Goal: Task Accomplishment & Management: Use online tool/utility

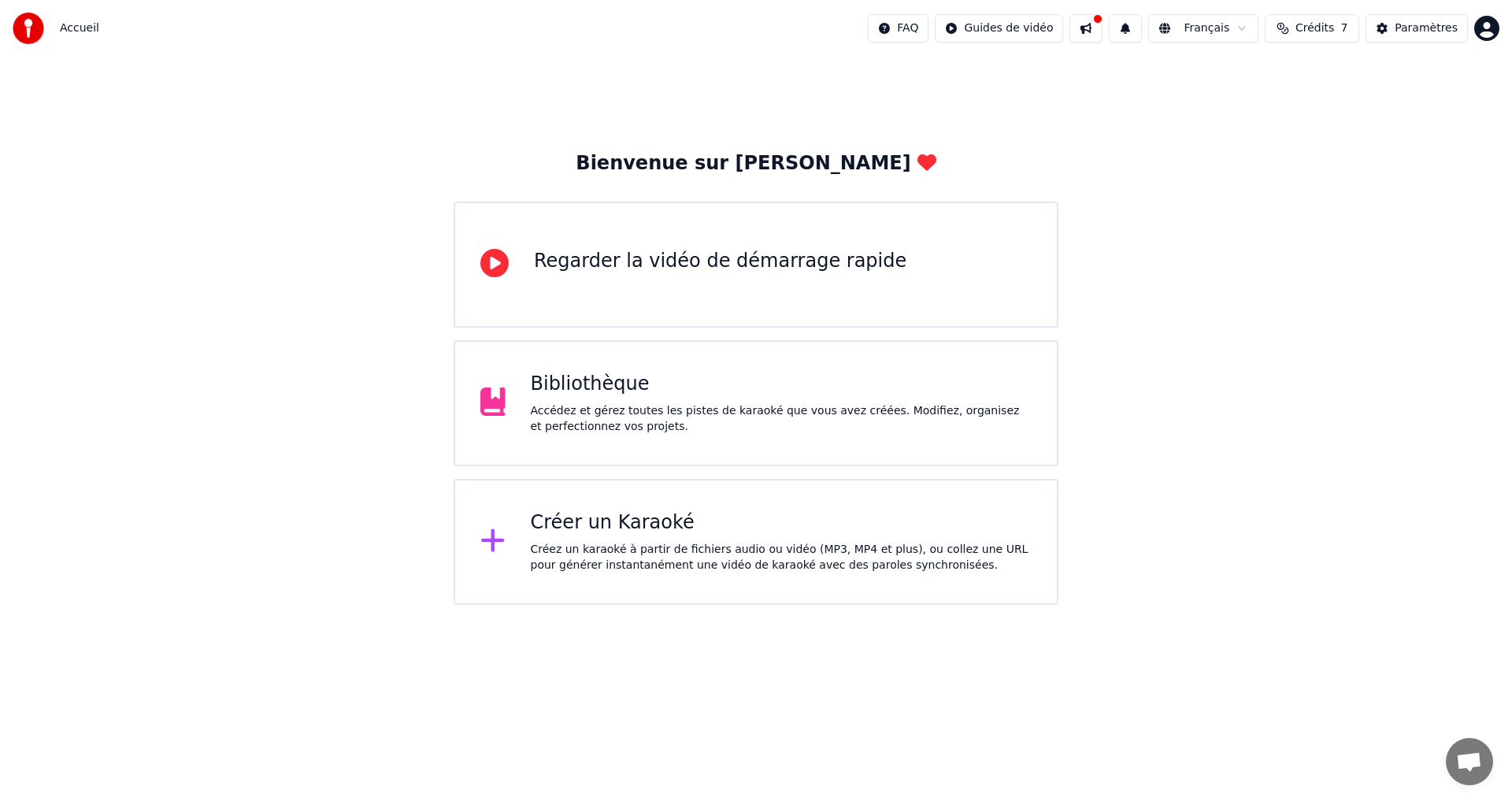
click at [696, 396] on div "Bibliothèque" at bounding box center [782, 385] width 502 height 25
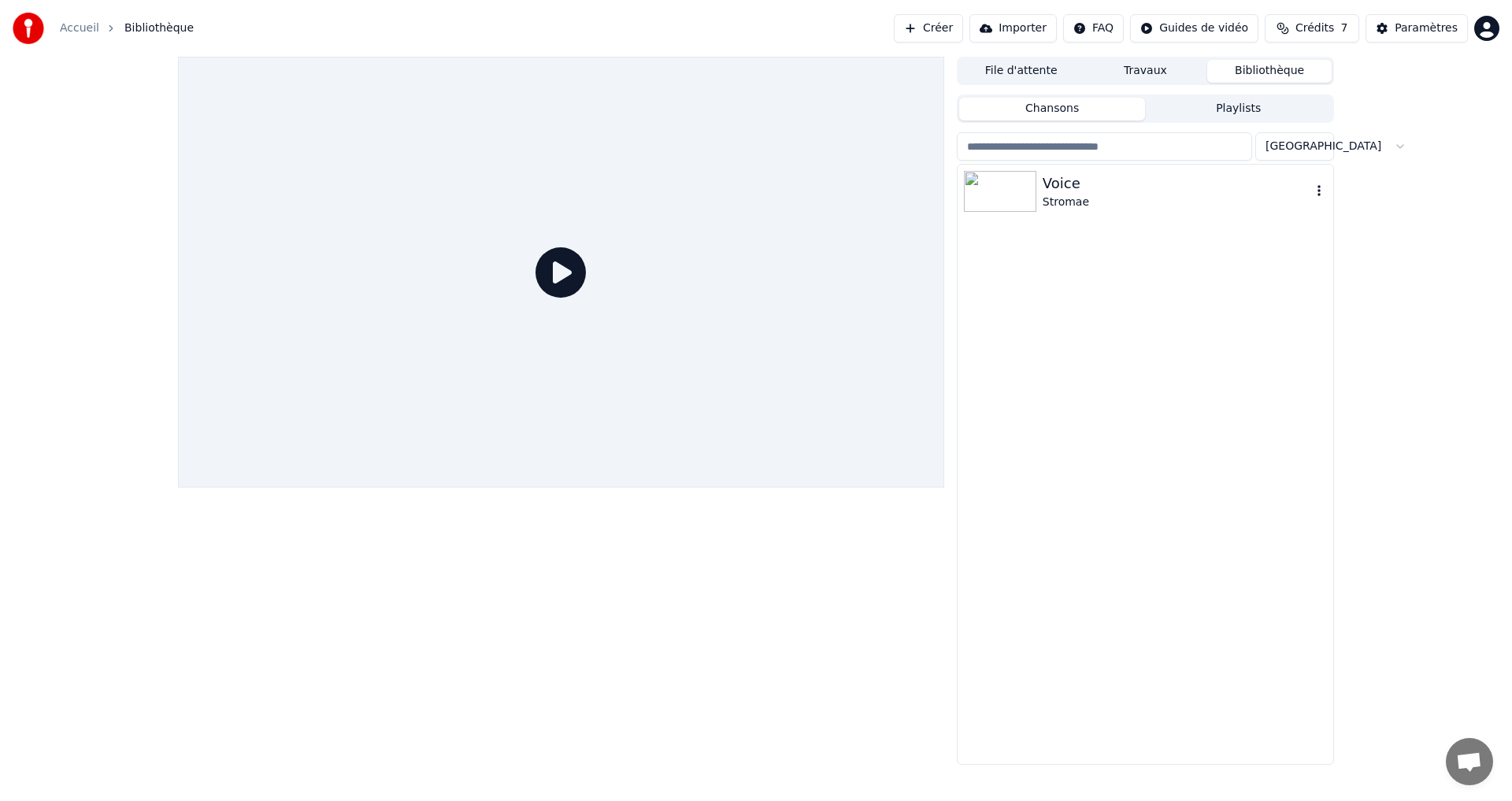
click at [992, 198] on img at bounding box center [1000, 192] width 73 height 41
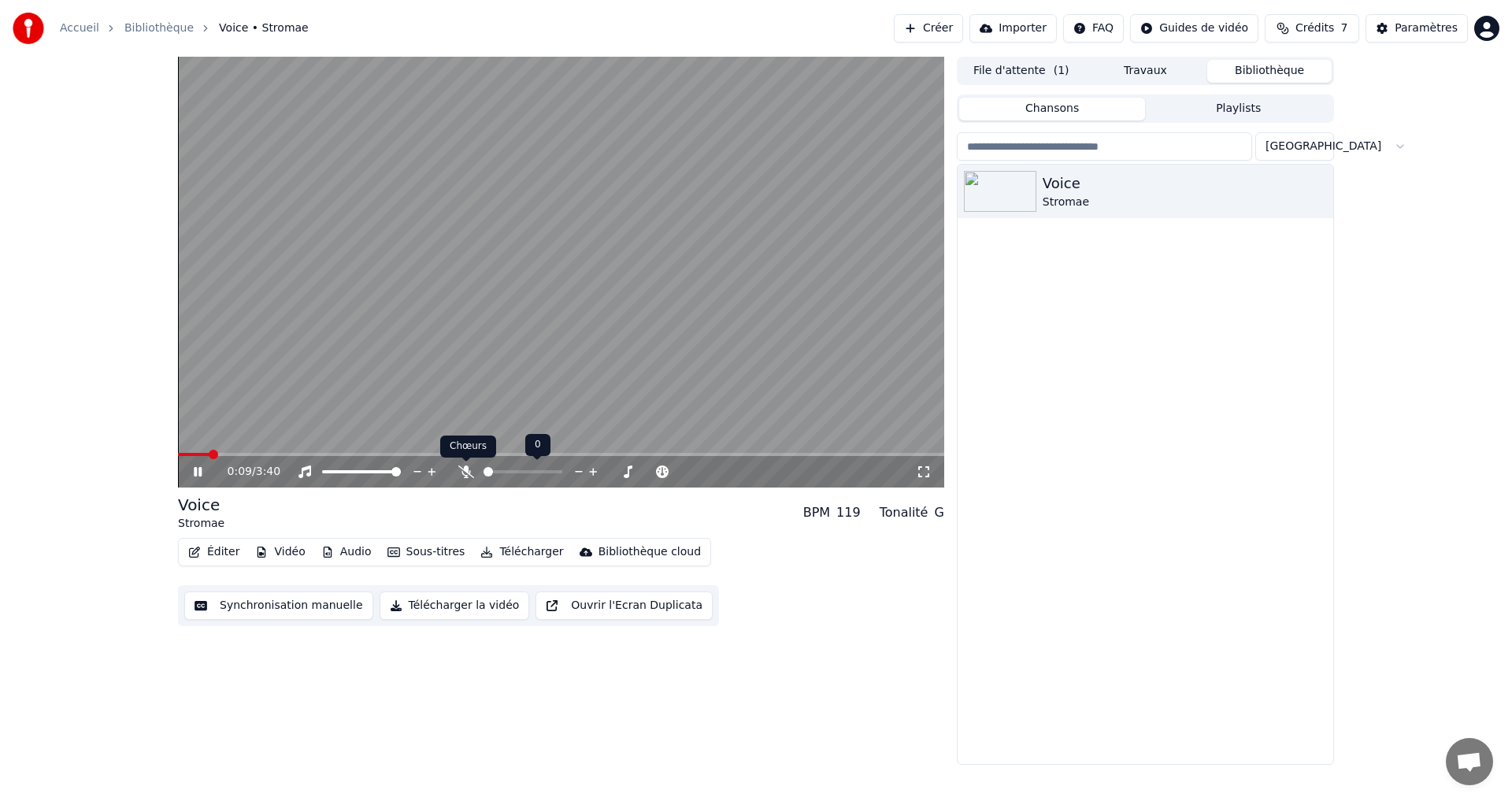
click at [468, 474] on icon at bounding box center [466, 472] width 16 height 13
click at [562, 474] on span at bounding box center [558, 472] width 10 height 10
click at [597, 469] on span at bounding box center [592, 472] width 10 height 10
click at [191, 475] on icon at bounding box center [209, 472] width 37 height 13
click at [347, 556] on button "Audio" at bounding box center [346, 552] width 63 height 22
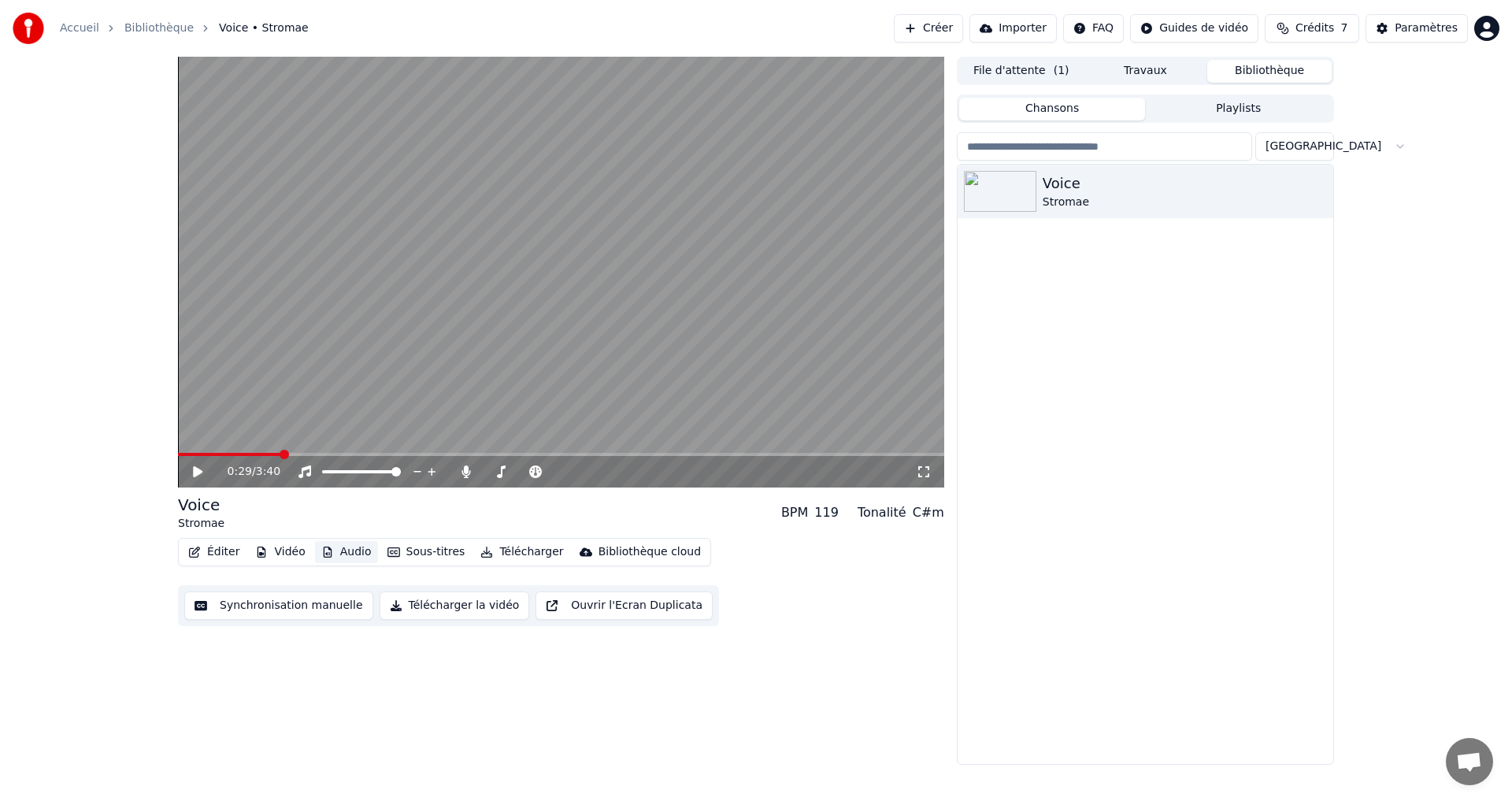
click at [347, 556] on button "Audio" at bounding box center [346, 552] width 63 height 22
click at [215, 552] on button "Éditer" at bounding box center [213, 552] width 64 height 22
click at [1186, 468] on div "Voice Stromae" at bounding box center [1145, 465] width 376 height 599
click at [1223, 104] on button "Playlists" at bounding box center [1238, 109] width 187 height 22
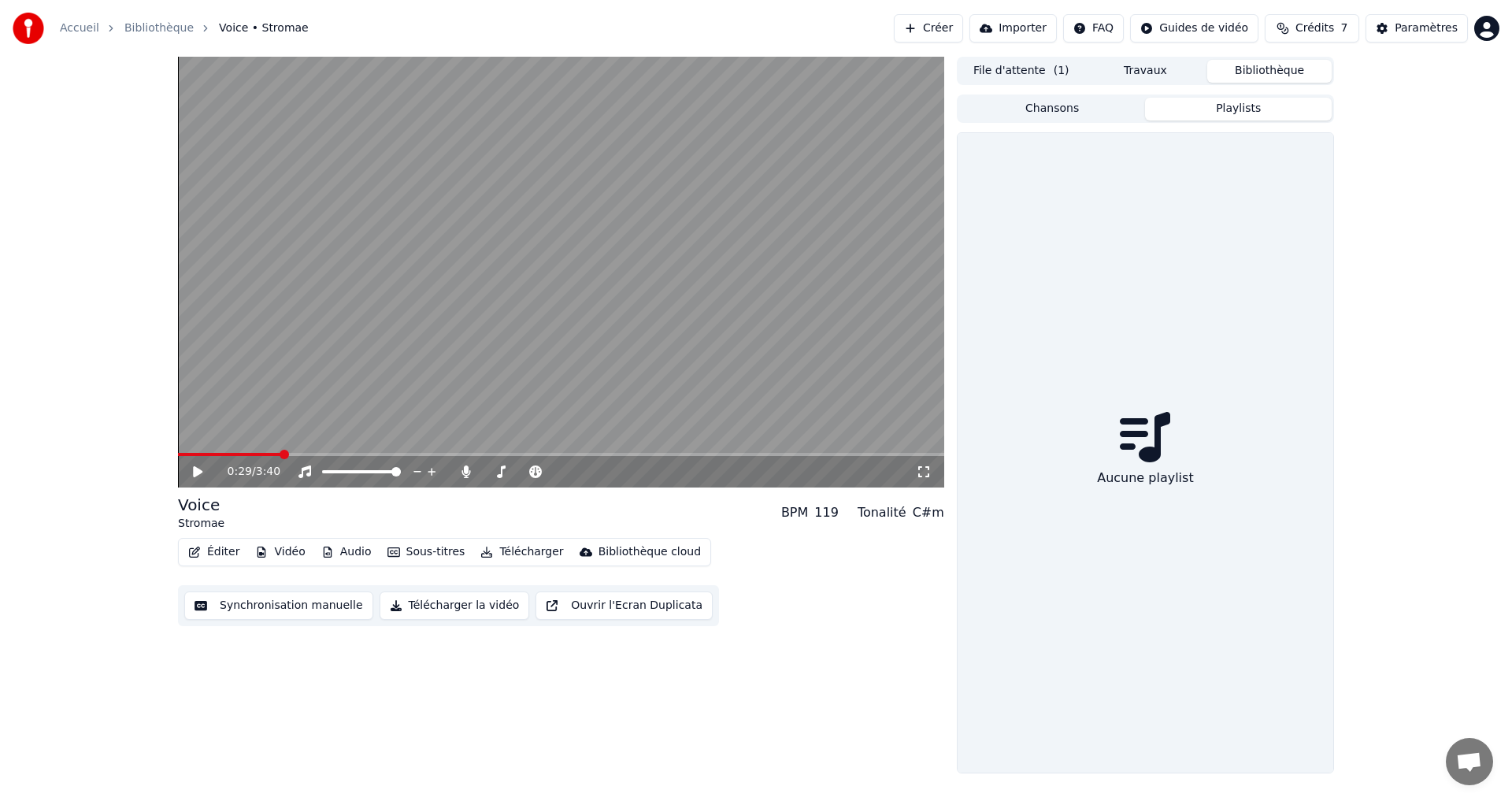
click at [1067, 111] on button "Chansons" at bounding box center [1053, 109] width 187 height 22
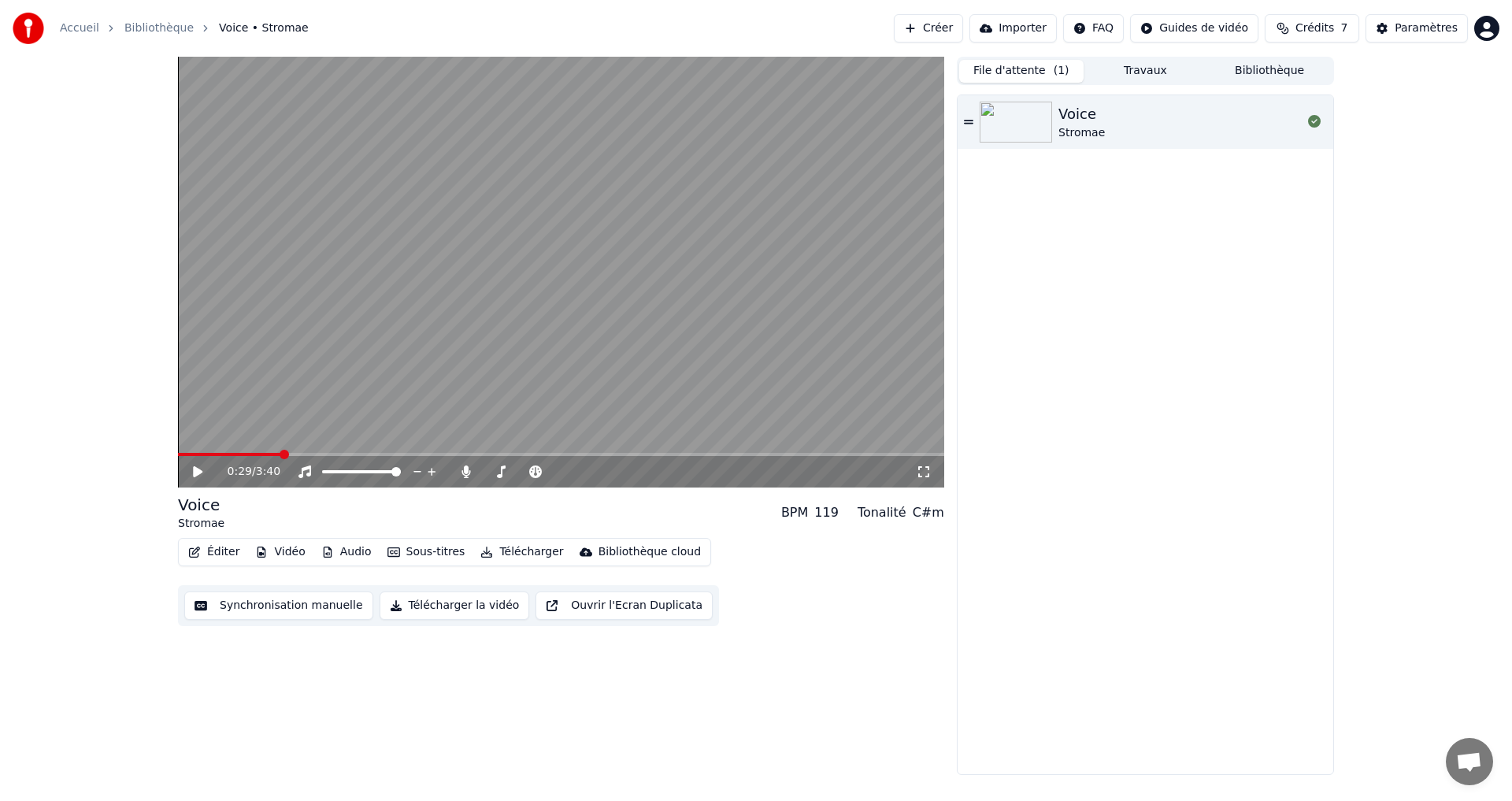
click at [1030, 74] on button "File d'attente ( 1 )" at bounding box center [1021, 71] width 125 height 22
click at [1065, 126] on div "Stromae" at bounding box center [1082, 134] width 47 height 16
click at [245, 449] on video at bounding box center [561, 272] width 767 height 431
click at [249, 456] on span at bounding box center [561, 455] width 767 height 4
click at [203, 472] on icon at bounding box center [197, 472] width 10 height 11
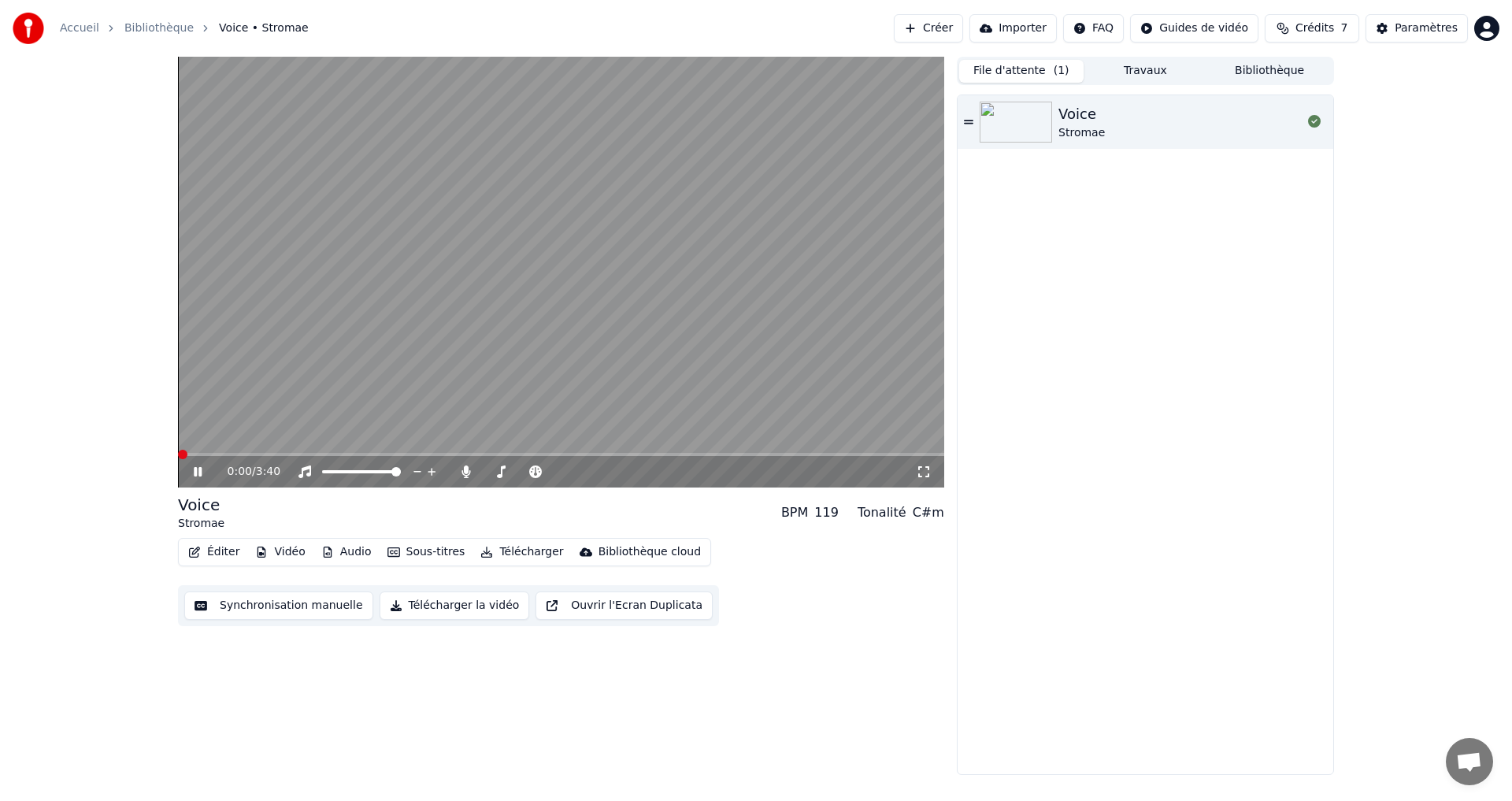
click at [178, 459] on span at bounding box center [183, 455] width 10 height 10
drag, startPoint x: 191, startPoint y: 458, endPoint x: 172, endPoint y: 456, distance: 19.1
click at [172, 456] on div "0:01 / 3:40 Voice Stromae BPM 119 Tonalité C#m Éditer Vidéo Audio Sous-titres T…" at bounding box center [756, 415] width 1182 height 718
click at [178, 455] on span at bounding box center [183, 455] width 10 height 10
click at [204, 473] on icon at bounding box center [209, 472] width 37 height 13
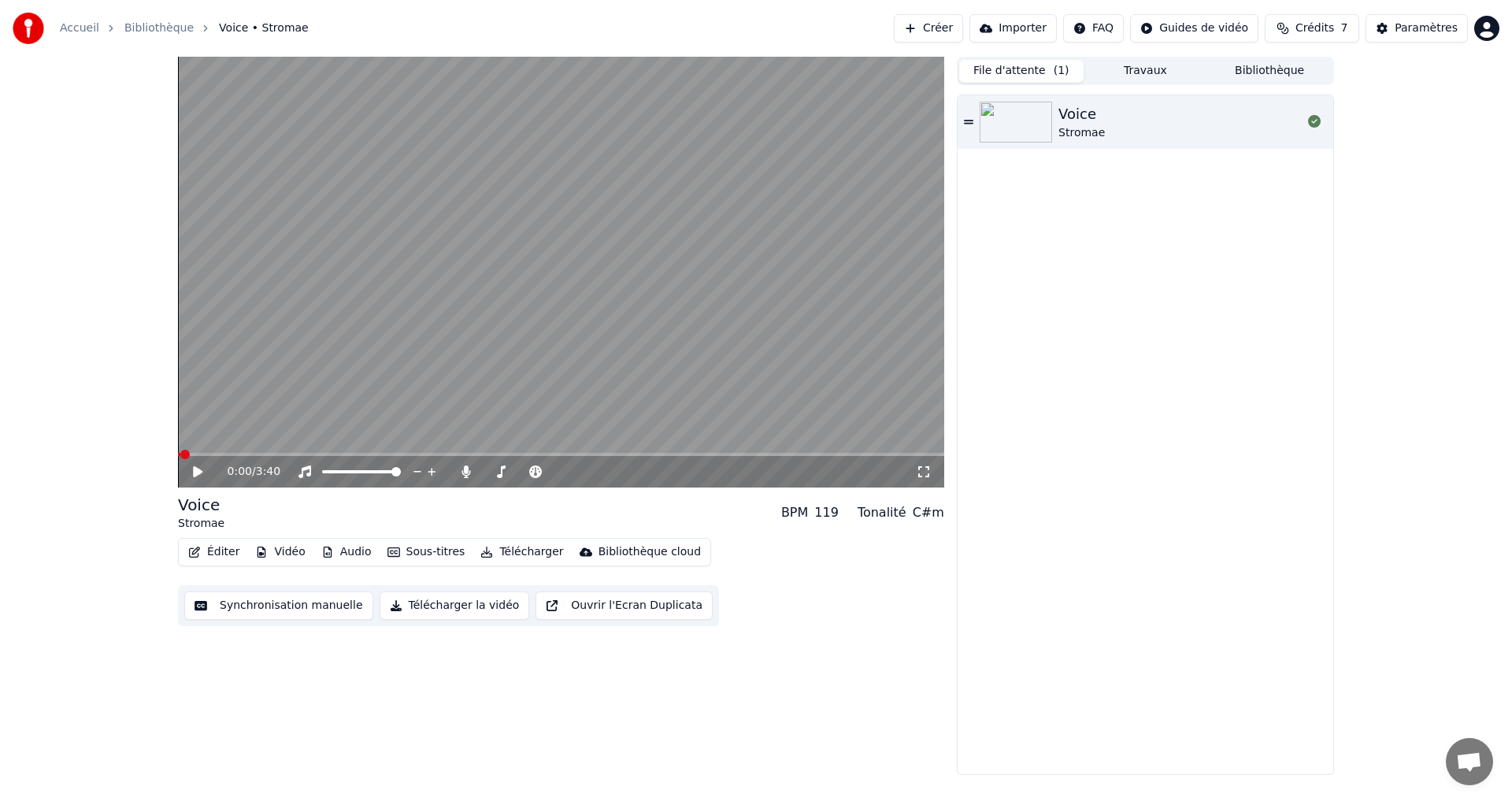
click at [351, 550] on button "Audio" at bounding box center [346, 552] width 63 height 22
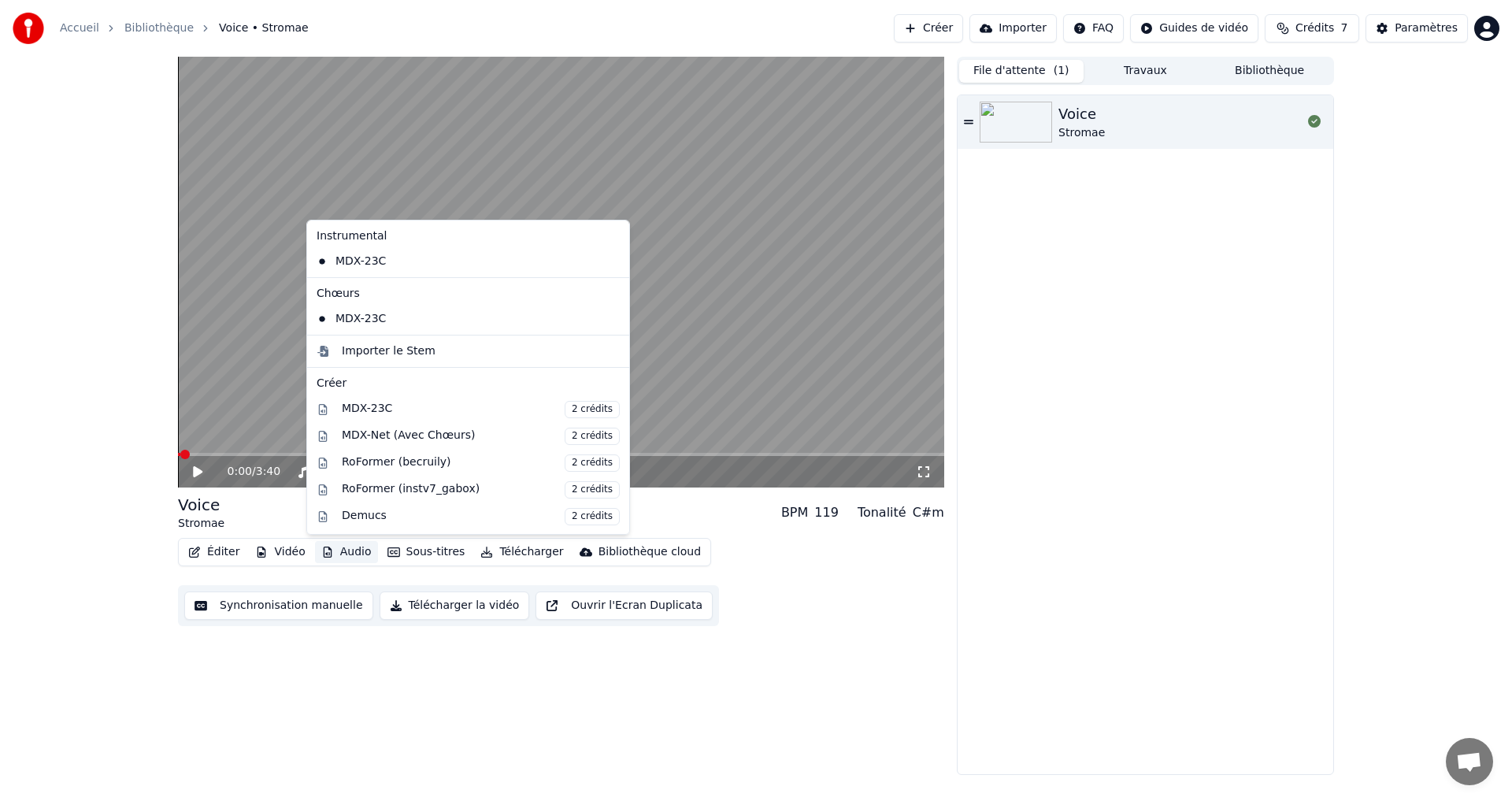
click at [352, 550] on button "Audio" at bounding box center [346, 552] width 63 height 22
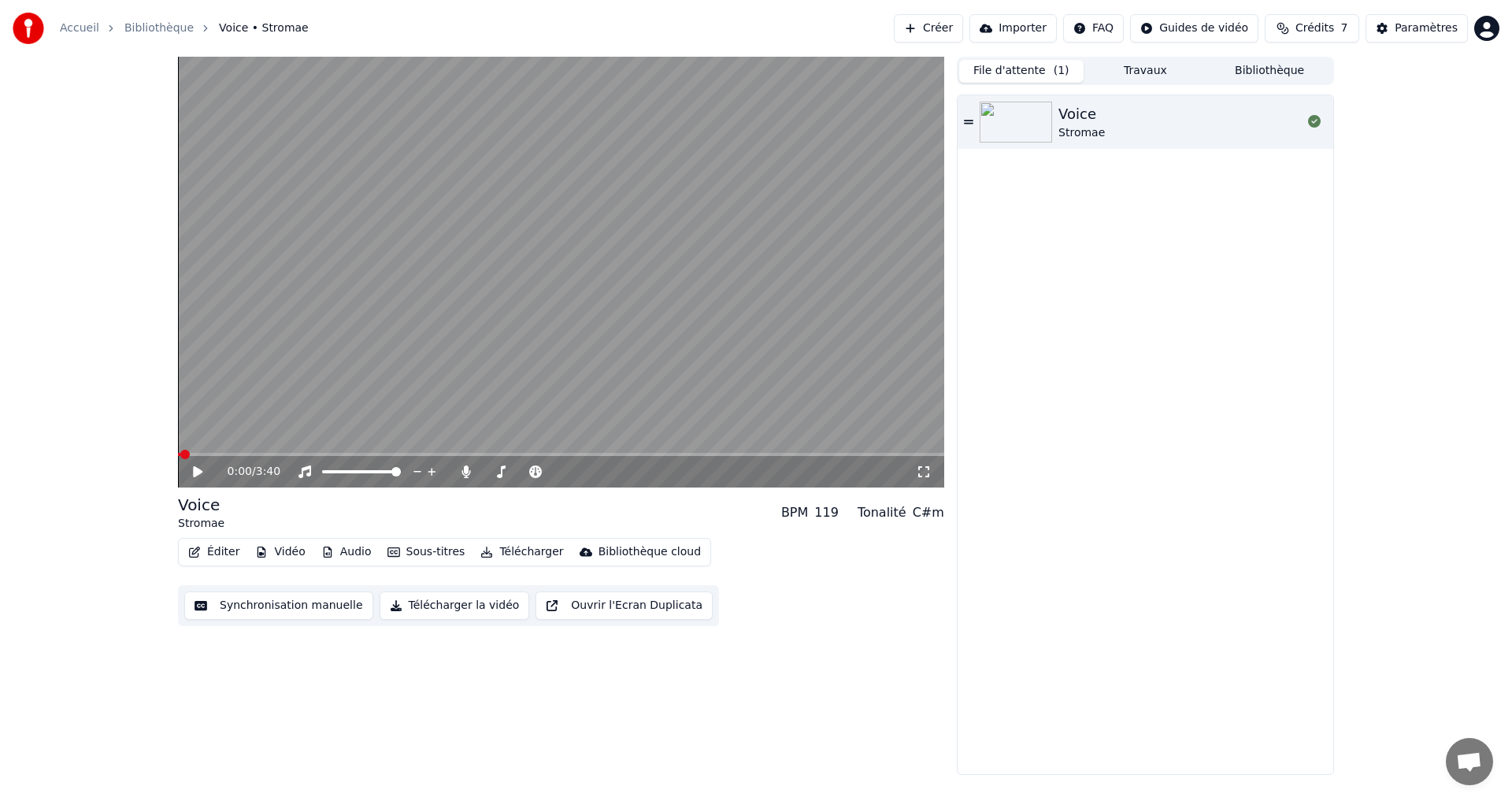
click at [399, 681] on div "0:00 / 3:40 Voice Stromae BPM 119 Tonalité C#m Éditer Vidéo Audio Sous-titres T…" at bounding box center [561, 415] width 767 height 718
click at [420, 605] on button "Télécharger la vidéo" at bounding box center [455, 606] width 151 height 29
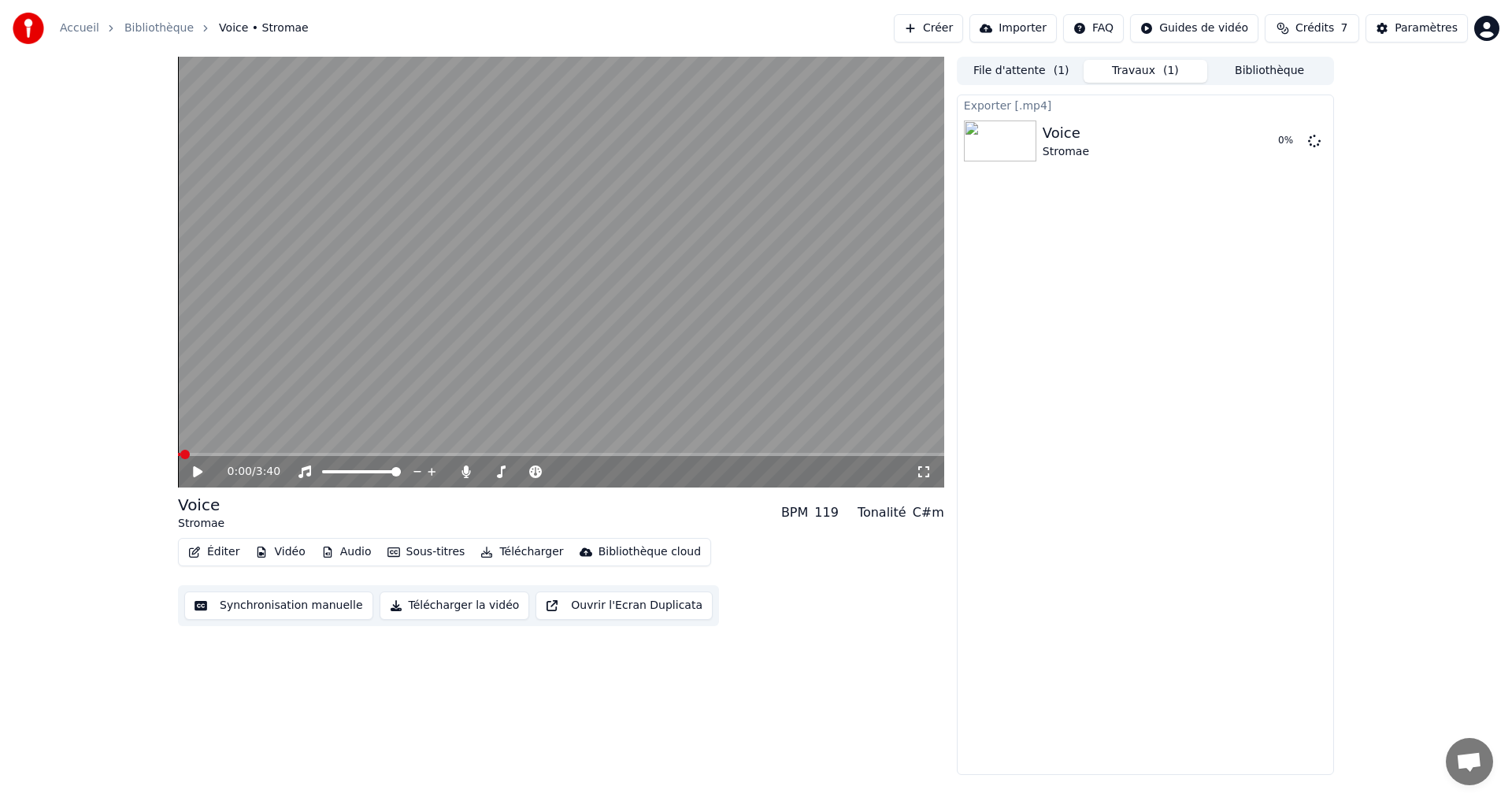
click at [955, 29] on button "Créer" at bounding box center [928, 29] width 69 height 29
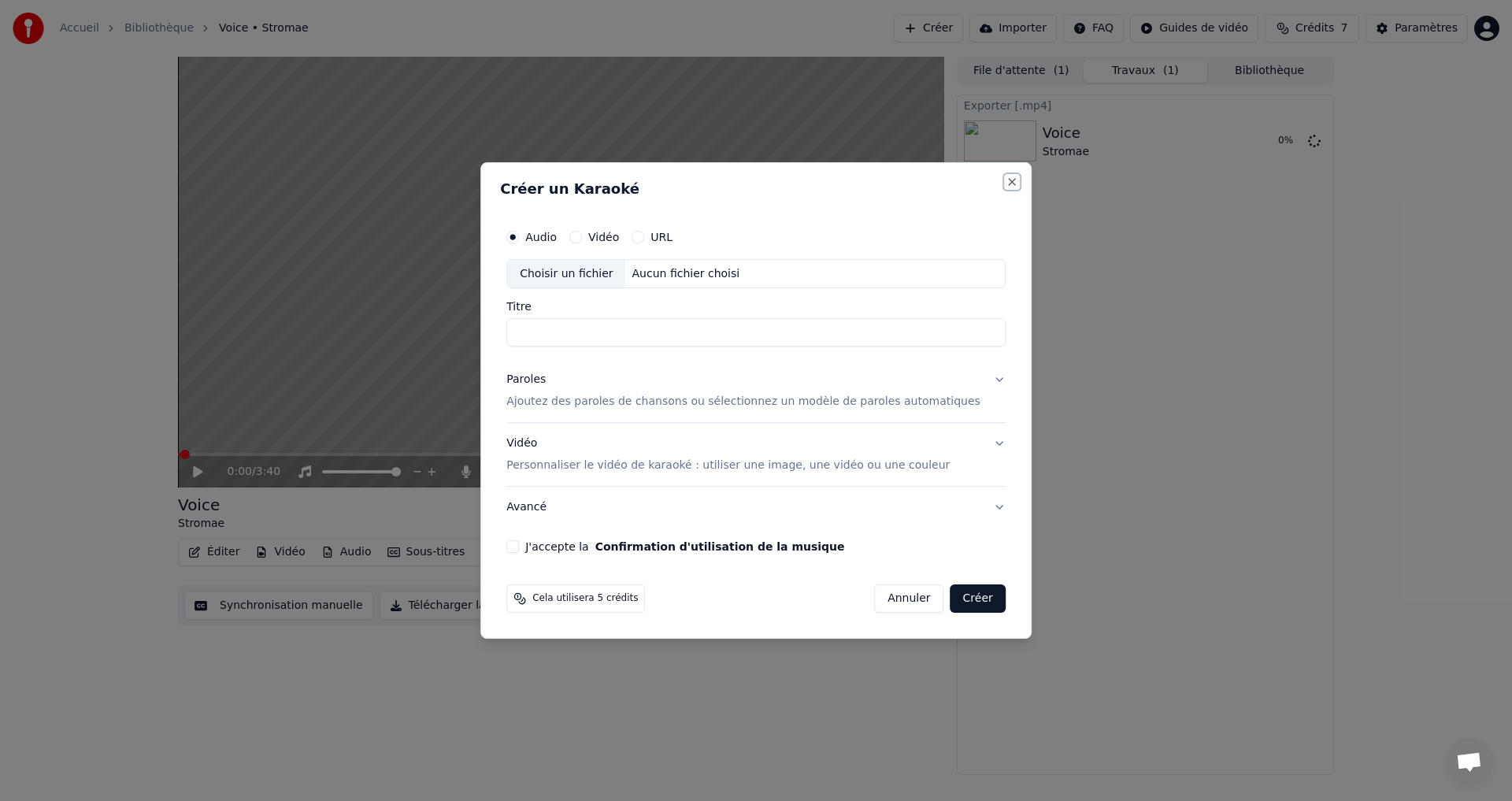
click at [1006, 185] on button "Close" at bounding box center [1012, 182] width 13 height 13
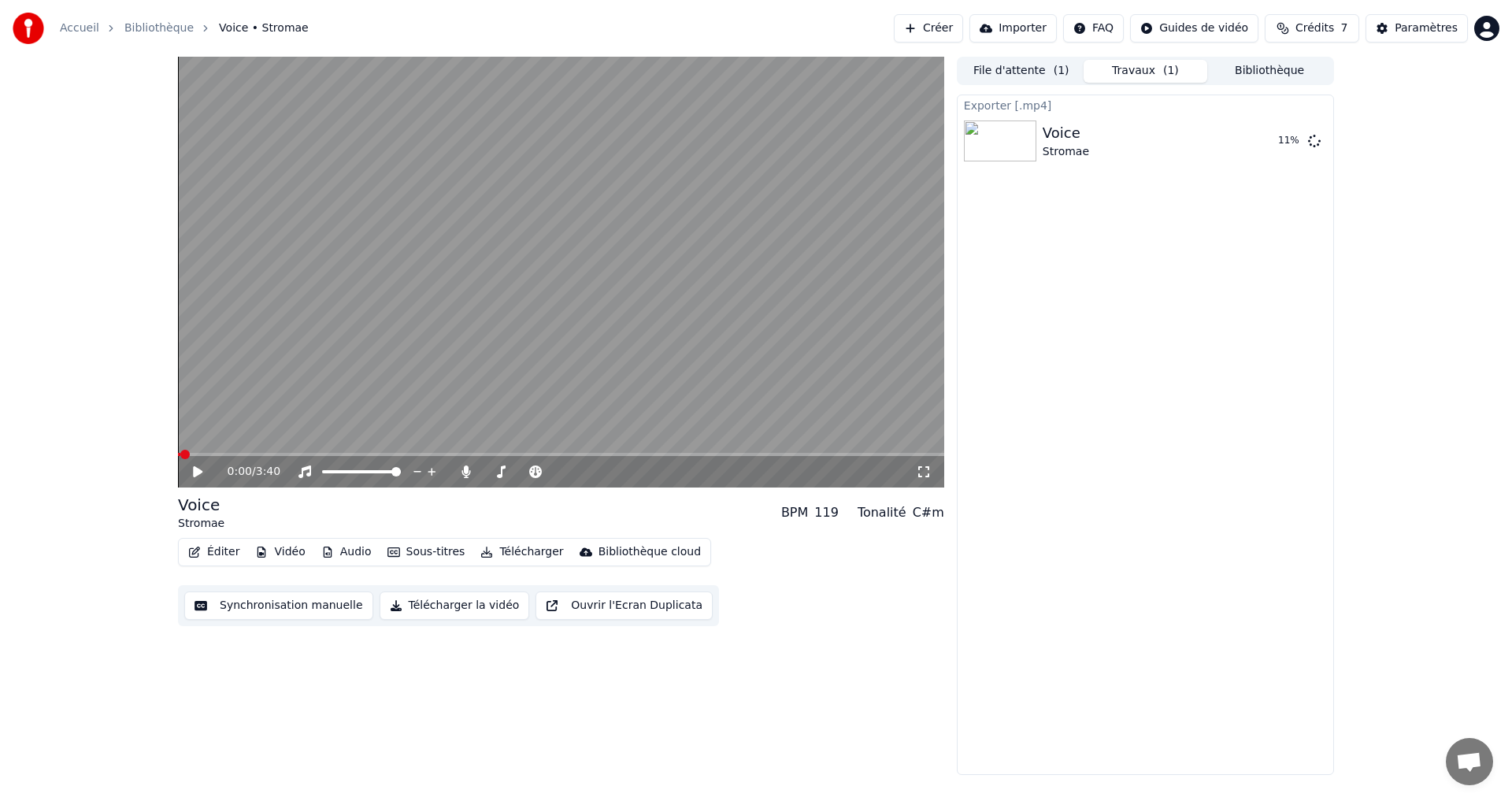
click at [343, 556] on button "Audio" at bounding box center [346, 552] width 63 height 22
click at [478, 670] on div "0:00 / 3:40 Voice Stromae BPM 119 Tonalité C#m Éditer Vidéo Audio Sous-titres T…" at bounding box center [561, 415] width 767 height 718
click at [273, 558] on button "Vidéo" at bounding box center [280, 552] width 62 height 22
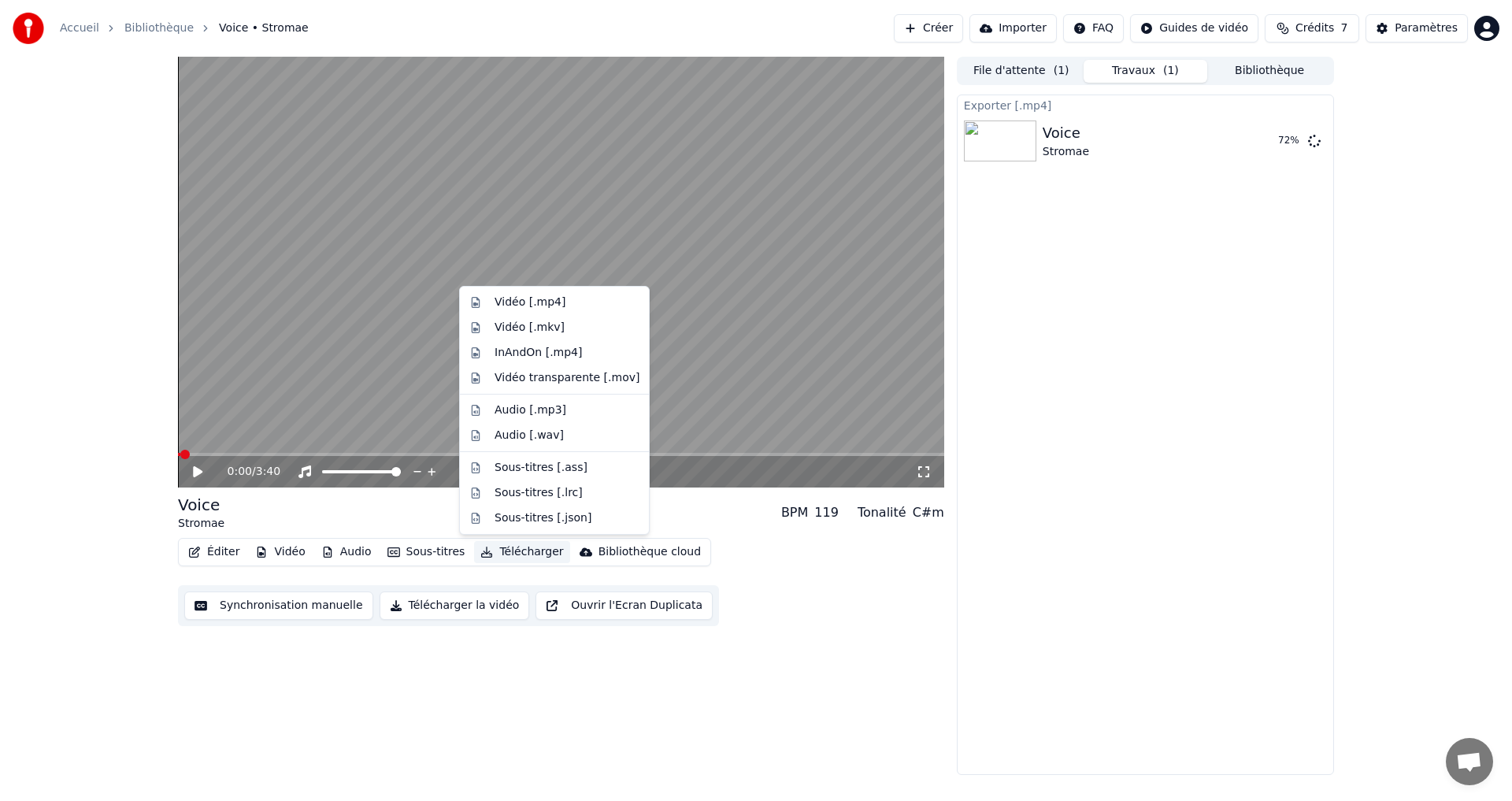
click at [731, 656] on div "0:00 / 3:40 Voice Stromae BPM 119 Tonalité C#m Éditer Vidéo Audio Sous-titres T…" at bounding box center [561, 415] width 767 height 718
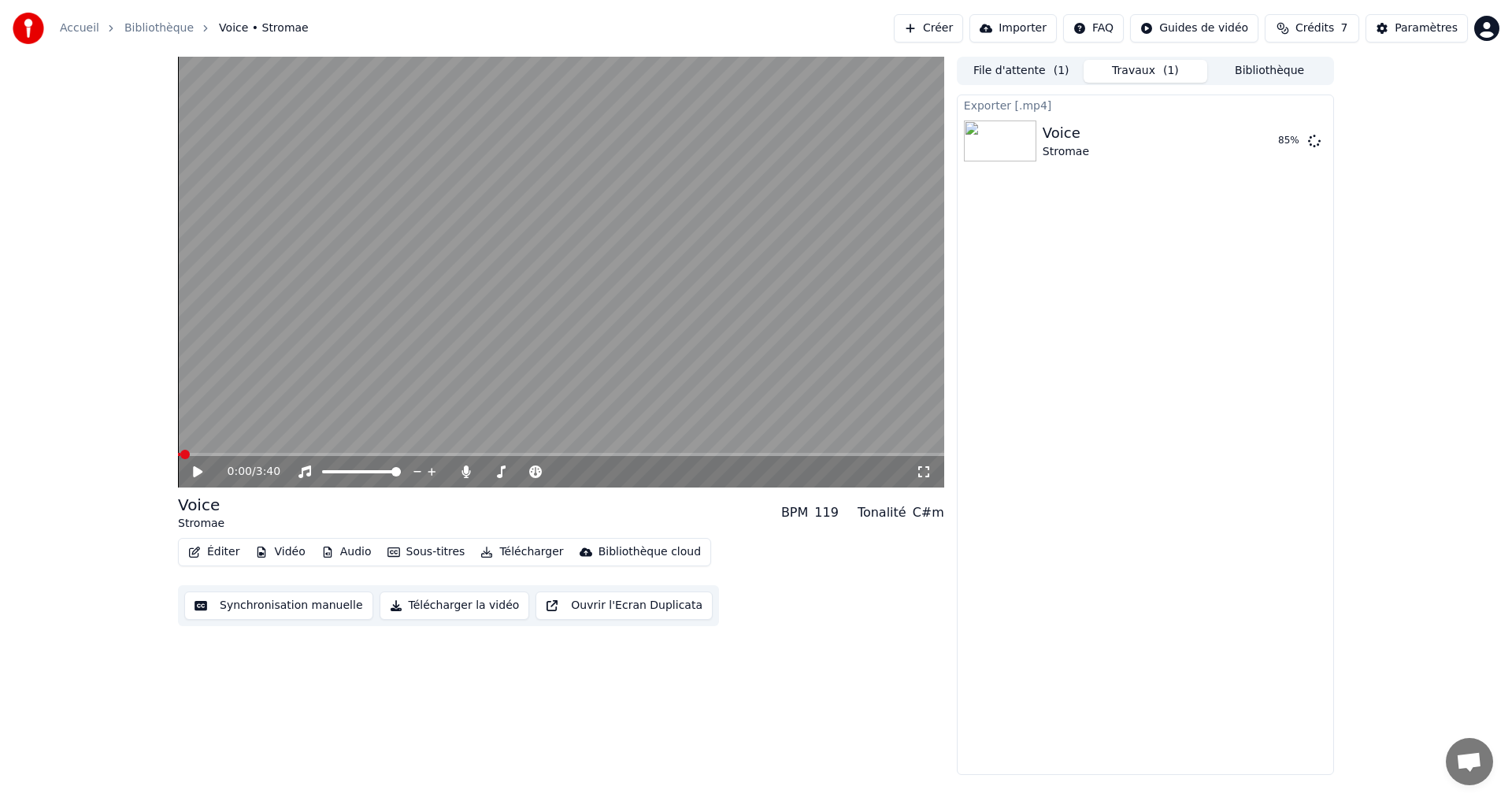
click at [165, 25] on link "Bibliothèque" at bounding box center [159, 29] width 69 height 16
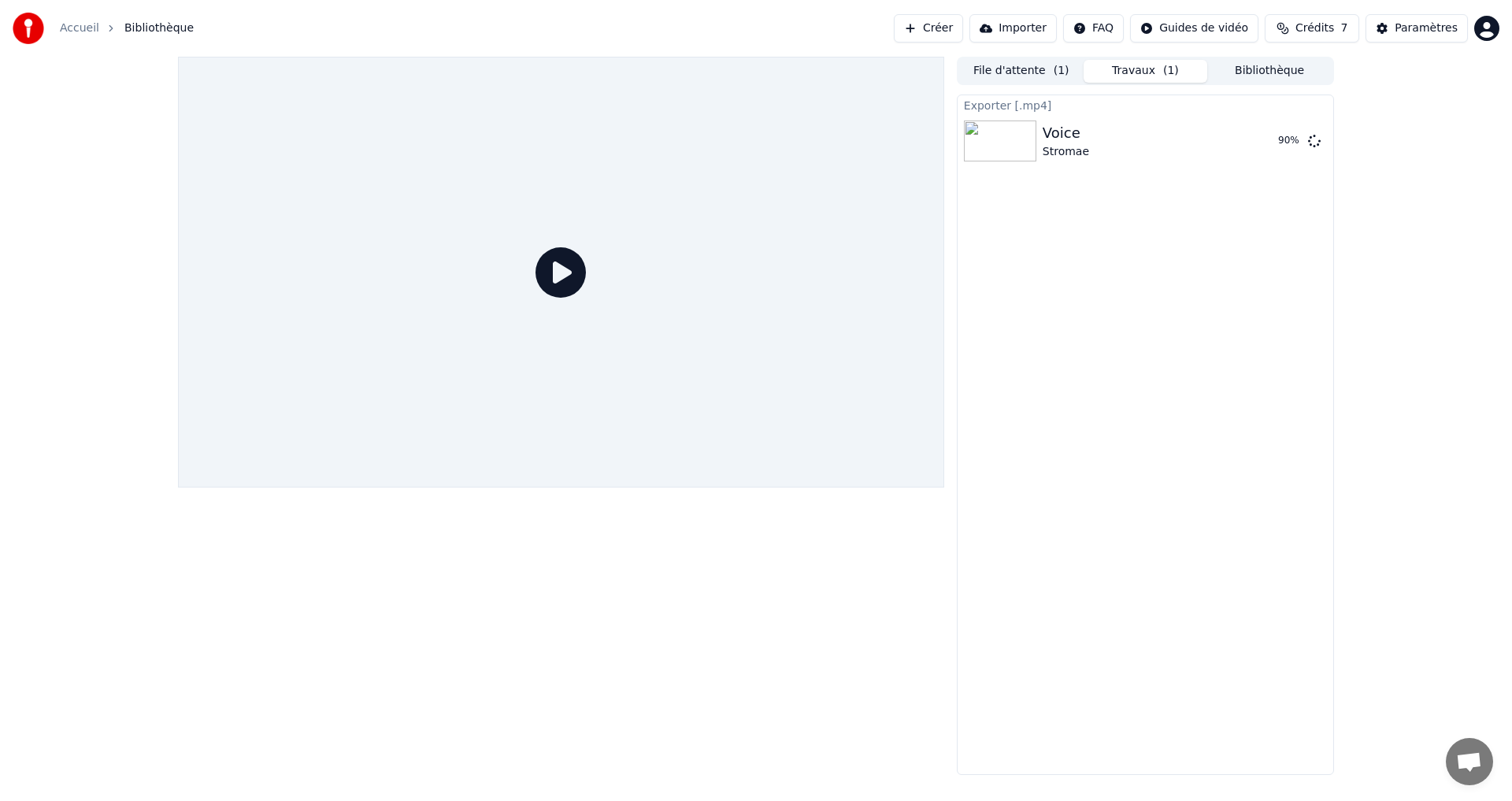
click at [953, 29] on button "Créer" at bounding box center [928, 29] width 69 height 29
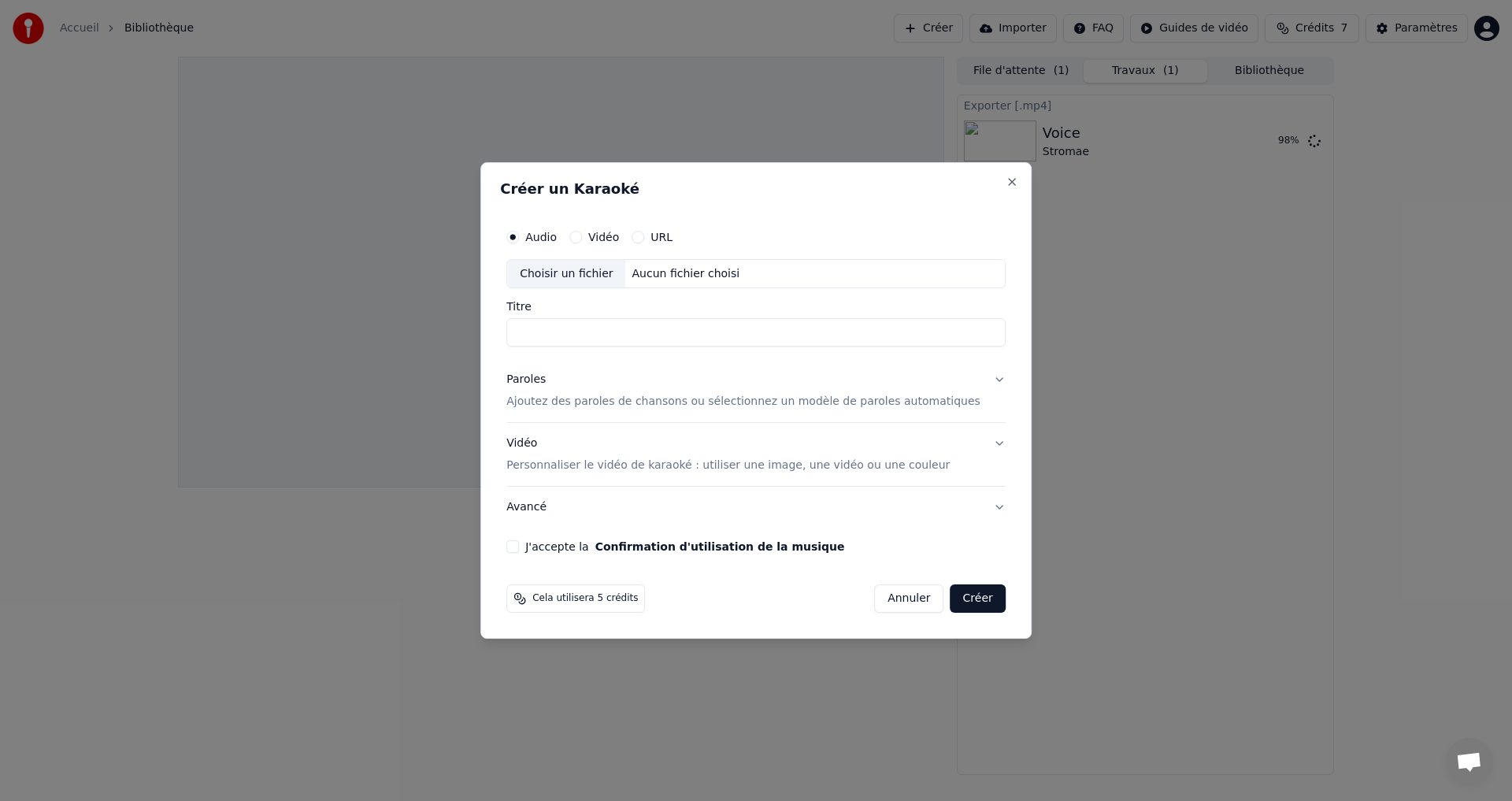
click at [609, 237] on div "Vidéo" at bounding box center [594, 237] width 49 height 13
click at [582, 239] on button "Vidéo" at bounding box center [576, 237] width 13 height 13
click at [600, 270] on div "Choisir un fichier" at bounding box center [567, 274] width 118 height 29
click at [647, 327] on input "Titre" at bounding box center [756, 334] width 500 height 29
click at [612, 275] on div "Choisir un fichier" at bounding box center [567, 274] width 118 height 29
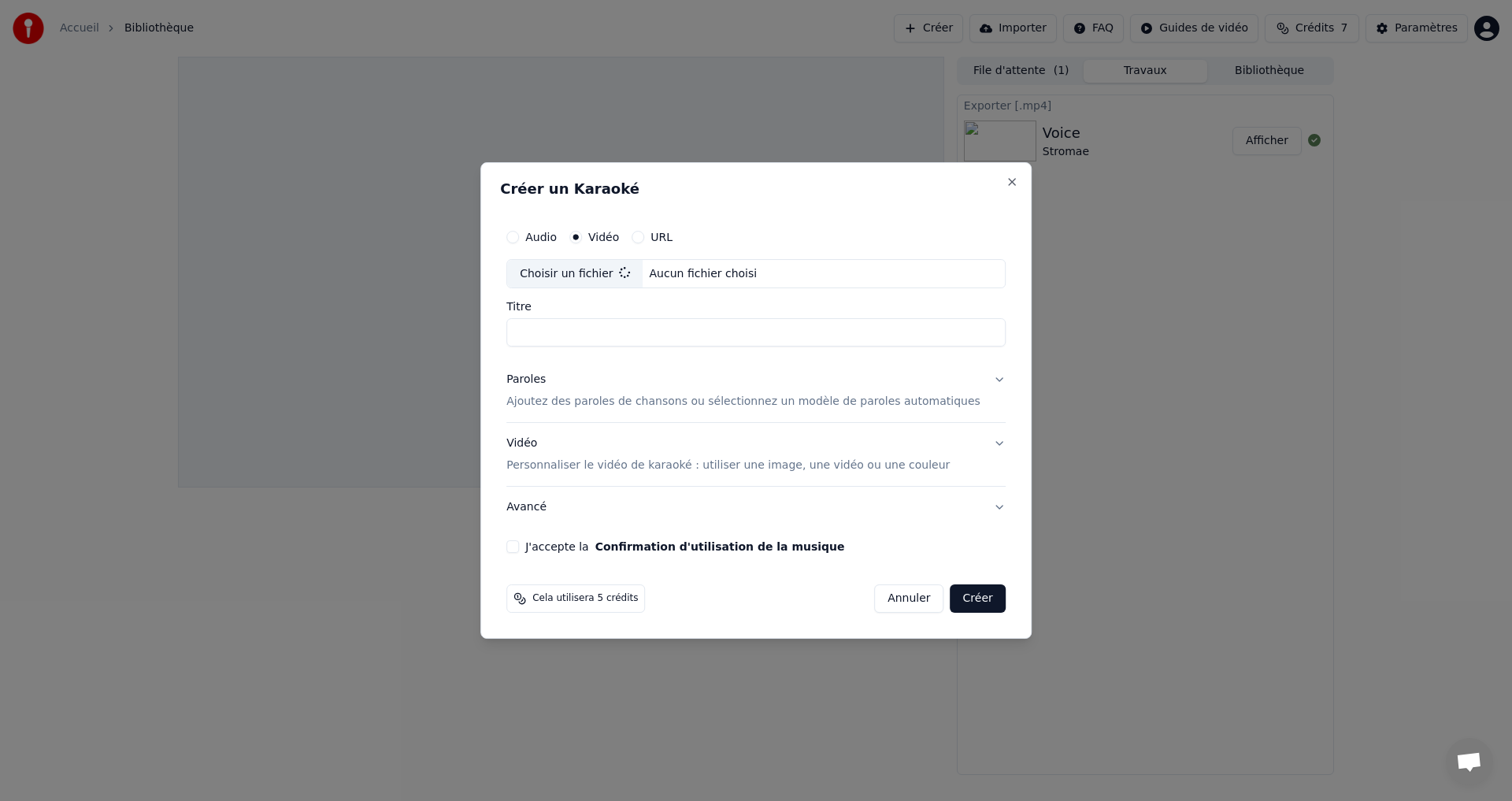
click at [579, 352] on div "Audio Vidéo URL Choisir un fichier Aucun fichier choisi Titre Paroles Ajoutez d…" at bounding box center [756, 387] width 512 height 345
click at [574, 340] on input "Titre" at bounding box center [756, 334] width 500 height 29
type input "*"
type input "**********"
click at [519, 546] on button "J'accepte la Confirmation d'utilisation de la musique" at bounding box center [513, 547] width 13 height 13
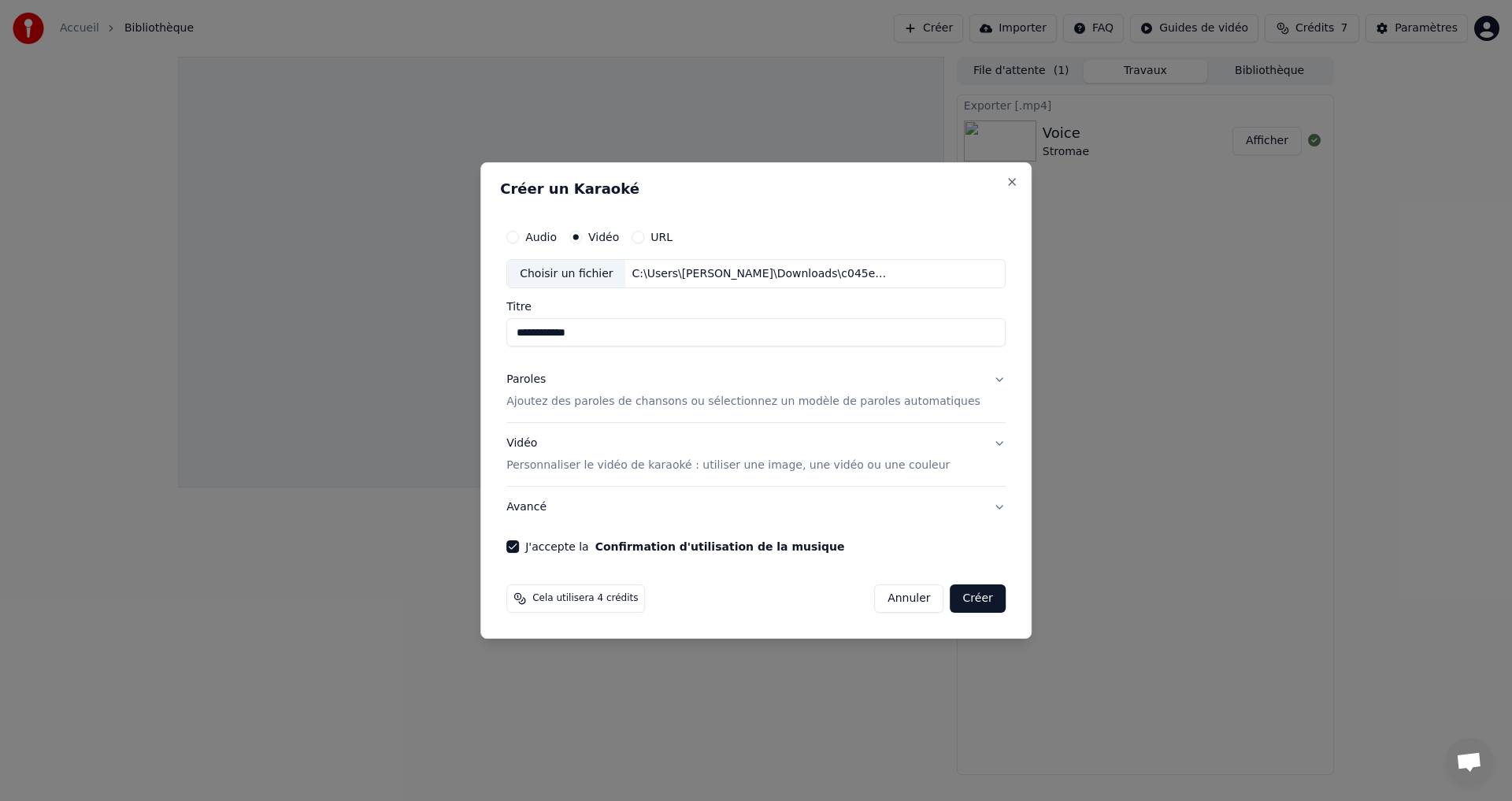
click at [951, 594] on button "Créer" at bounding box center [978, 599] width 55 height 29
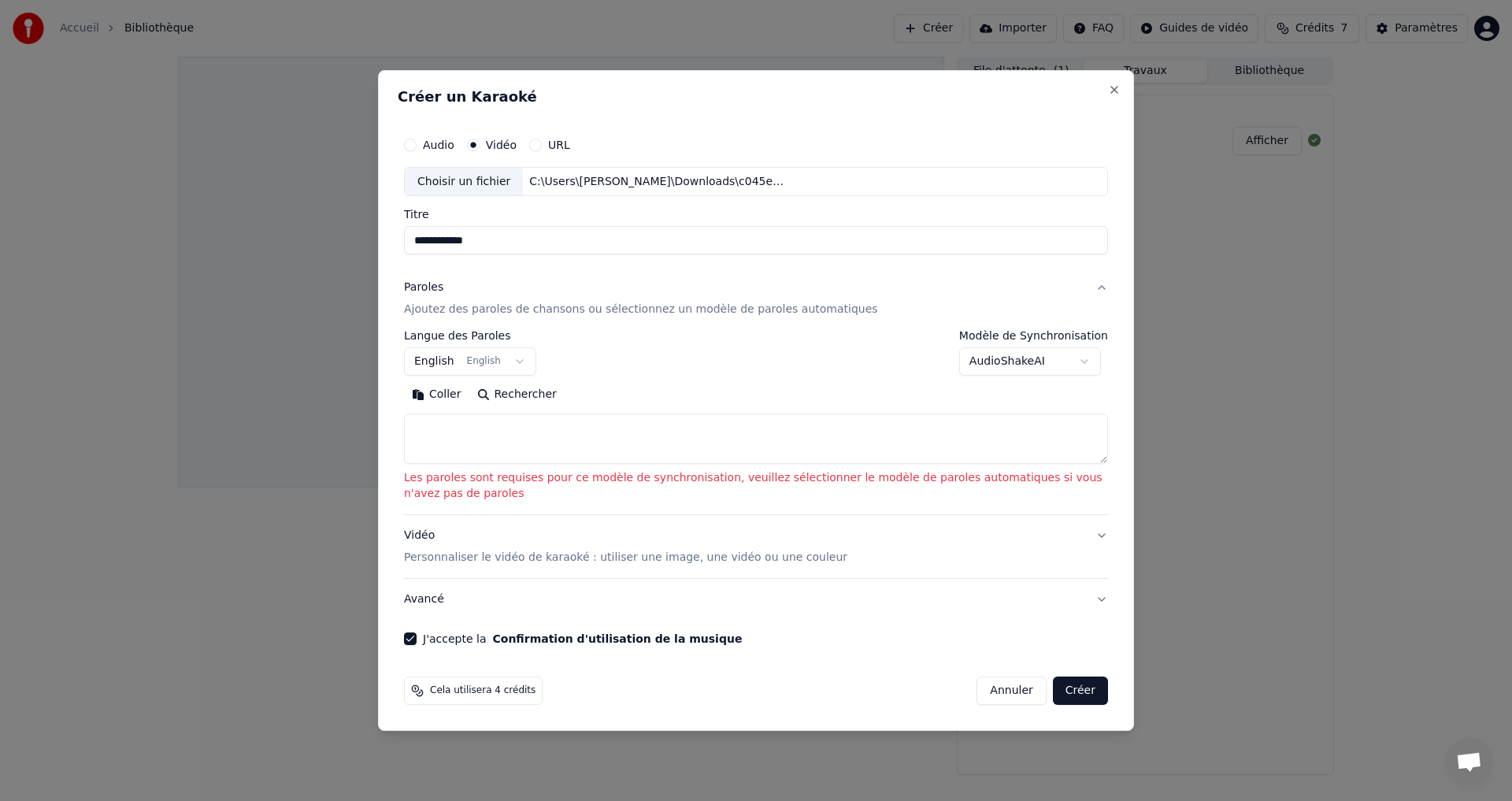
click at [435, 361] on button "English English" at bounding box center [471, 362] width 133 height 29
click at [505, 366] on button "English English" at bounding box center [471, 362] width 133 height 29
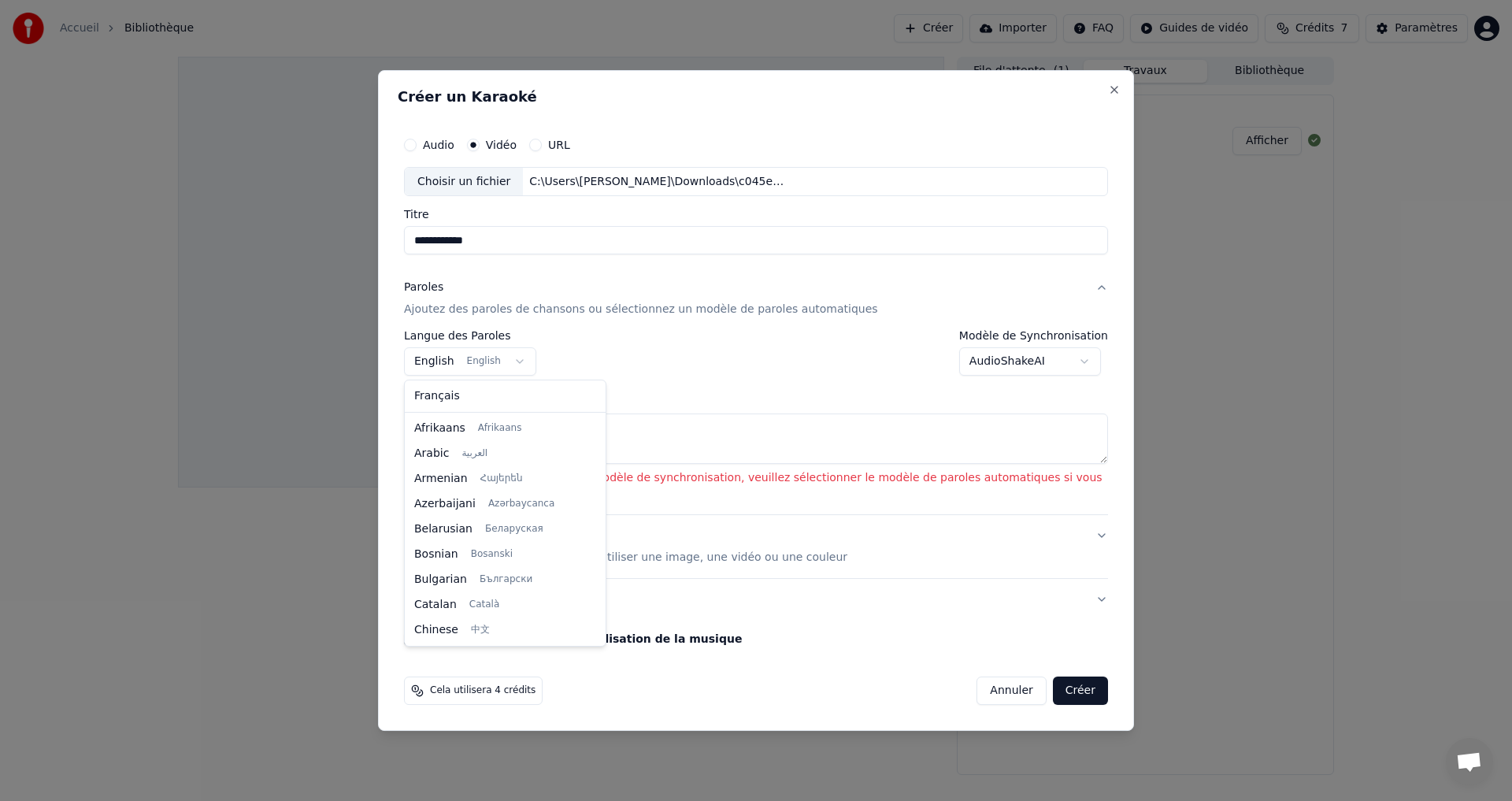
scroll to position [126, 0]
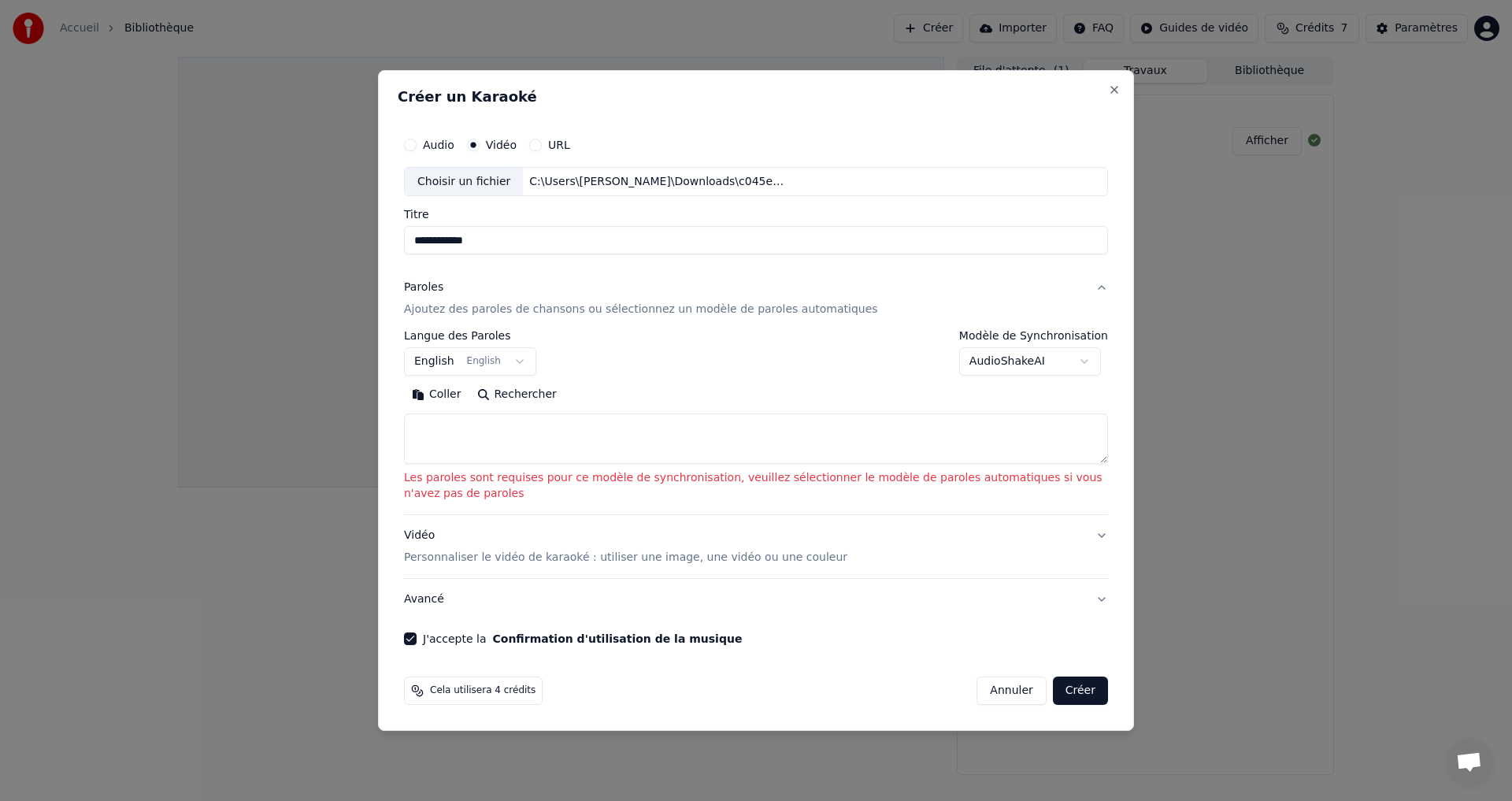
click at [505, 366] on body "**********" at bounding box center [756, 400] width 1512 height 801
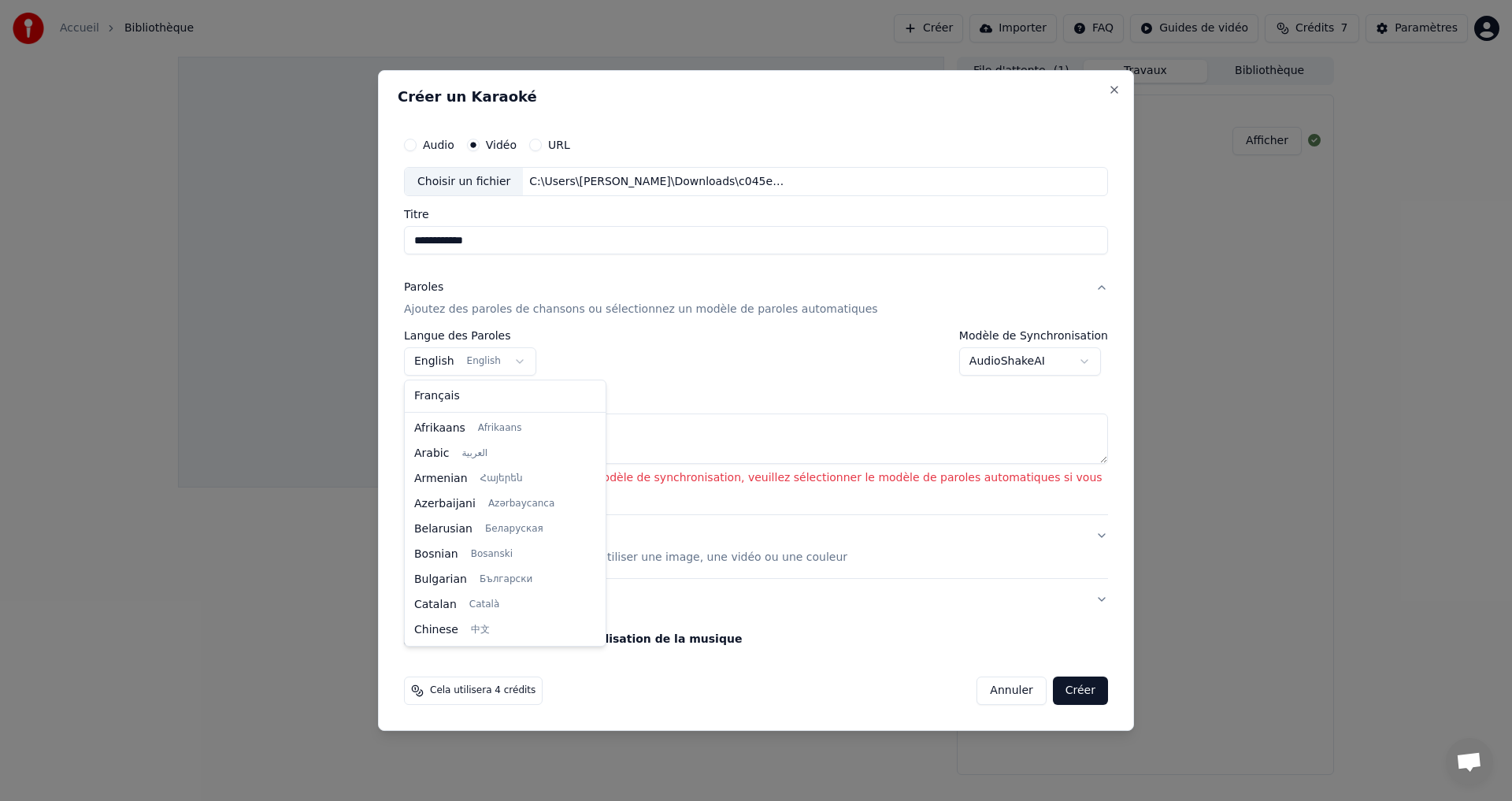
click at [505, 366] on body "**********" at bounding box center [756, 400] width 1512 height 801
select select "**"
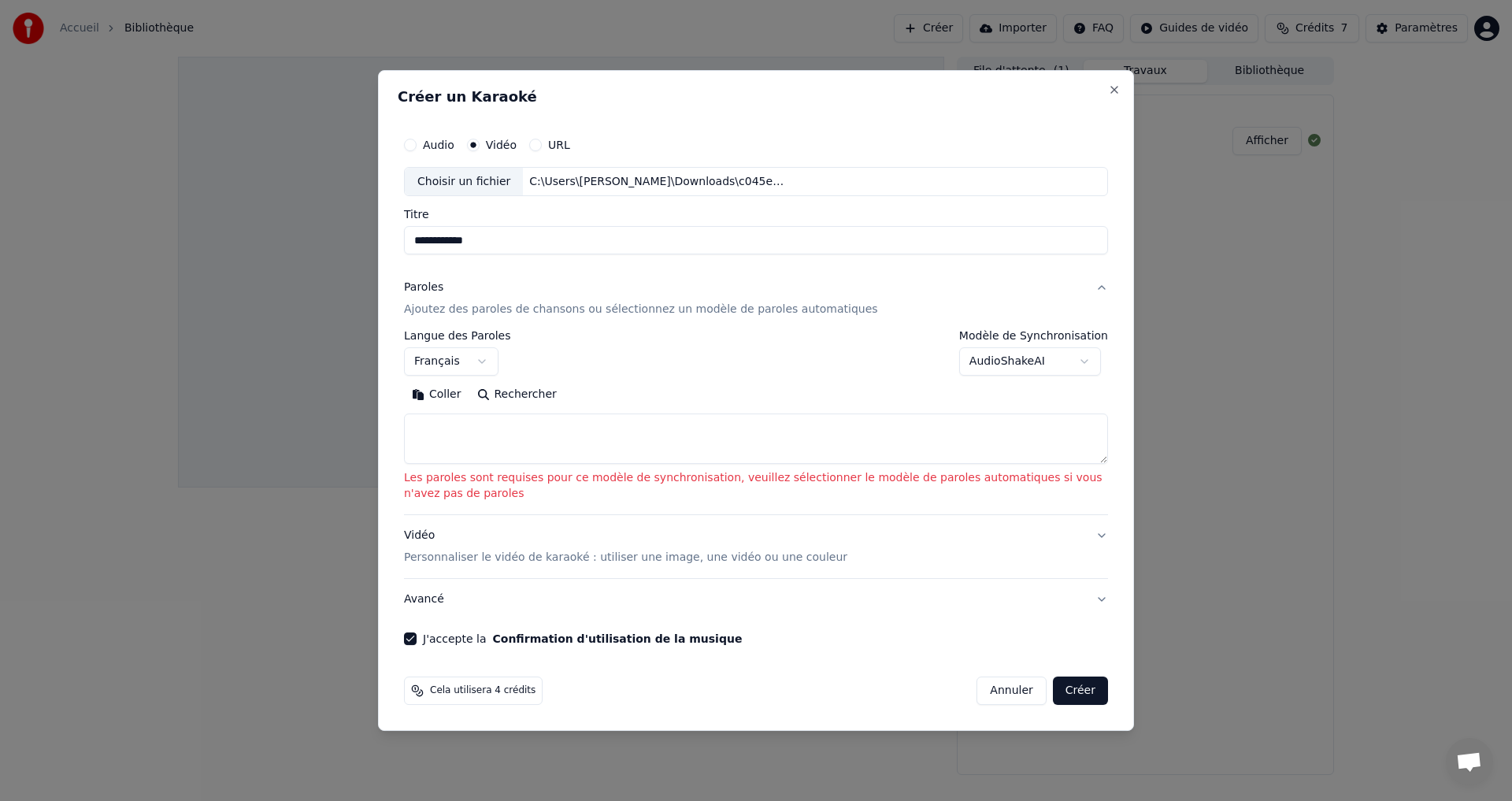
click at [1084, 359] on body "**********" at bounding box center [756, 400] width 1512 height 801
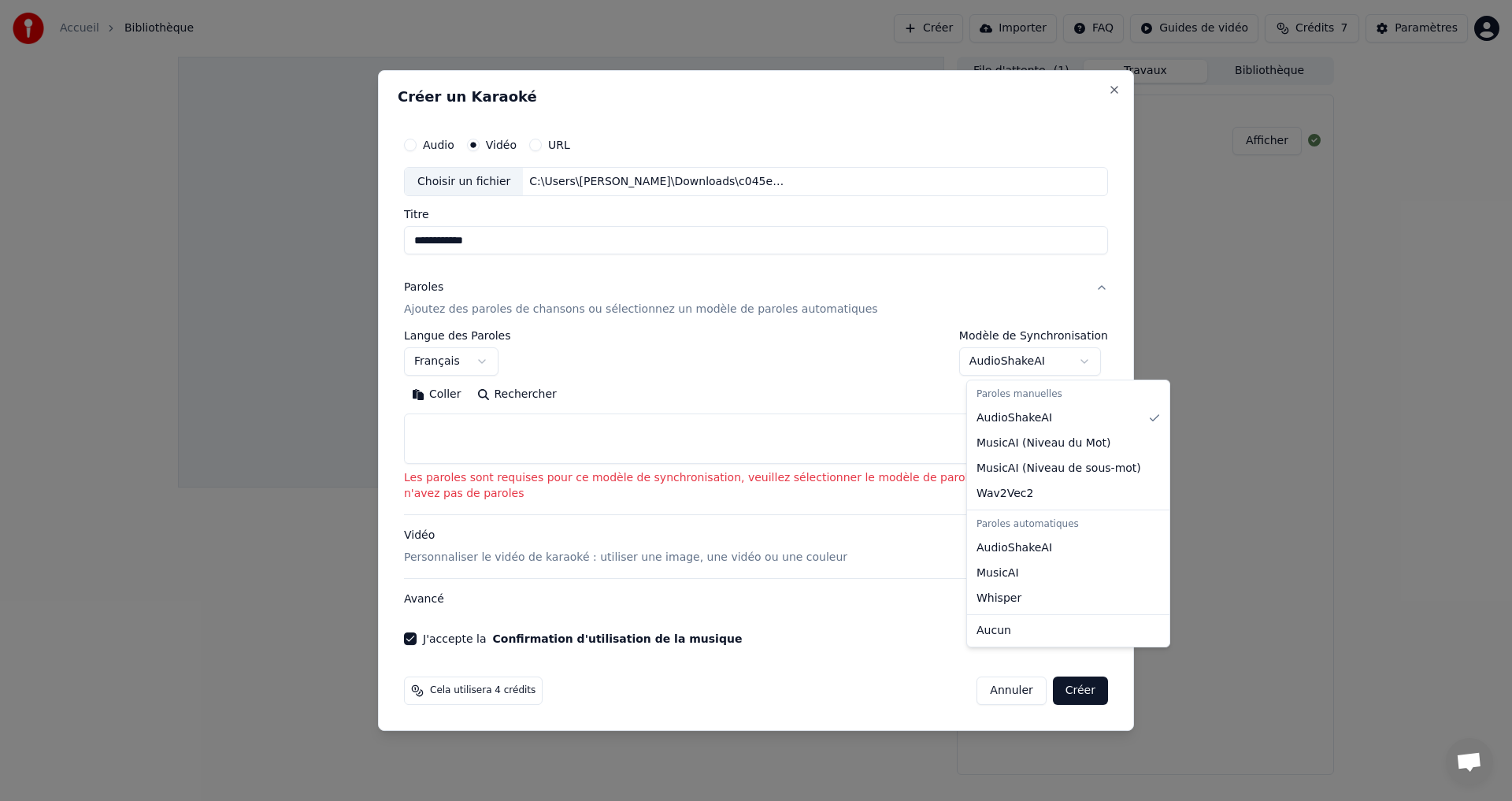
click at [1108, 309] on body "**********" at bounding box center [756, 400] width 1512 height 801
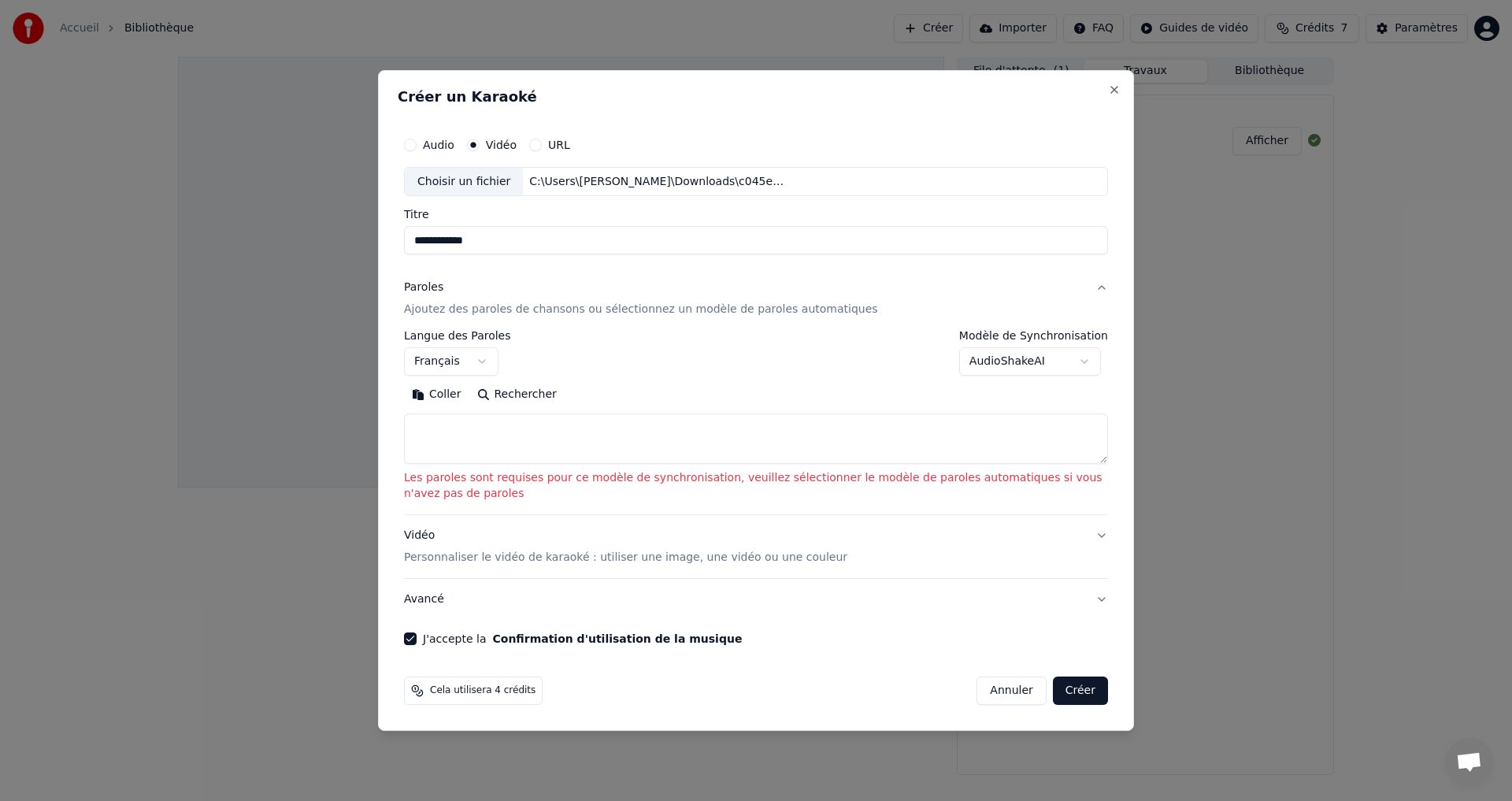
click at [668, 442] on textarea at bounding box center [756, 440] width 704 height 50
click at [495, 563] on p "Personnaliser le vidéo de karaoké : utiliser une image, une vidéo ou une couleur" at bounding box center [626, 558] width 444 height 16
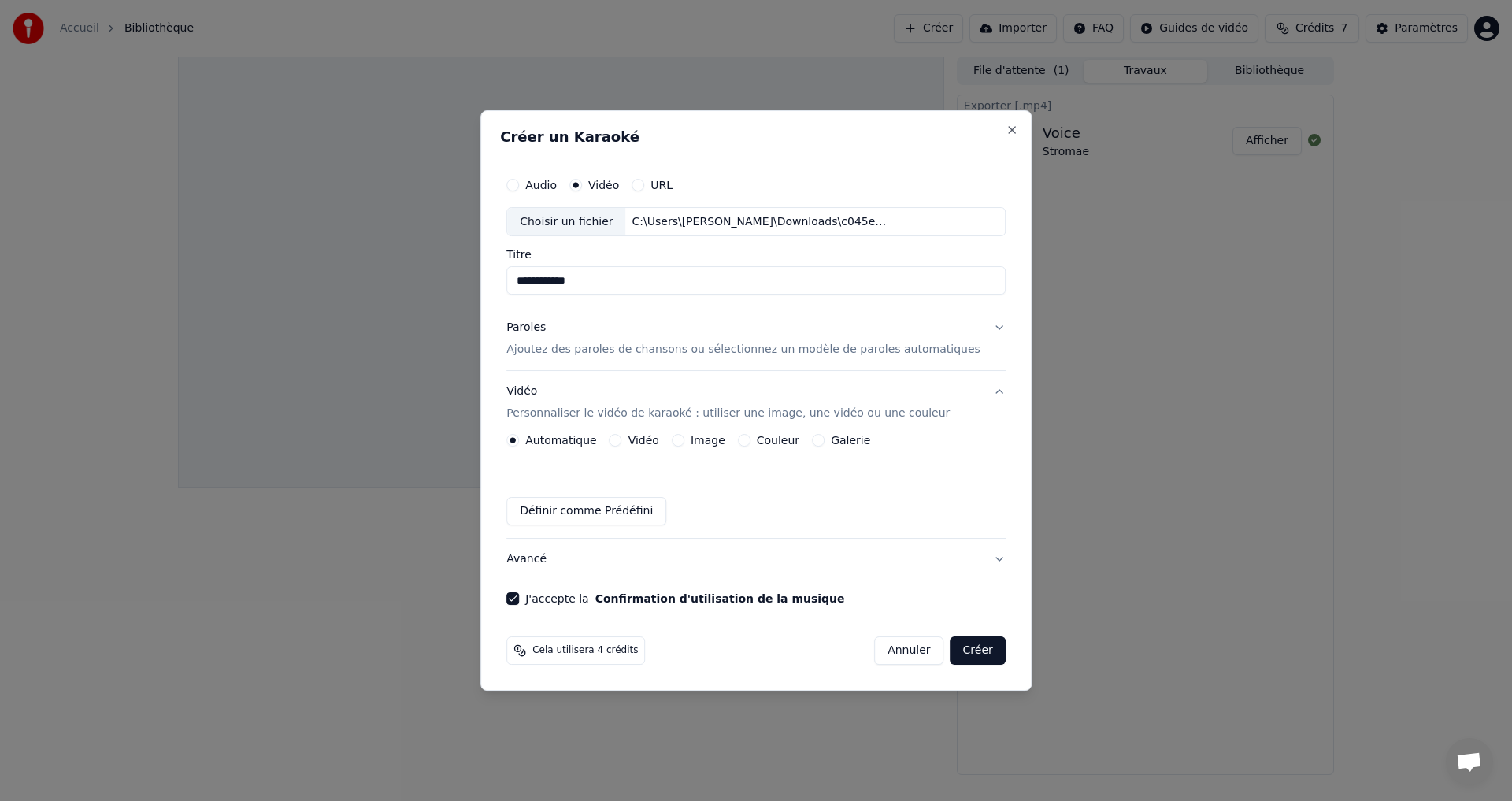
click at [575, 411] on p "Personnaliser le vidéo de karaoké : utiliser une image, une vidéo ou une couleur" at bounding box center [728, 414] width 444 height 16
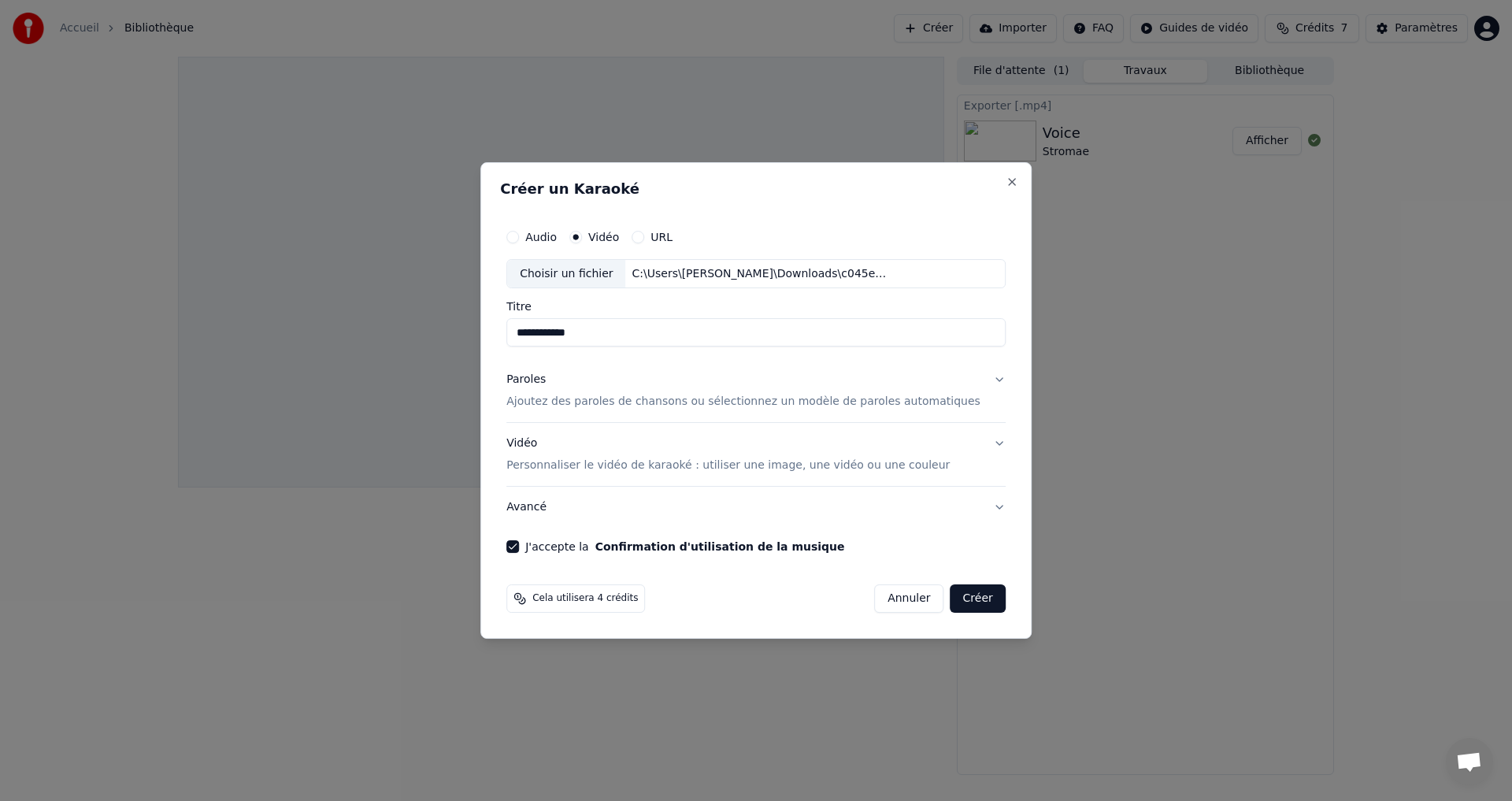
click at [576, 464] on p "Personnaliser le vidéo de karaoké : utiliser une image, une vidéo ou une couleur" at bounding box center [728, 466] width 444 height 16
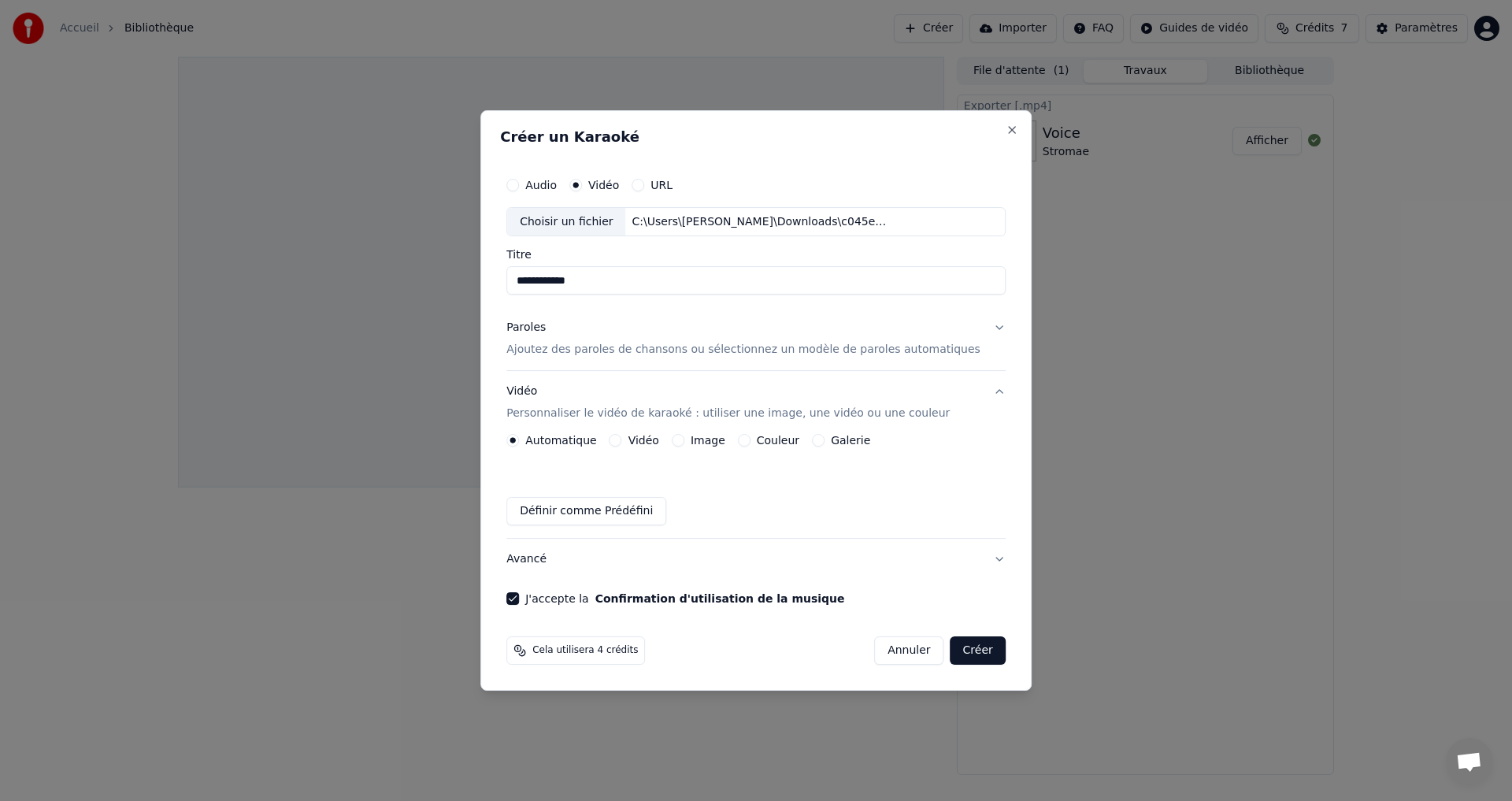
click at [569, 352] on p "Ajoutez des paroles de chansons ou sélectionnez un modèle de paroles automatiqu…" at bounding box center [743, 351] width 474 height 16
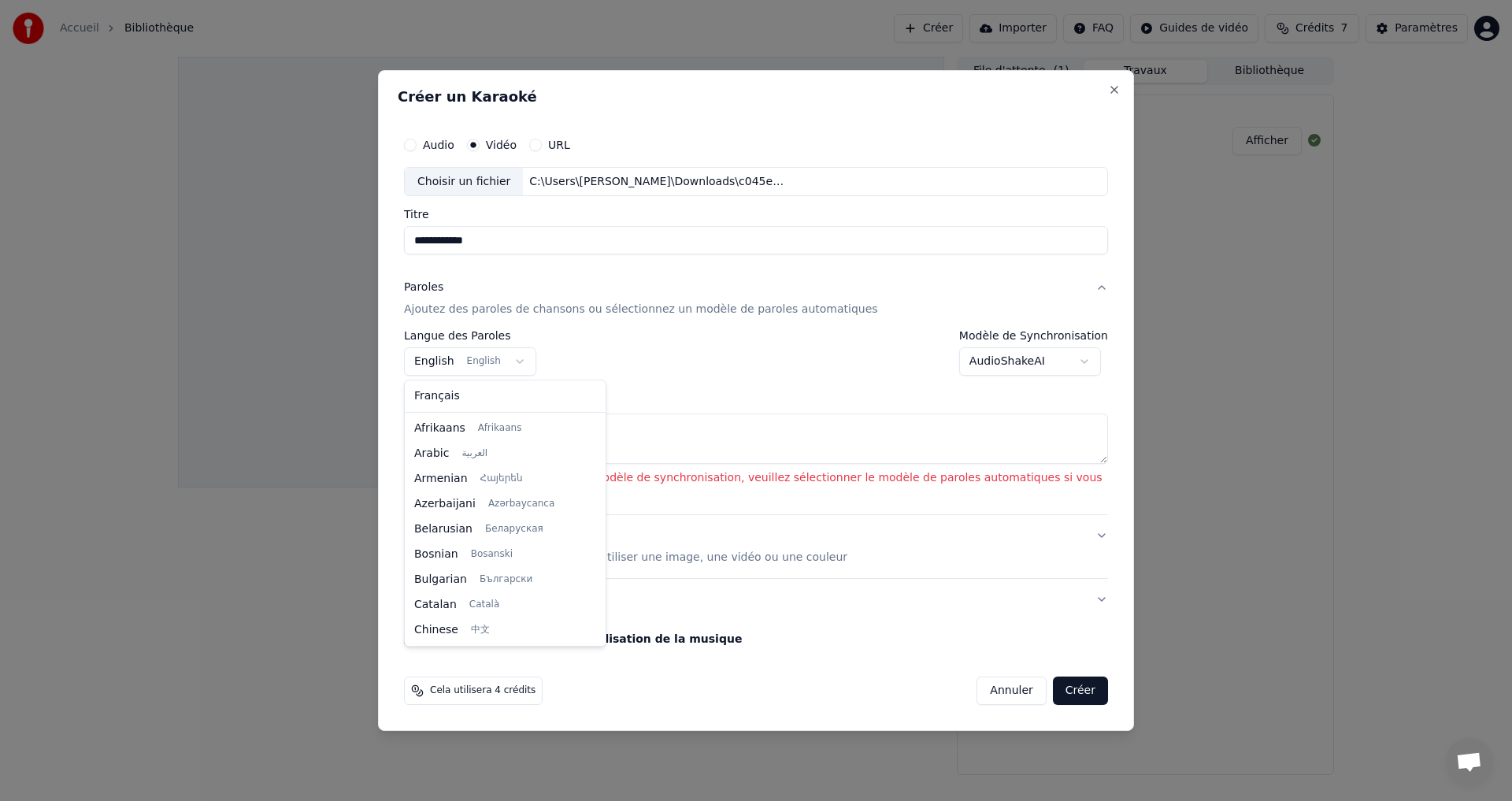
click at [504, 370] on body "**********" at bounding box center [756, 400] width 1512 height 801
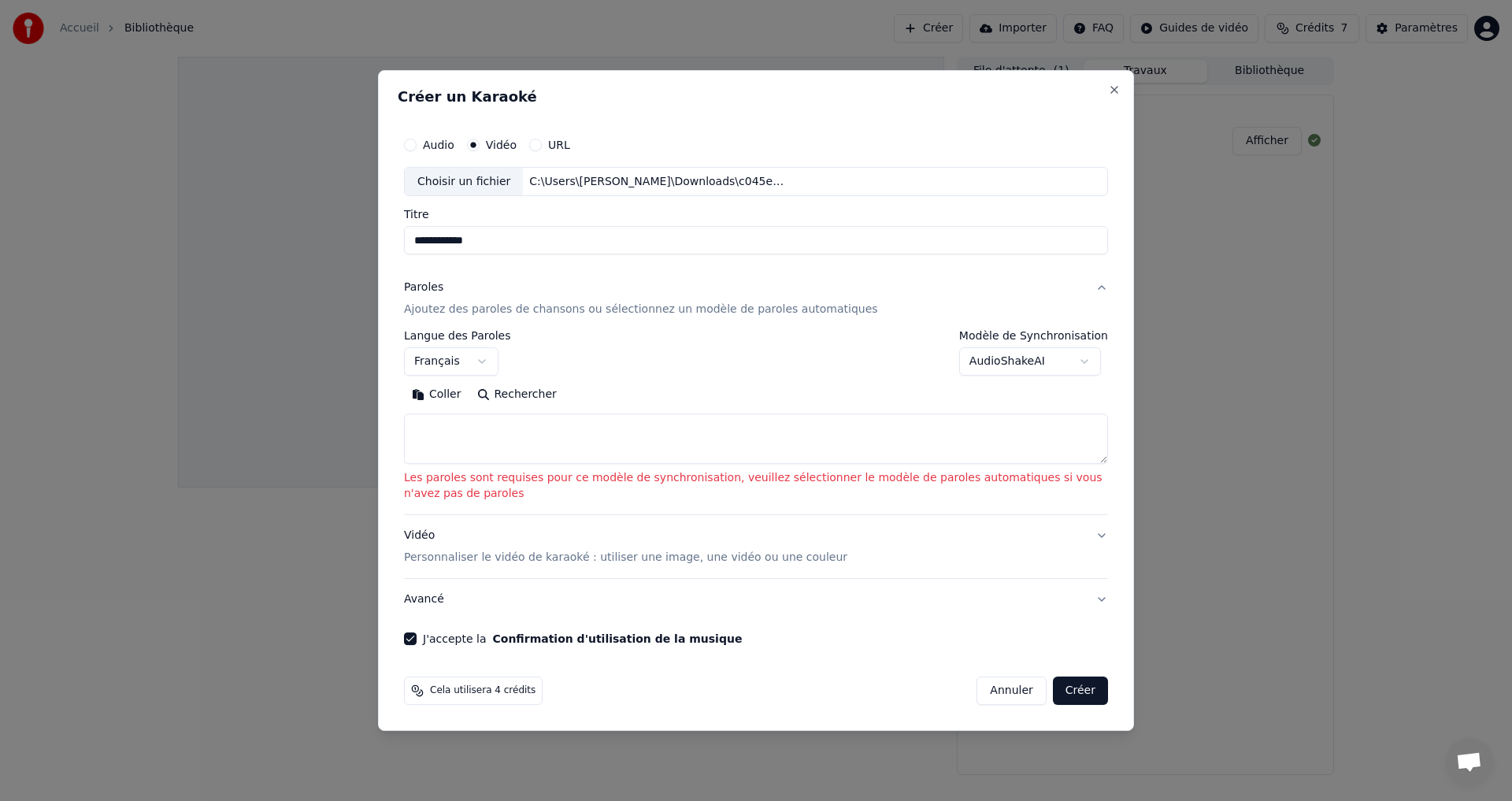
click at [681, 380] on div "**********" at bounding box center [756, 397] width 704 height 134
click at [1076, 690] on button "Créer" at bounding box center [1080, 691] width 55 height 29
select select "**"
click at [580, 431] on textarea at bounding box center [756, 440] width 704 height 50
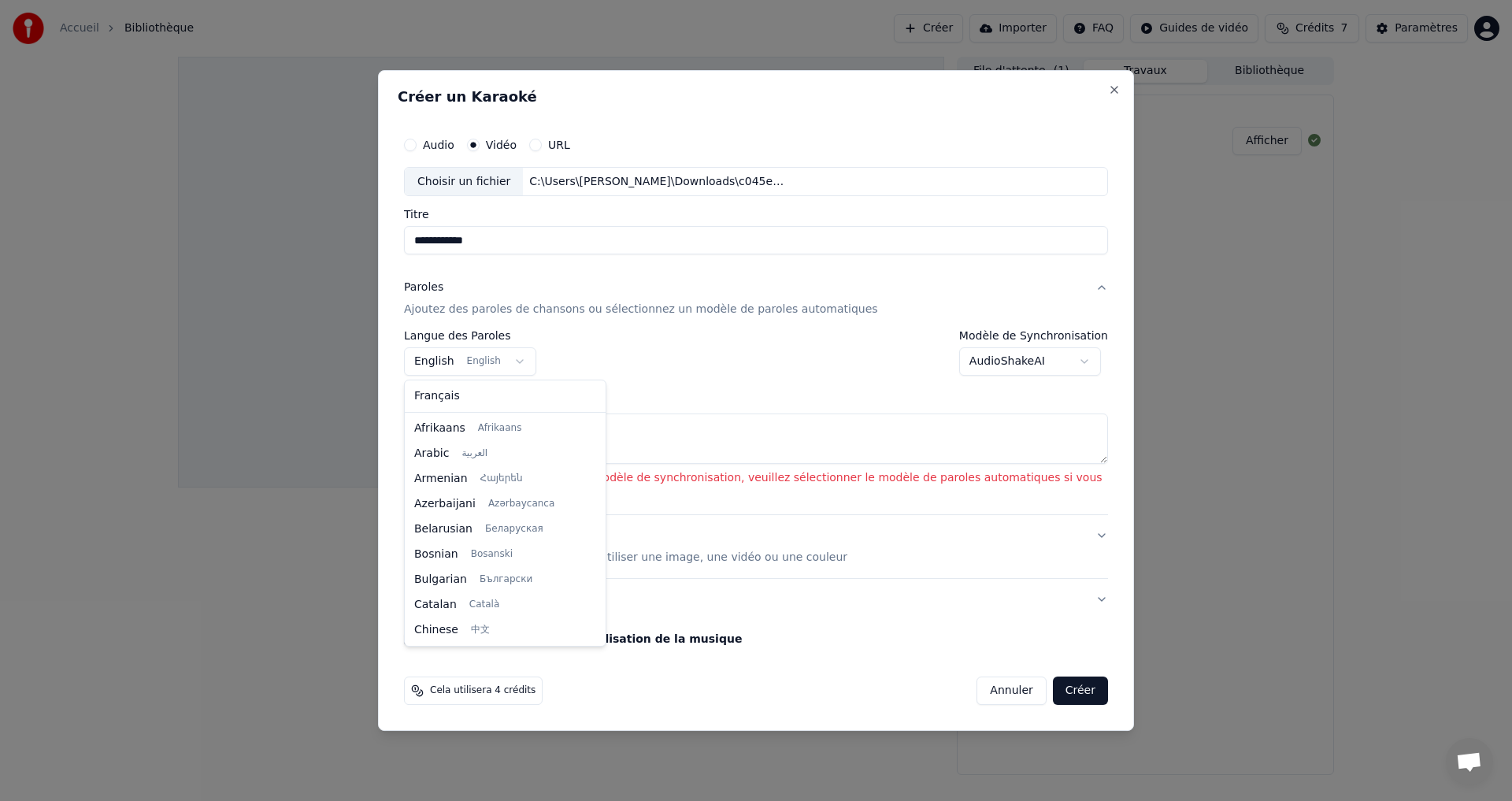
click at [511, 358] on body "**********" at bounding box center [756, 400] width 1512 height 801
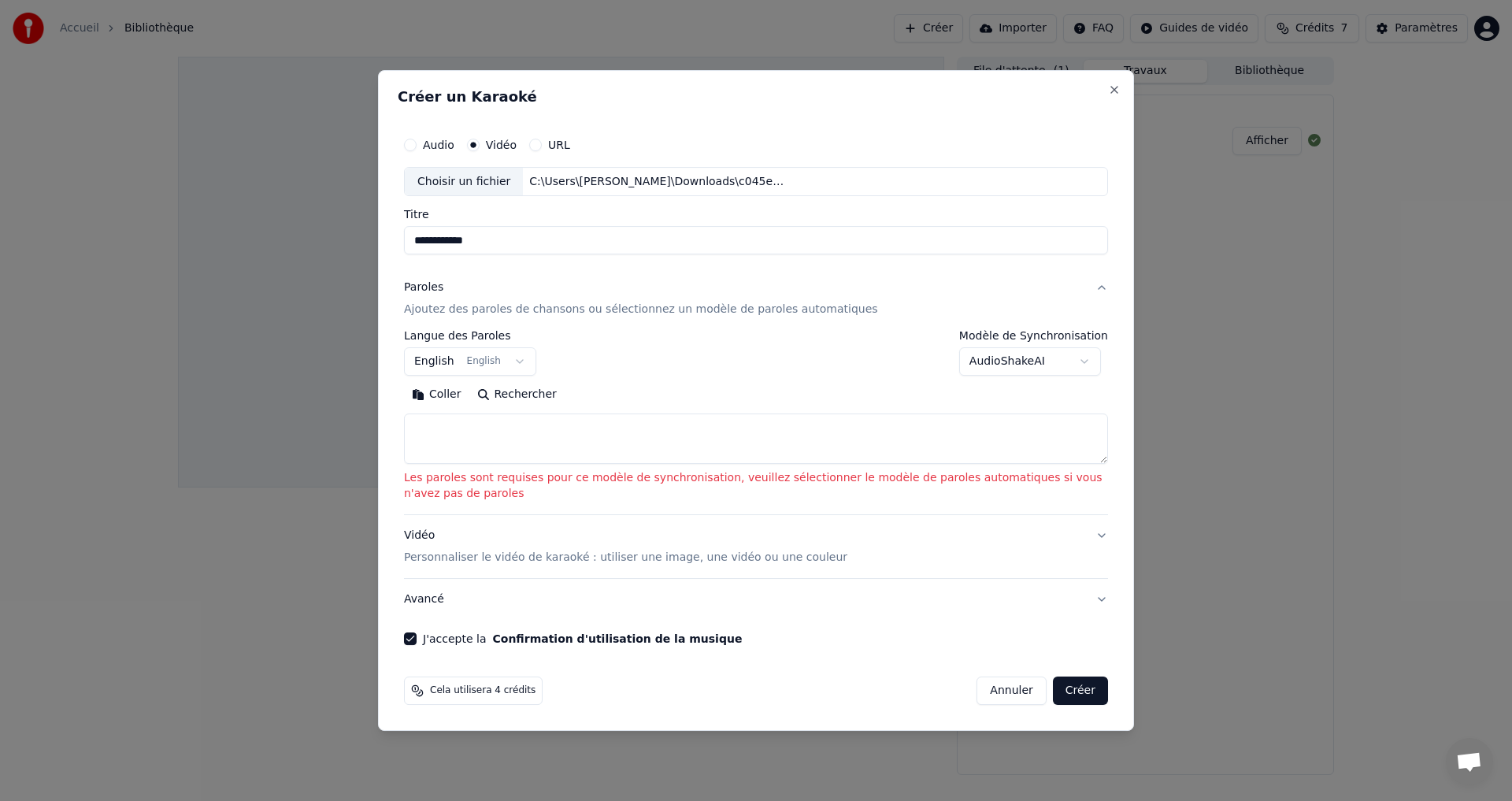
click at [427, 145] on body "**********" at bounding box center [756, 400] width 1512 height 801
click at [416, 145] on button "Audio" at bounding box center [411, 145] width 13 height 13
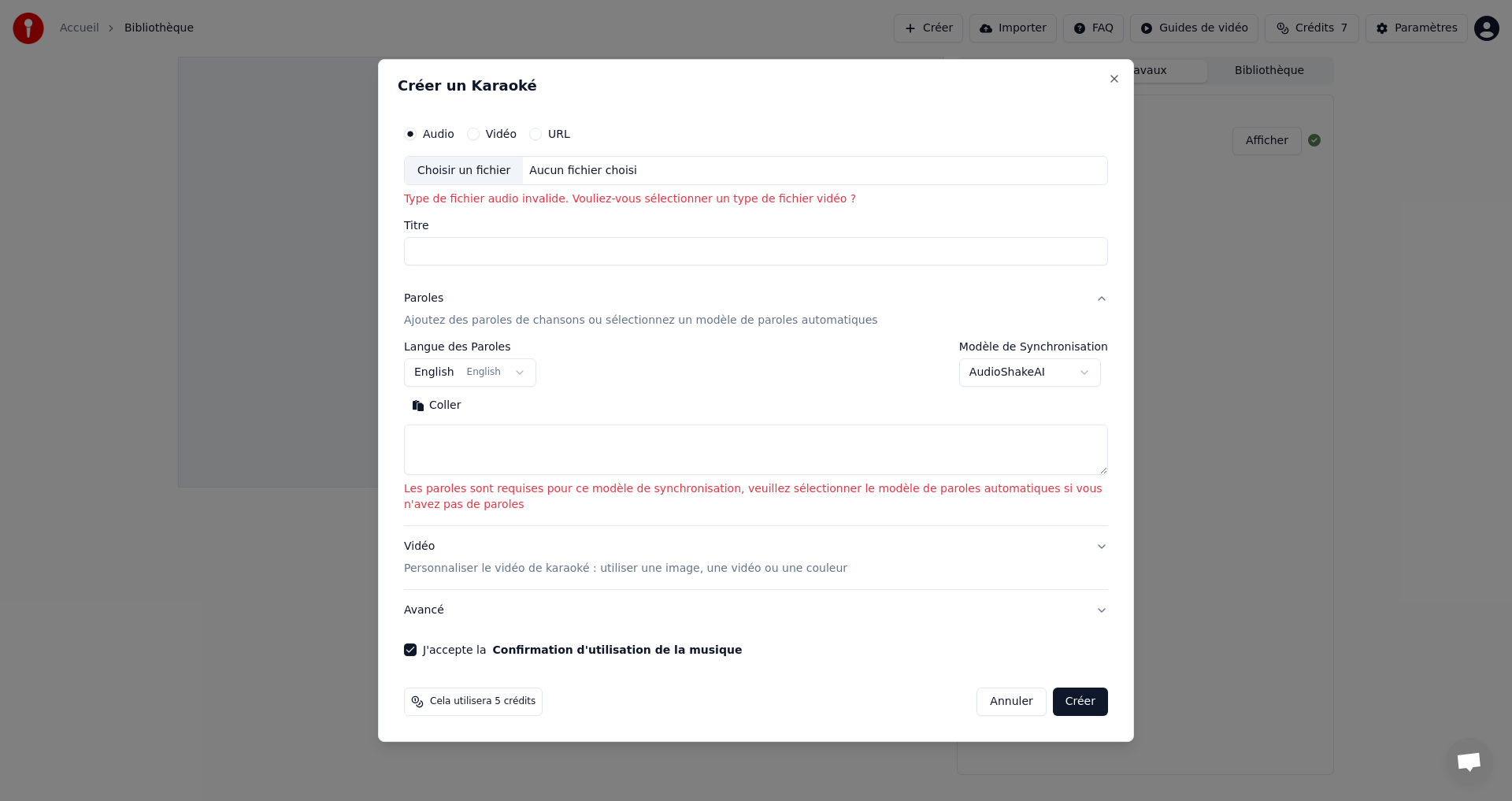
click at [408, 134] on circle "button" at bounding box center [411, 134] width 5 height 5
click at [562, 167] on div "Aucun fichier choisi" at bounding box center [583, 171] width 120 height 16
type input "**********"
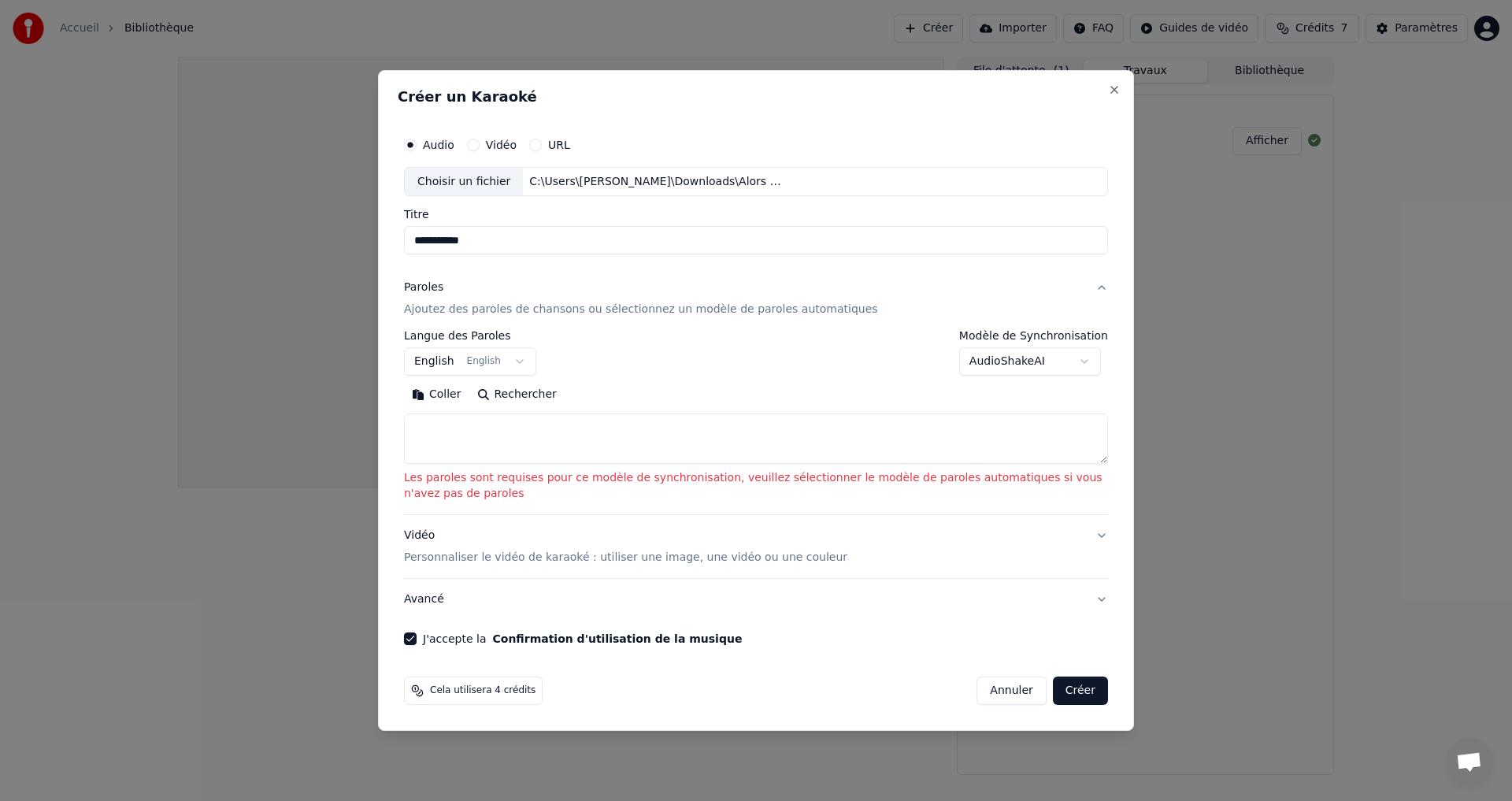
click at [512, 359] on body "**********" at bounding box center [756, 400] width 1512 height 801
click at [666, 344] on div "**********" at bounding box center [756, 353] width 704 height 46
click at [1085, 696] on button "Créer" at bounding box center [1080, 691] width 55 height 29
select select "**"
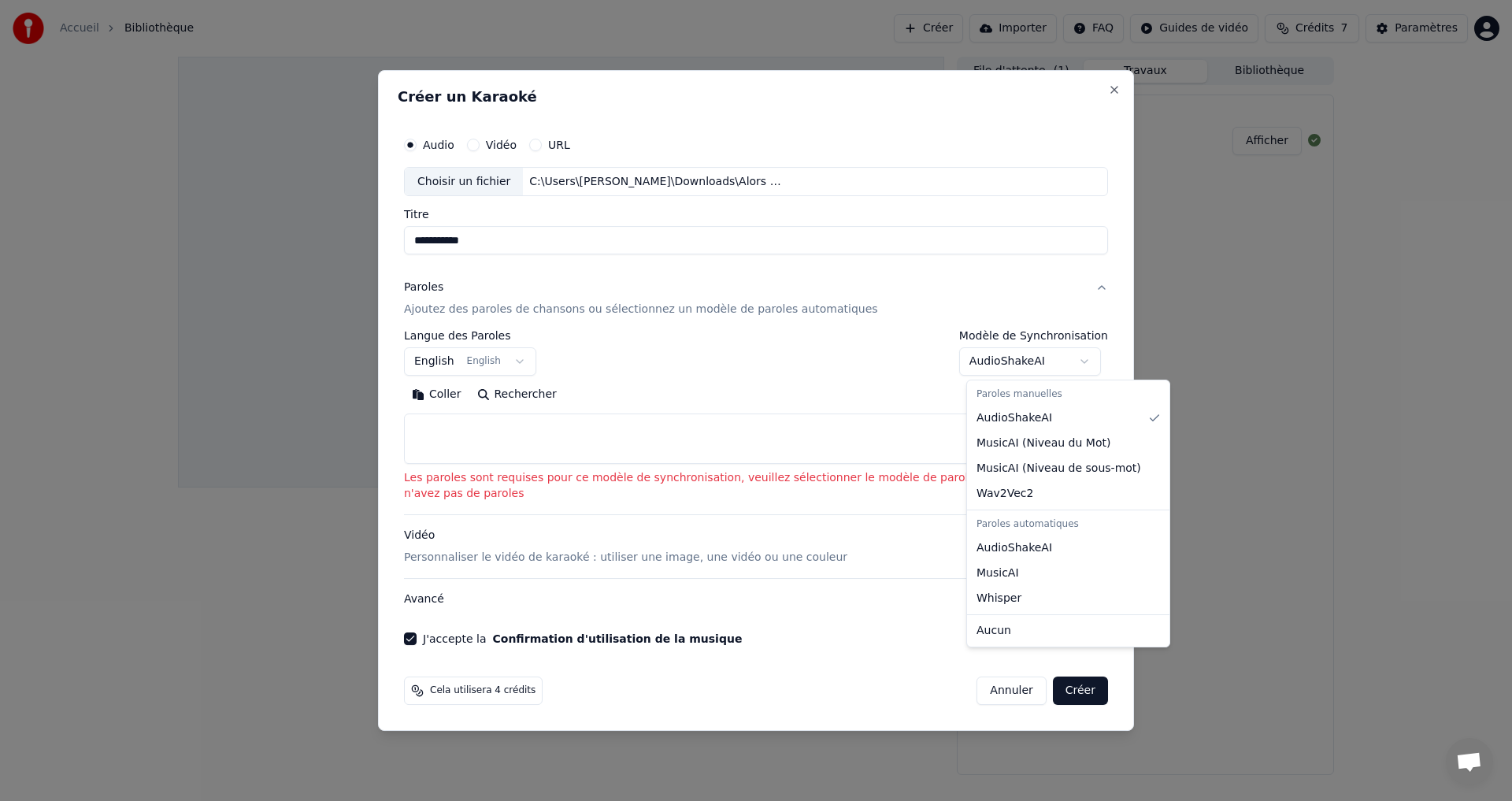
click at [1012, 360] on body "**********" at bounding box center [756, 400] width 1512 height 801
select select "**********"
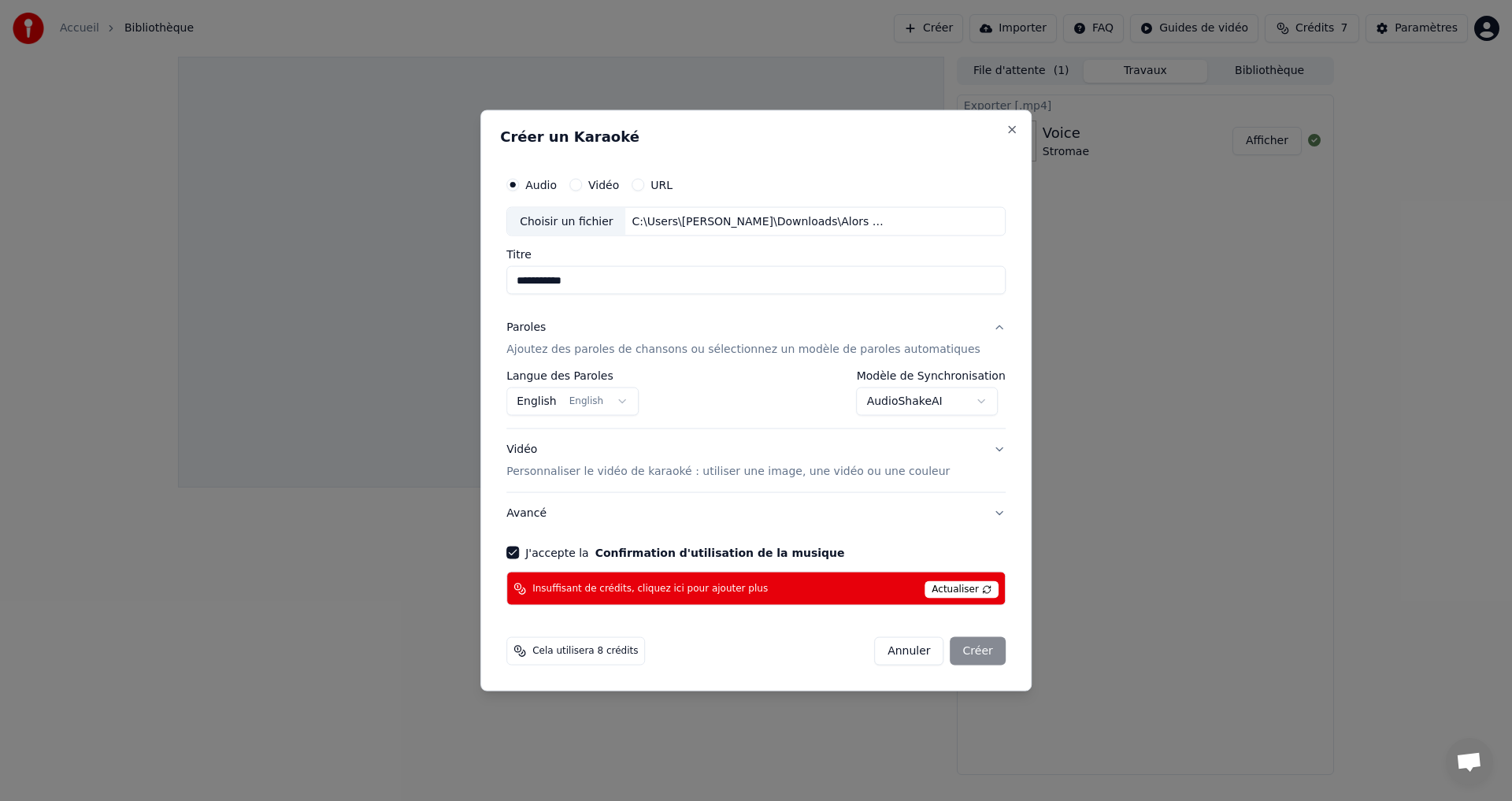
click at [631, 403] on body "**********" at bounding box center [756, 400] width 1512 height 801
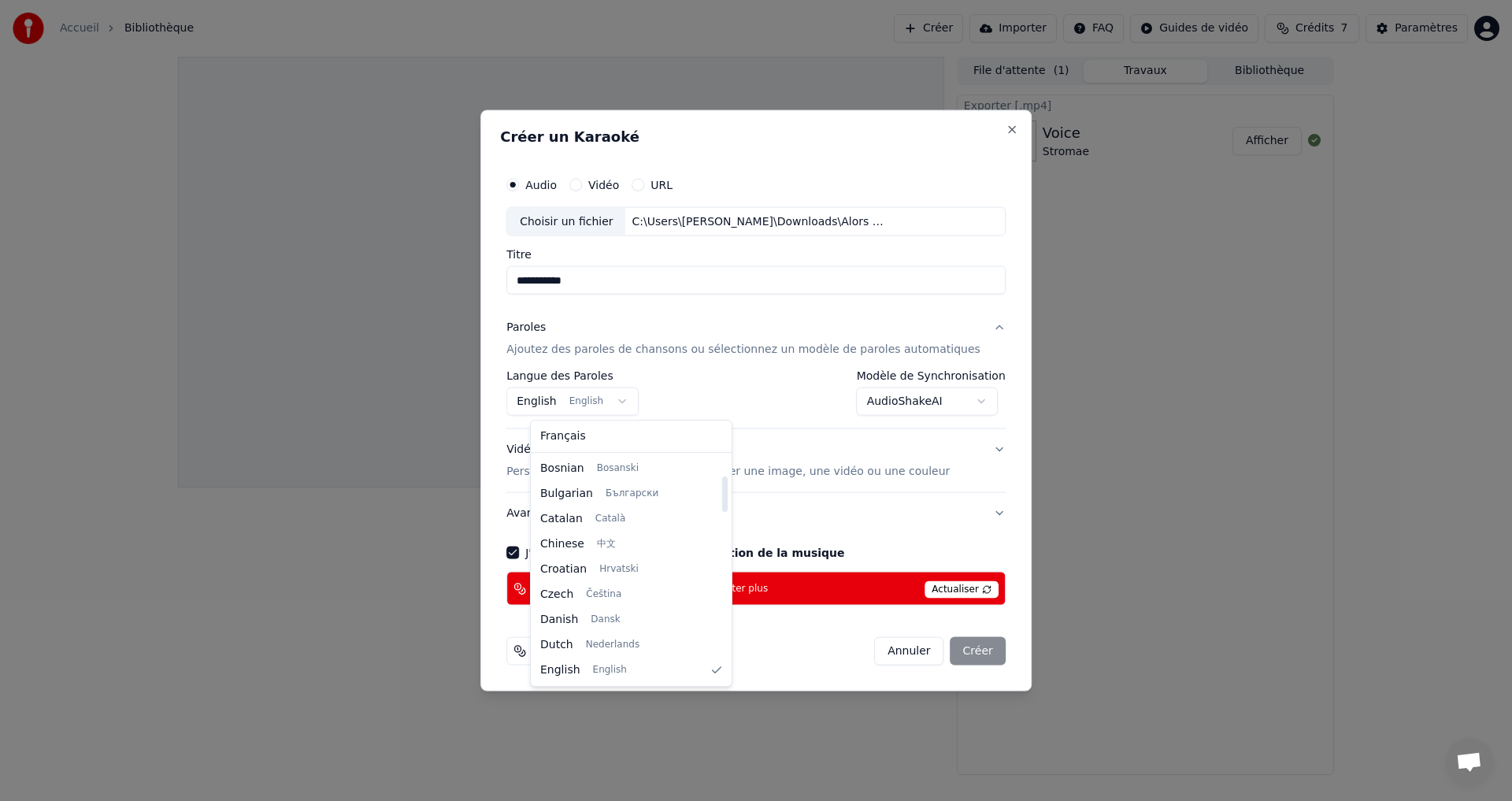
select select "**"
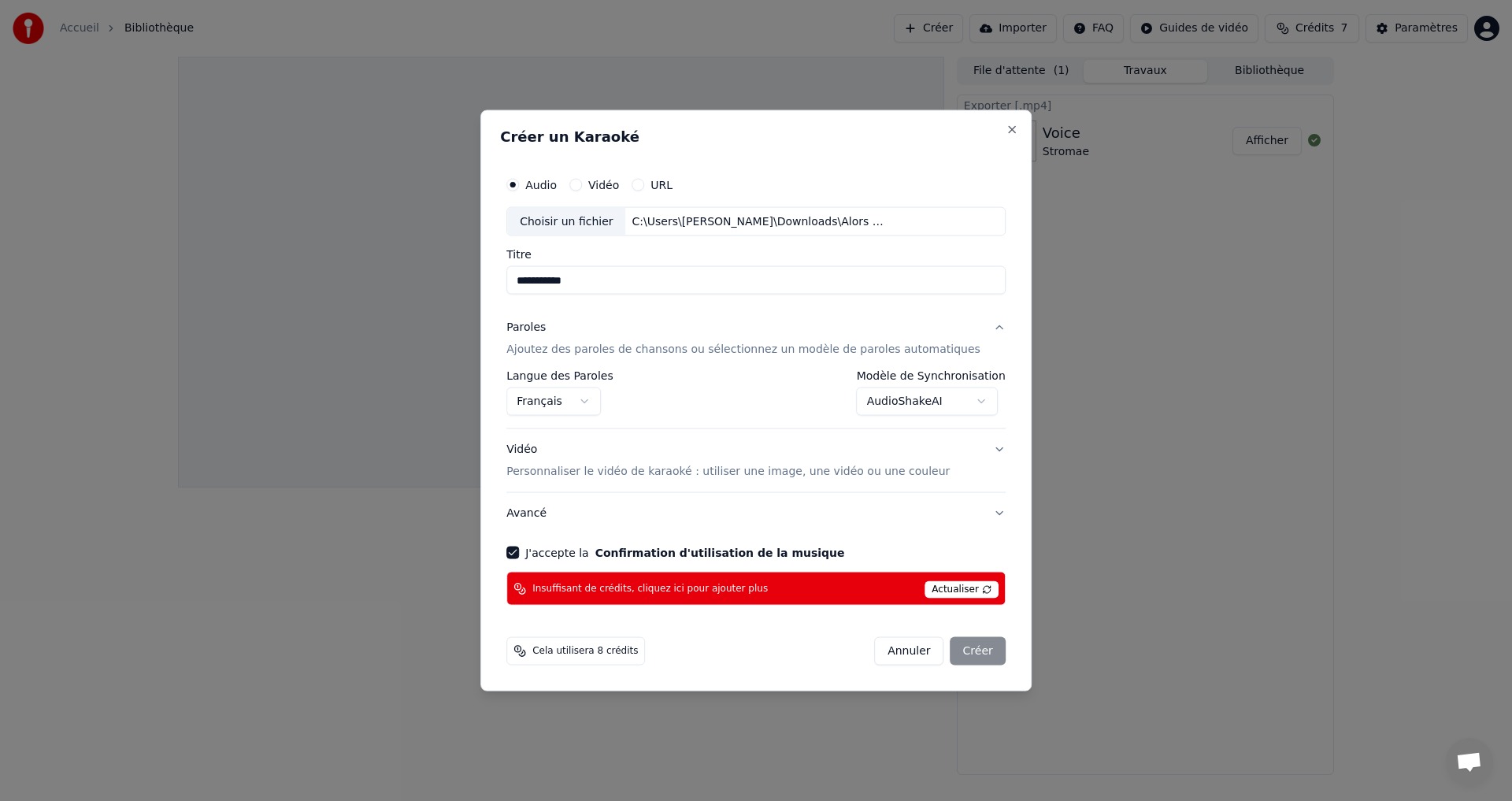
click at [945, 653] on div "Annuler Créer" at bounding box center [940, 652] width 132 height 29
click at [955, 593] on span "Actualiser" at bounding box center [961, 589] width 74 height 17
click at [980, 131] on h2 "Créer un Karaoké" at bounding box center [756, 136] width 512 height 14
click at [1006, 130] on button "Close" at bounding box center [1012, 129] width 13 height 13
select select "**********"
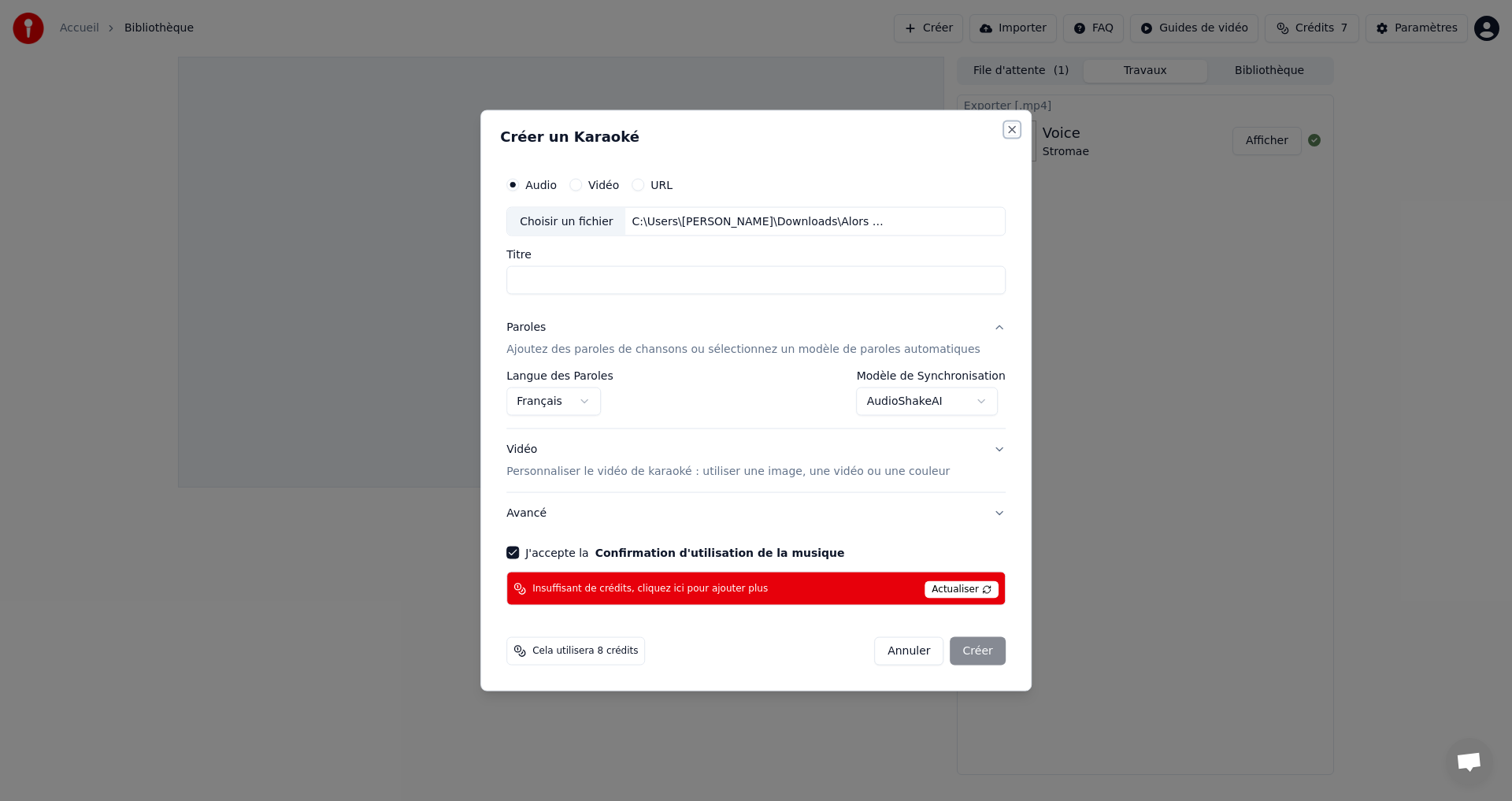
select select
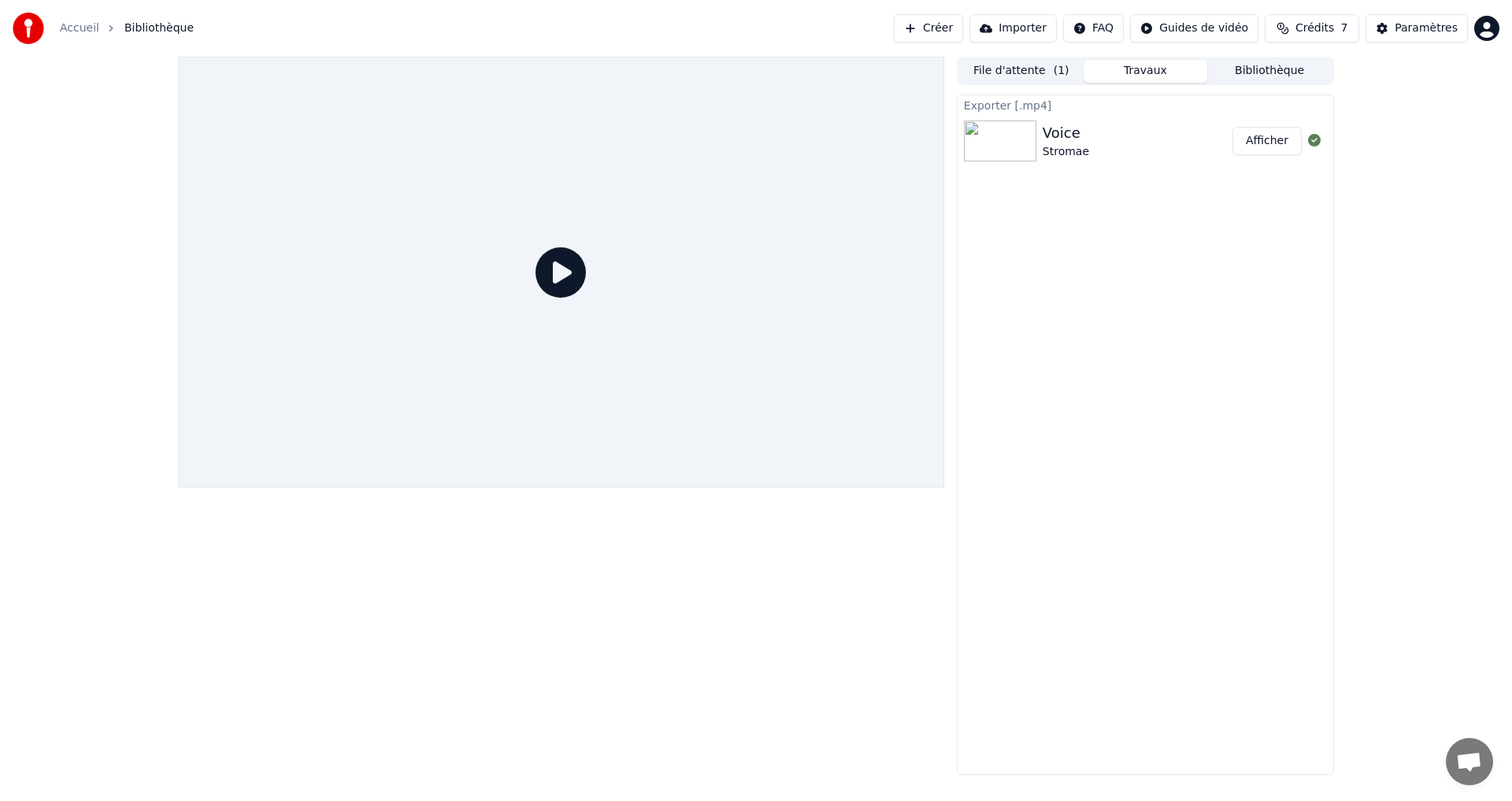
click at [1018, 148] on img at bounding box center [1000, 141] width 73 height 41
click at [1110, 139] on div "Voice Stromae" at bounding box center [1138, 141] width 190 height 38
click at [1240, 139] on button "Afficher" at bounding box center [1267, 141] width 69 height 29
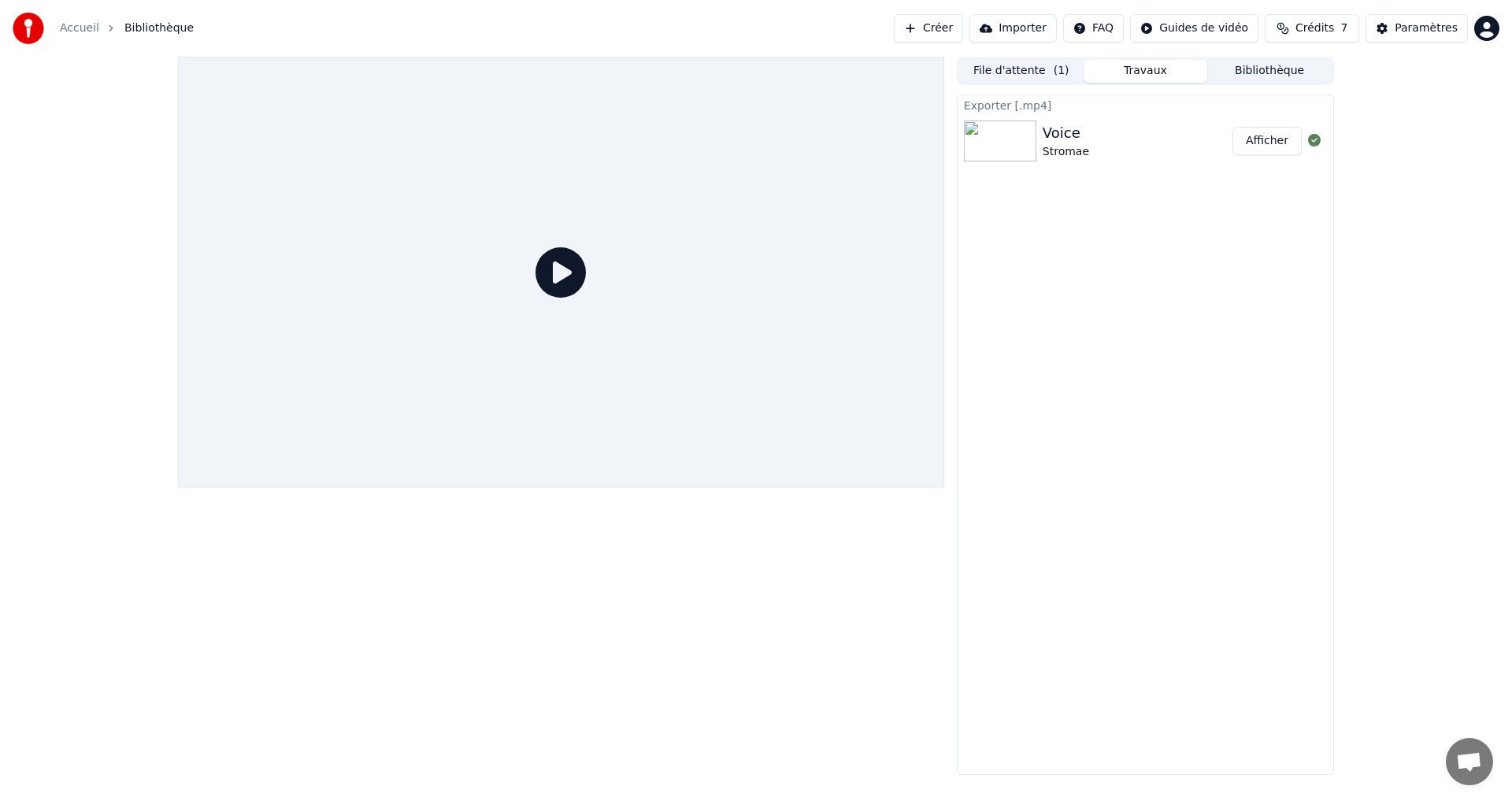
click at [995, 136] on img at bounding box center [1000, 141] width 73 height 41
click at [657, 336] on div at bounding box center [561, 272] width 767 height 431
click at [72, 32] on link "Accueil" at bounding box center [80, 29] width 39 height 16
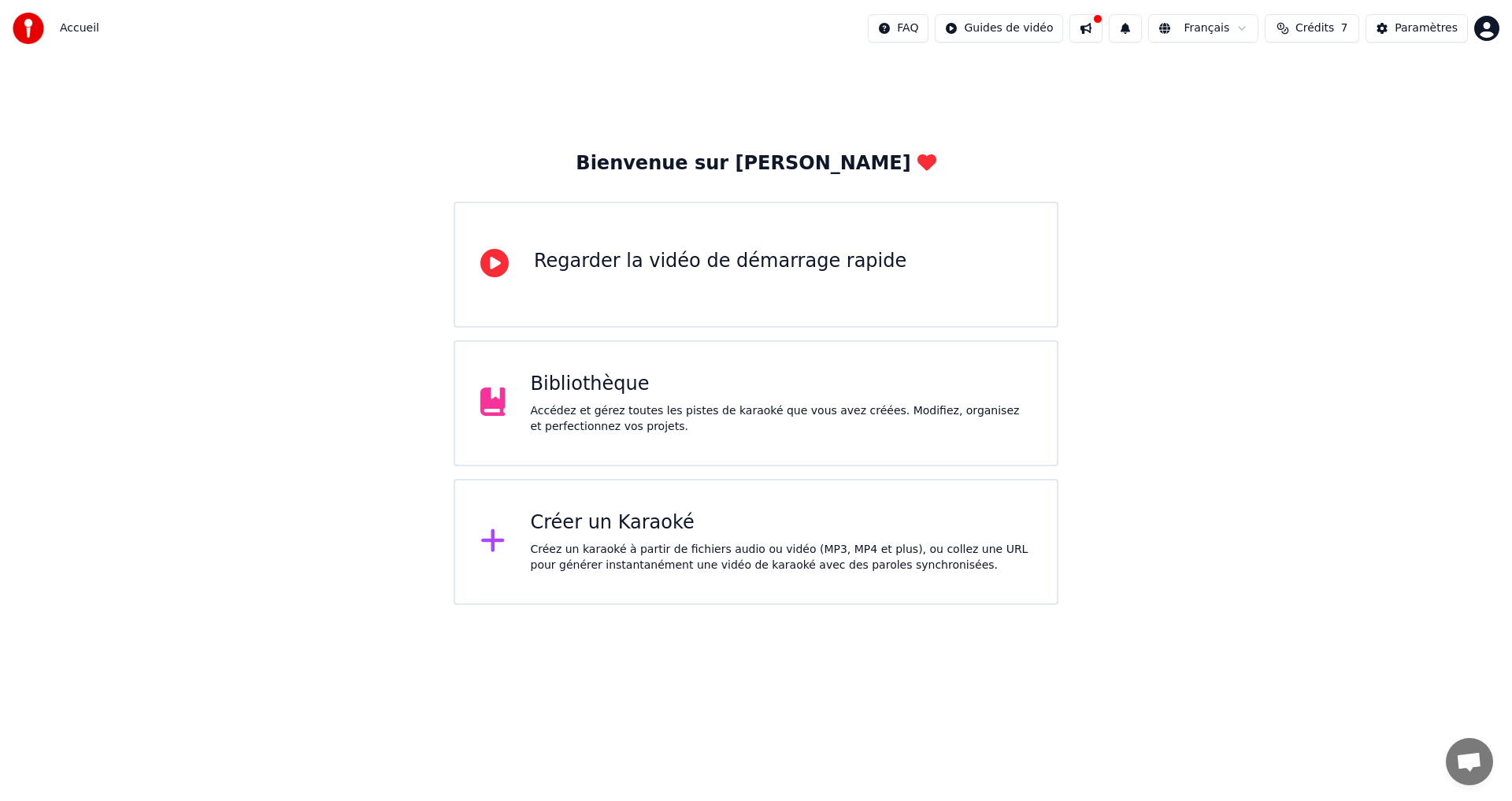
click at [578, 445] on div "Bibliothèque Accédez et gérez toutes les pistes de karaoké que vous avez créées…" at bounding box center [756, 403] width 605 height 126
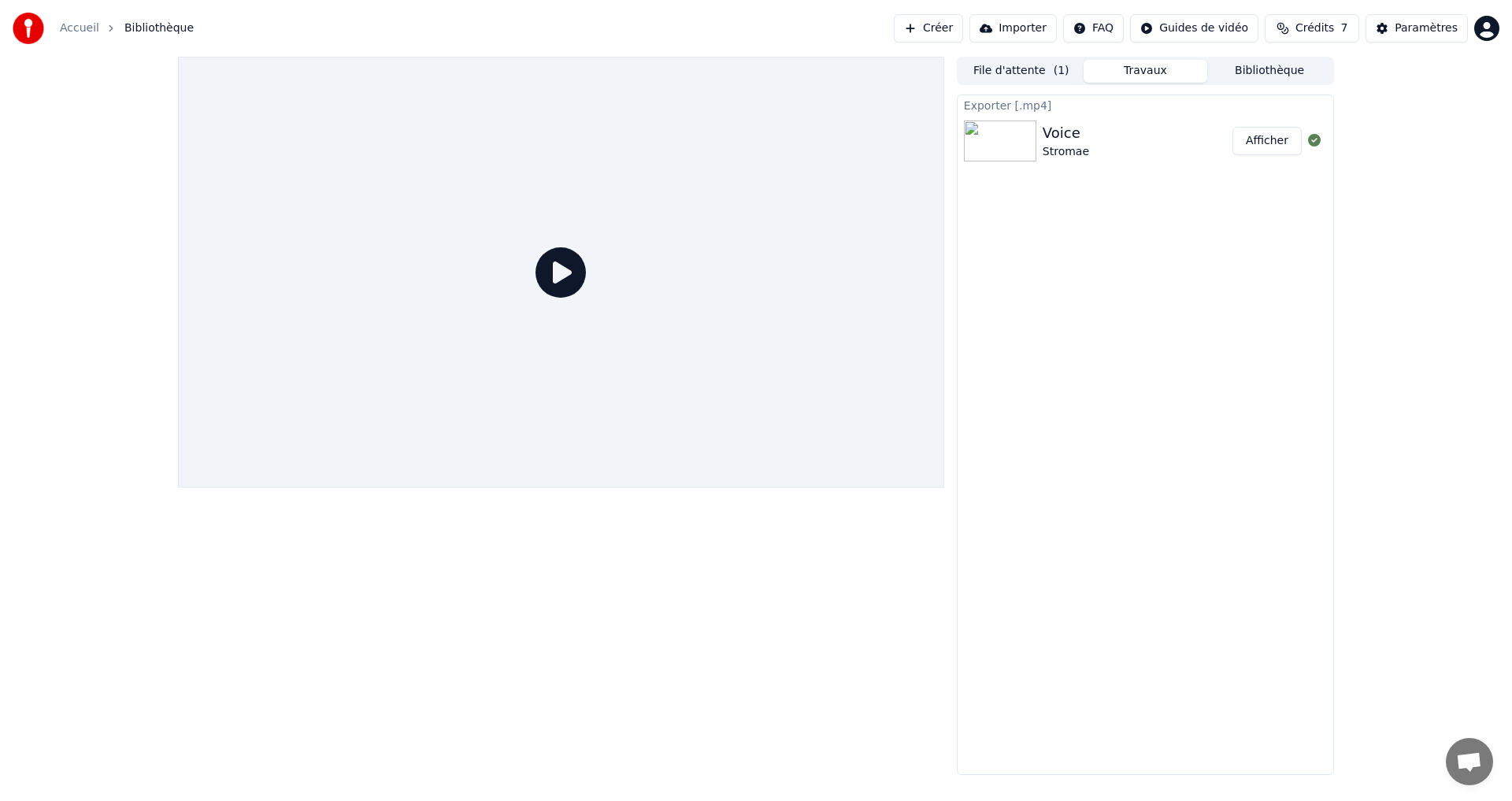
click at [1050, 146] on div "Stromae" at bounding box center [1066, 152] width 47 height 16
click at [1262, 143] on button "Afficher" at bounding box center [1267, 141] width 69 height 29
click at [1008, 126] on img at bounding box center [1000, 141] width 73 height 41
click at [1009, 74] on button "File d'attente ( 1 )" at bounding box center [1021, 71] width 125 height 22
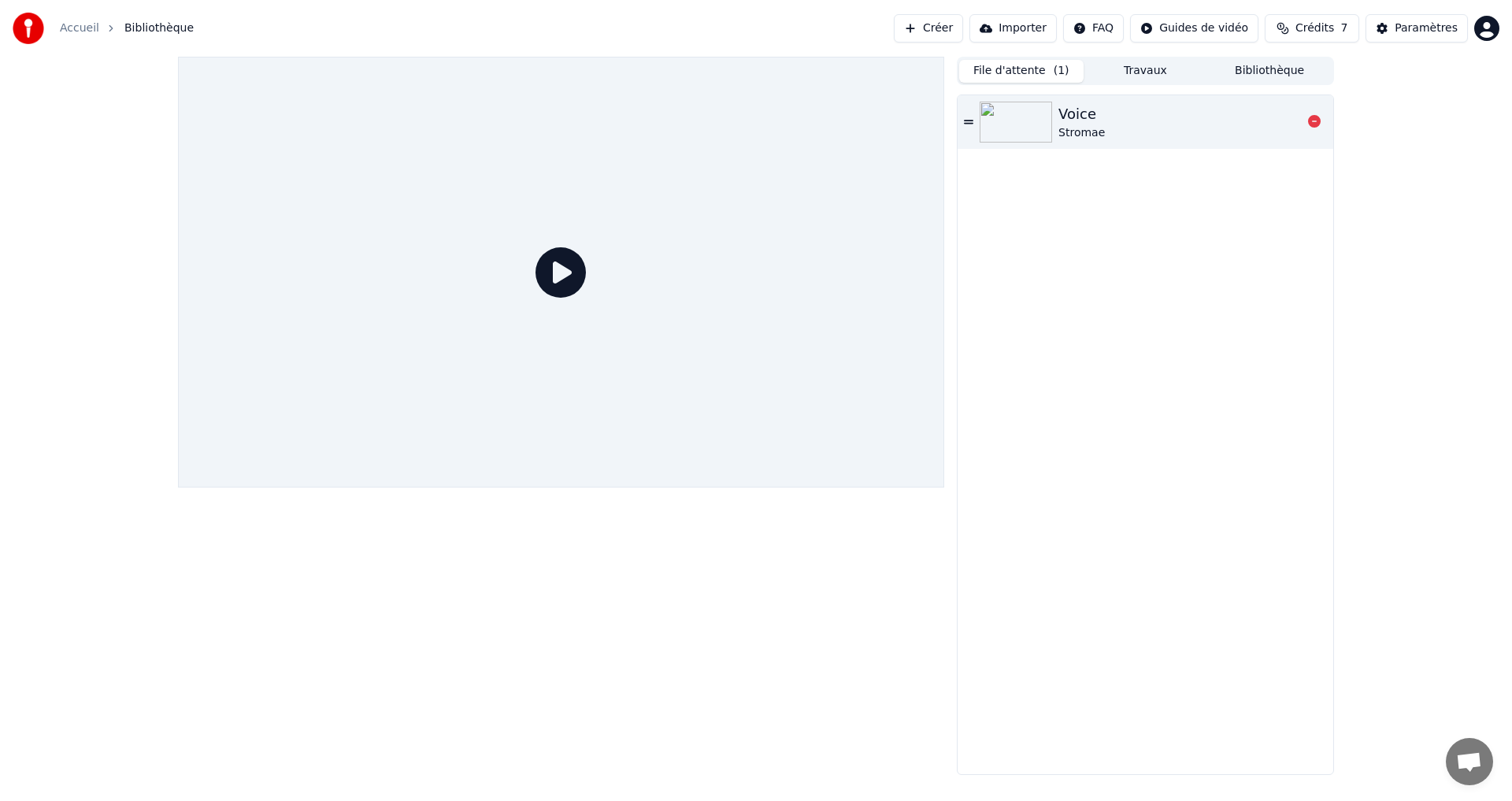
click at [967, 120] on icon at bounding box center [969, 122] width 10 height 4
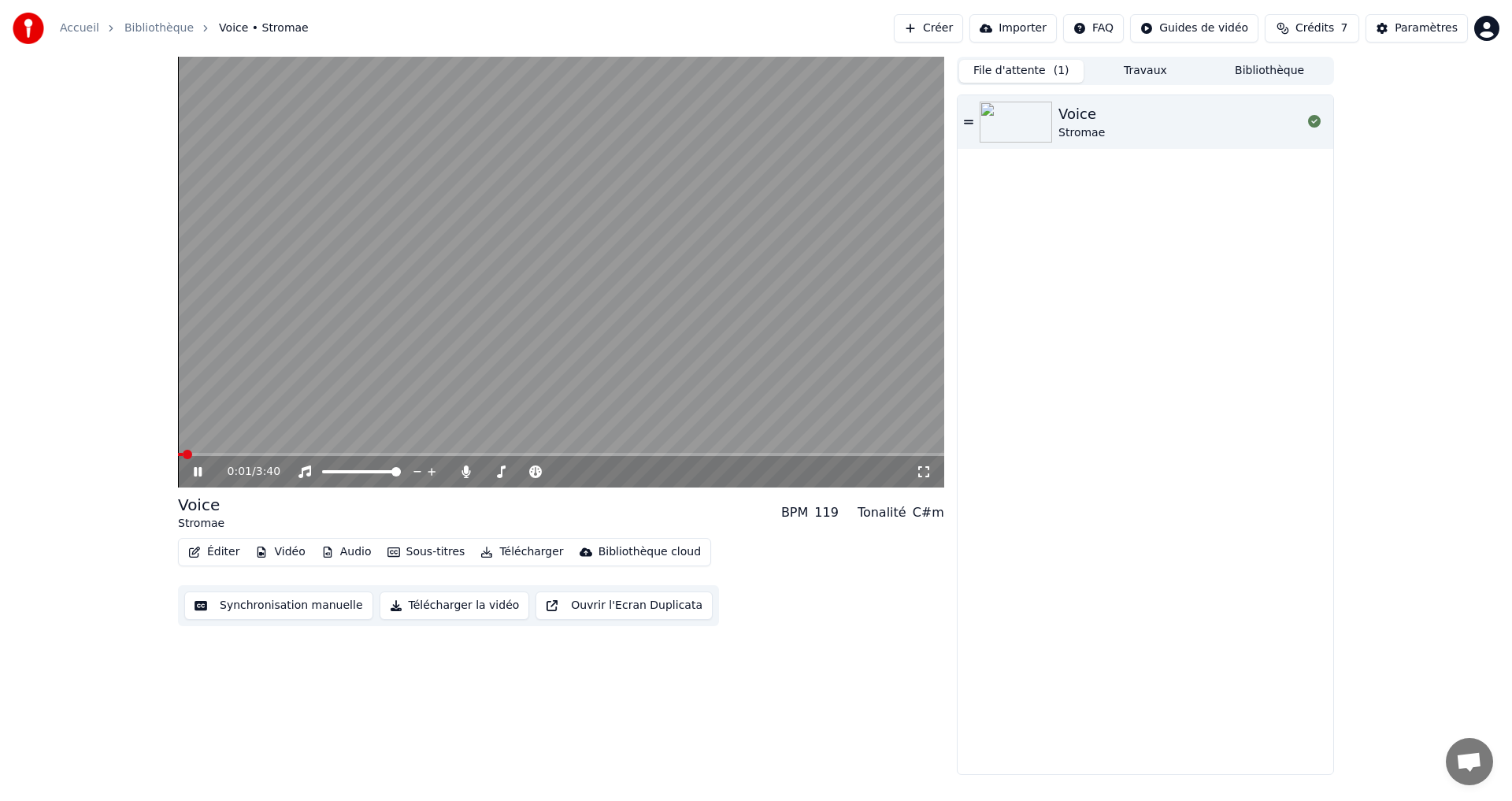
click at [356, 551] on button "Audio" at bounding box center [346, 552] width 63 height 22
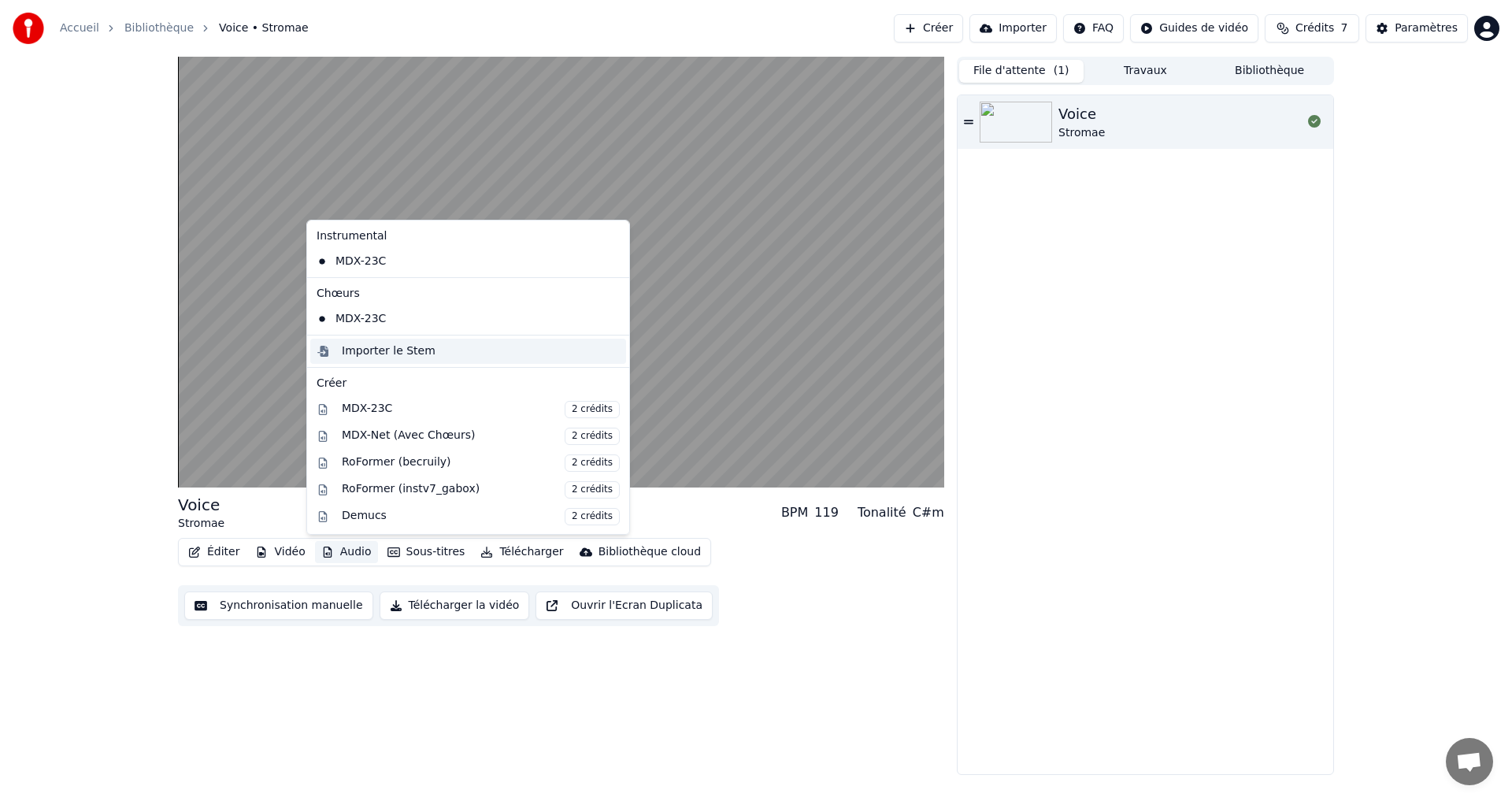
click at [386, 356] on div "Importer le Stem" at bounding box center [388, 352] width 94 height 16
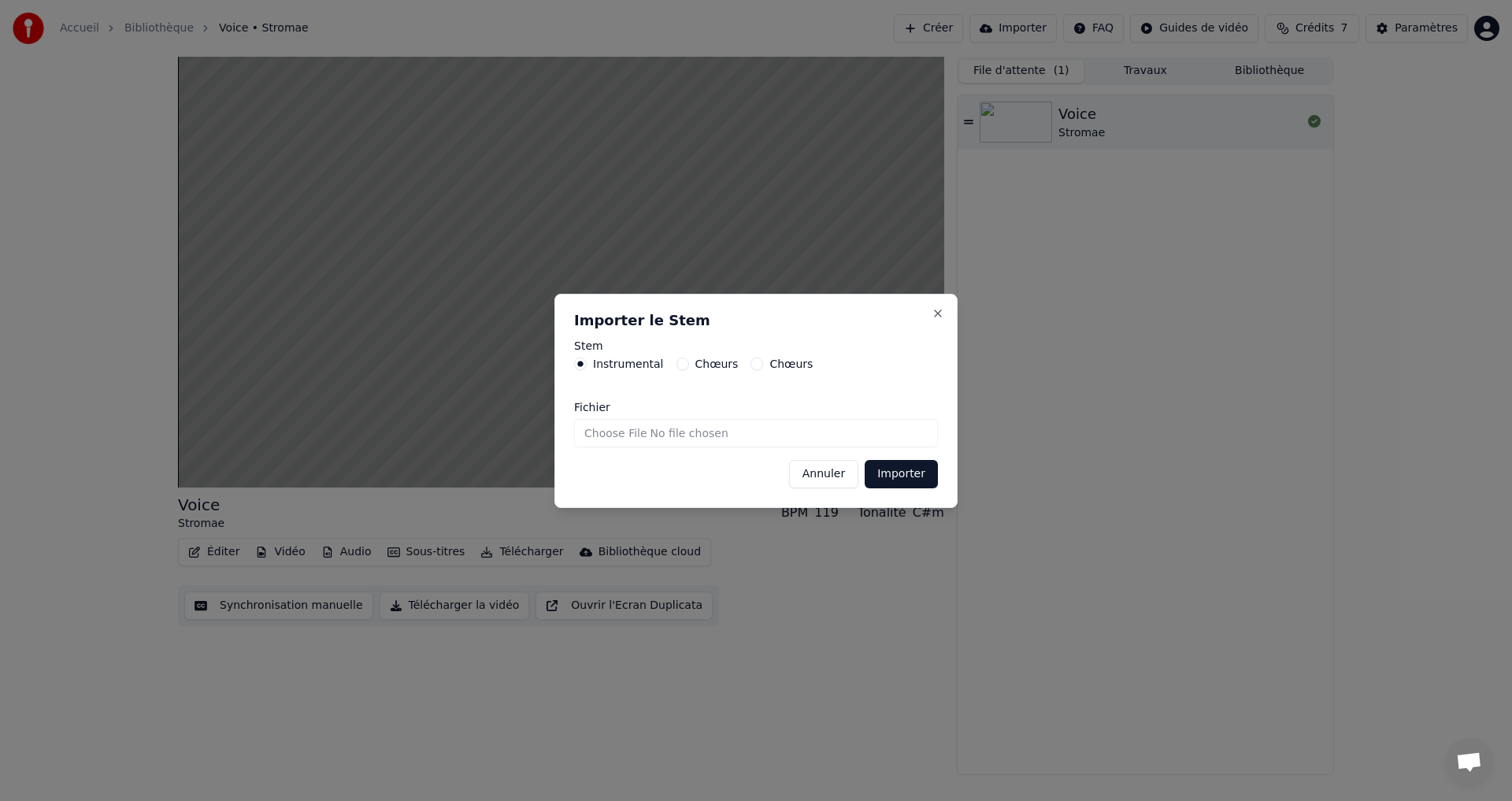
click at [658, 428] on input "Fichier" at bounding box center [756, 433] width 364 height 29
type input "**********"
click at [897, 468] on button "Importer" at bounding box center [901, 475] width 74 height 29
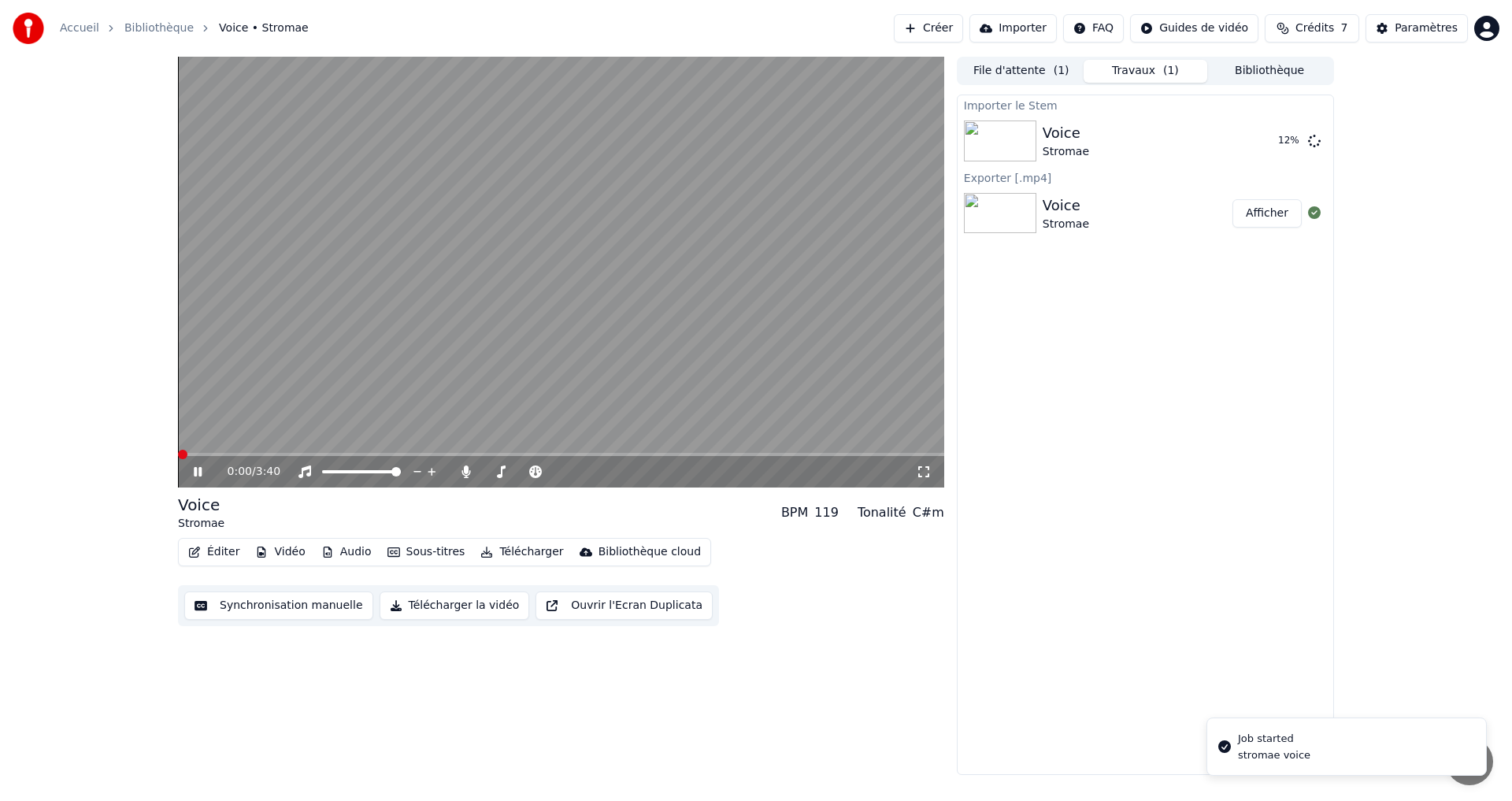
click at [178, 457] on span at bounding box center [183, 455] width 10 height 10
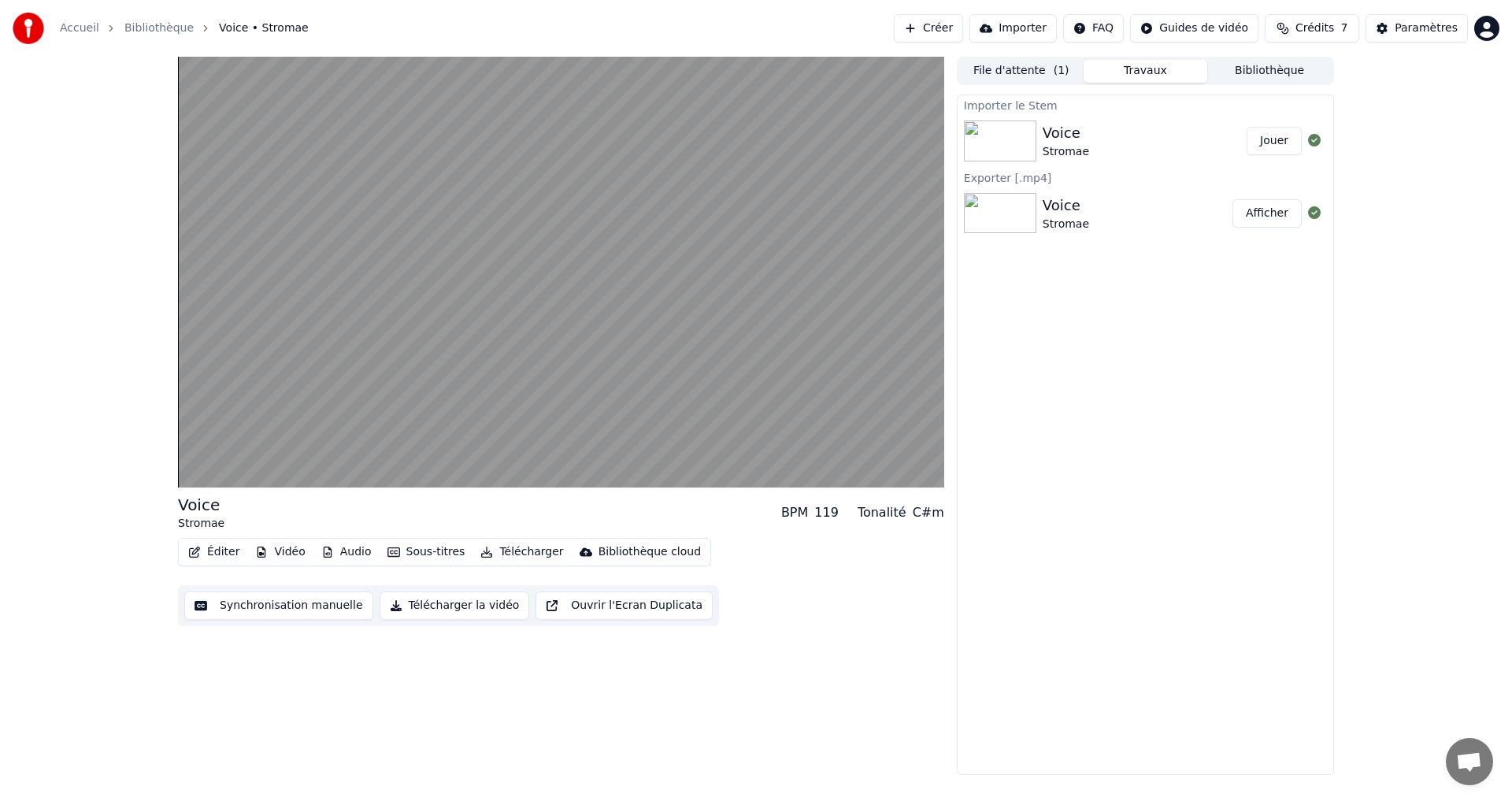
click at [1266, 143] on button "Jouer" at bounding box center [1273, 141] width 55 height 29
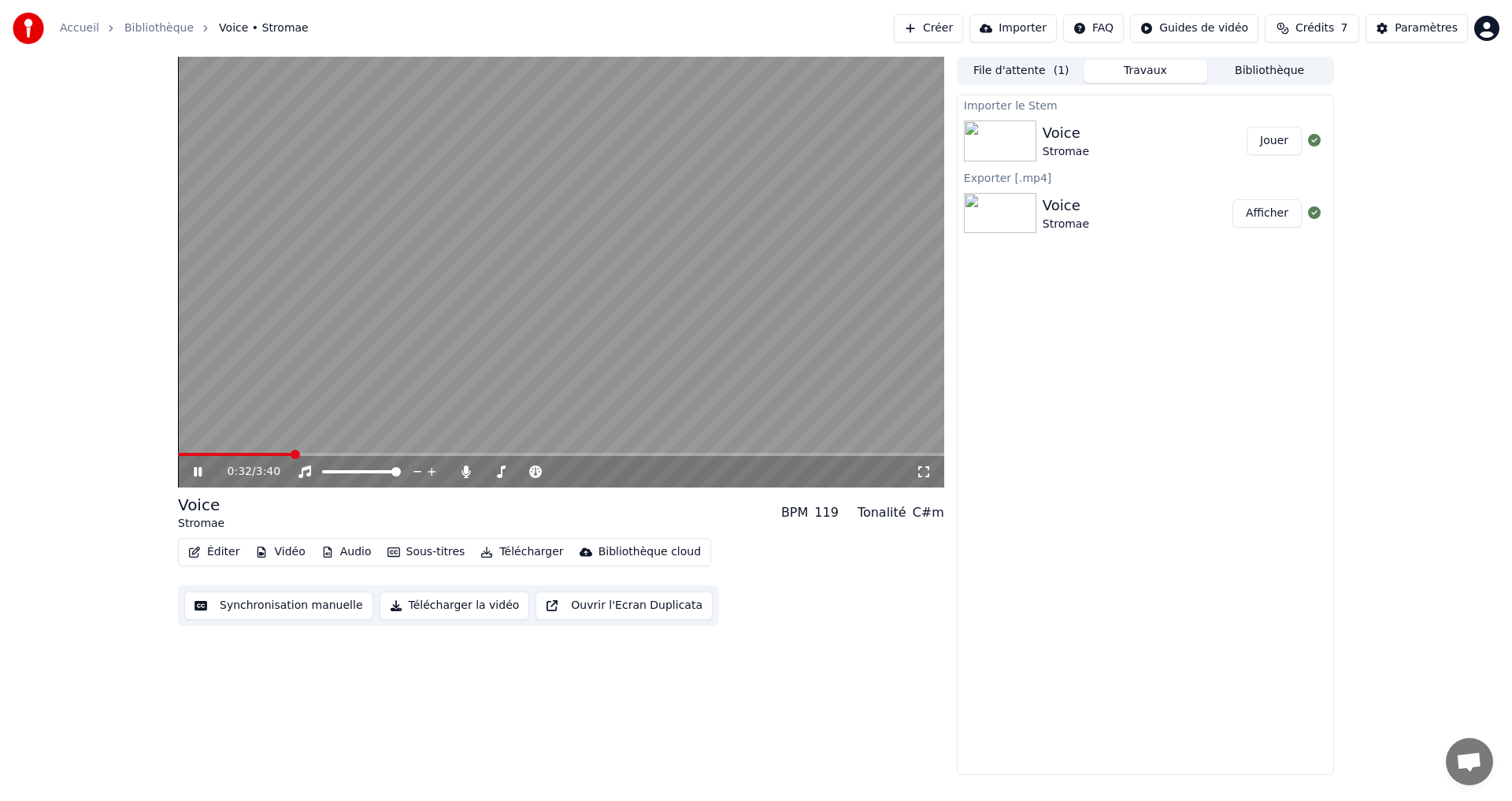
click at [192, 473] on icon at bounding box center [209, 472] width 37 height 13
click at [341, 548] on button "Audio" at bounding box center [346, 552] width 63 height 22
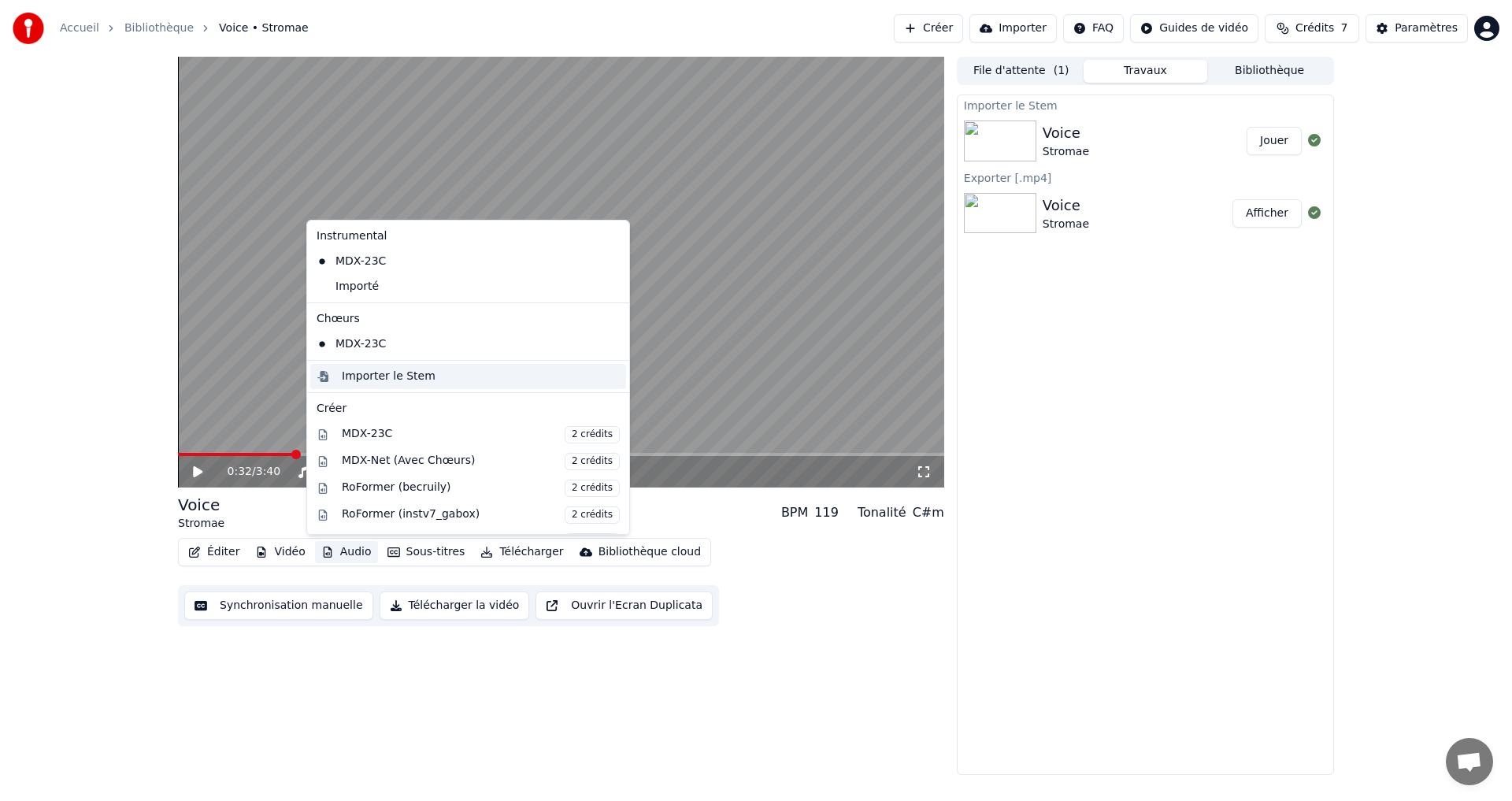
click at [382, 373] on div "Importer le Stem" at bounding box center [388, 377] width 94 height 16
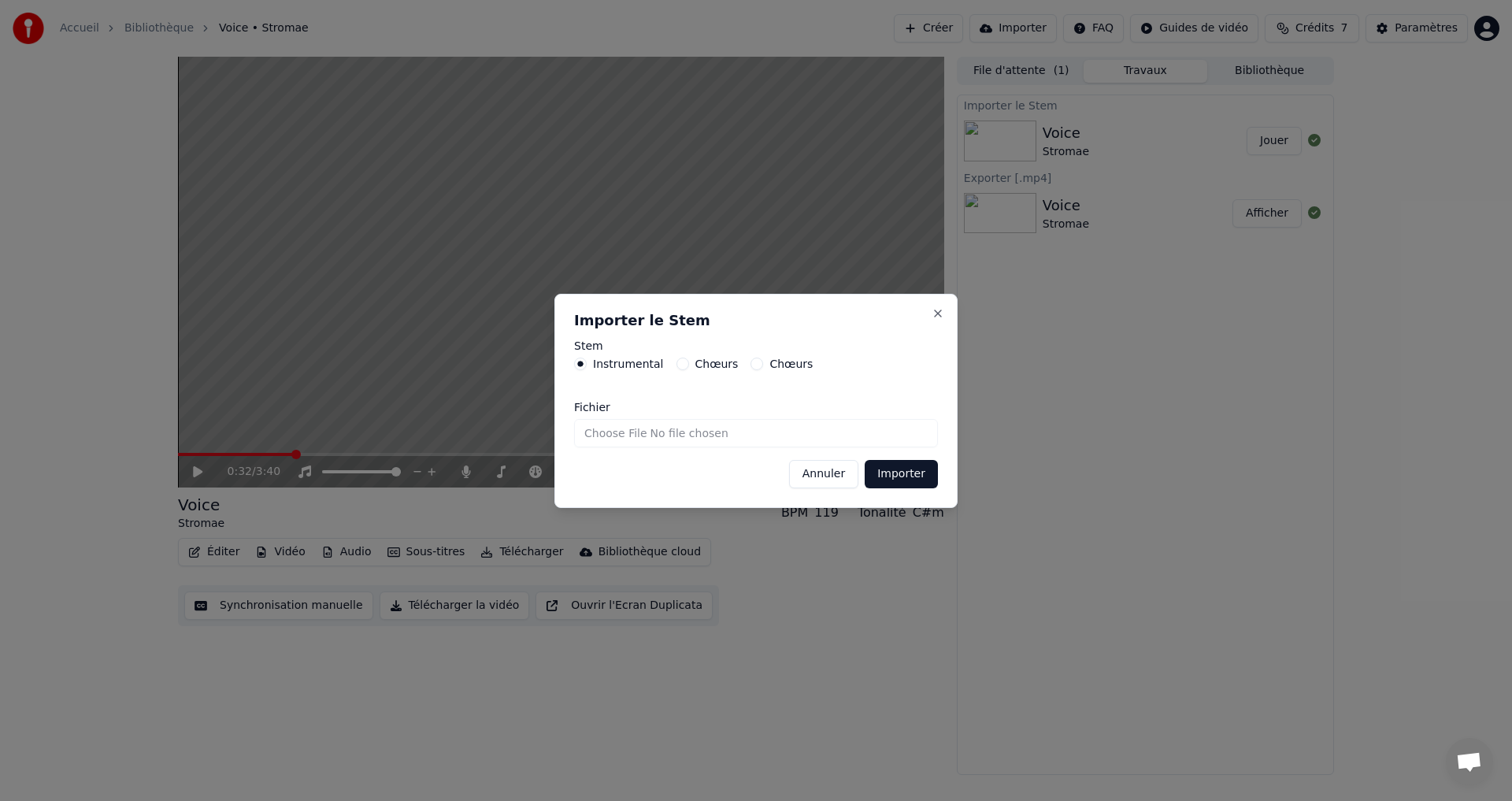
click at [692, 440] on input "Fichier" at bounding box center [756, 433] width 364 height 29
type input "**********"
click at [894, 475] on button "Importer" at bounding box center [901, 475] width 74 height 29
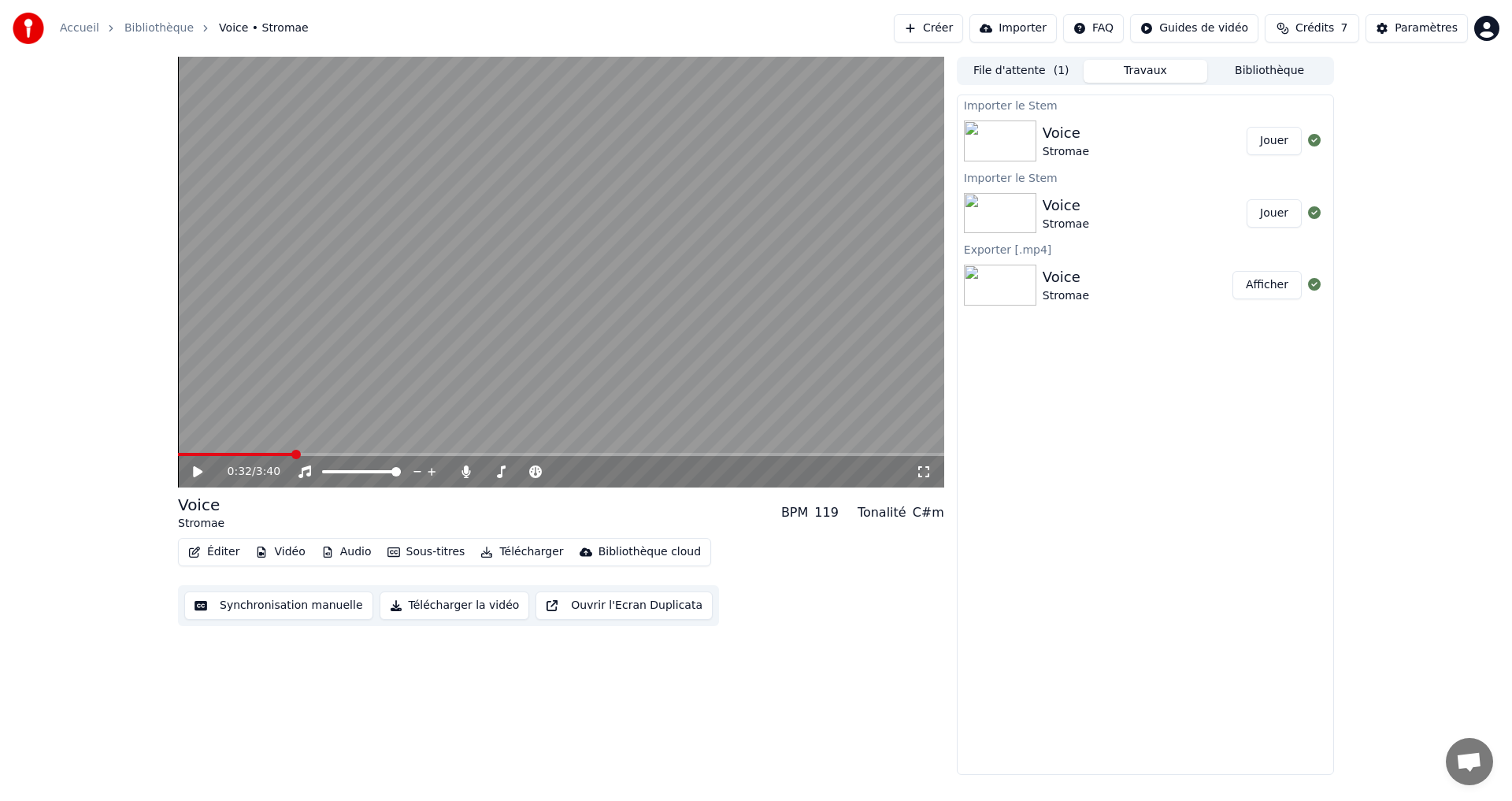
click at [1267, 146] on button "Jouer" at bounding box center [1273, 141] width 55 height 29
click at [237, 456] on span at bounding box center [561, 455] width 767 height 4
click at [178, 453] on span at bounding box center [178, 455] width 0 height 4
click at [191, 474] on icon at bounding box center [209, 472] width 37 height 13
click at [279, 560] on button "Vidéo" at bounding box center [280, 552] width 62 height 22
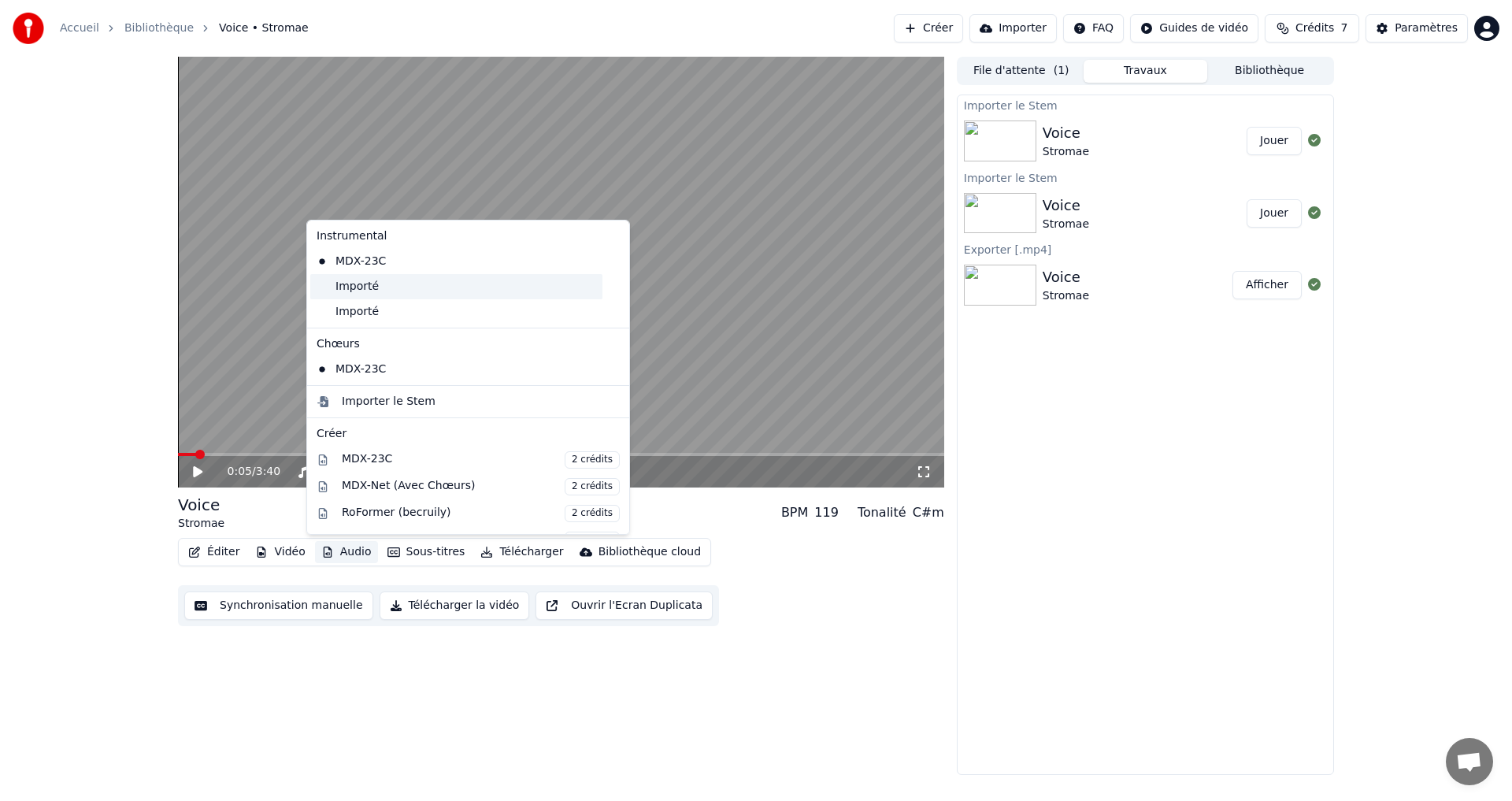
click at [391, 292] on div "Importé" at bounding box center [456, 287] width 292 height 25
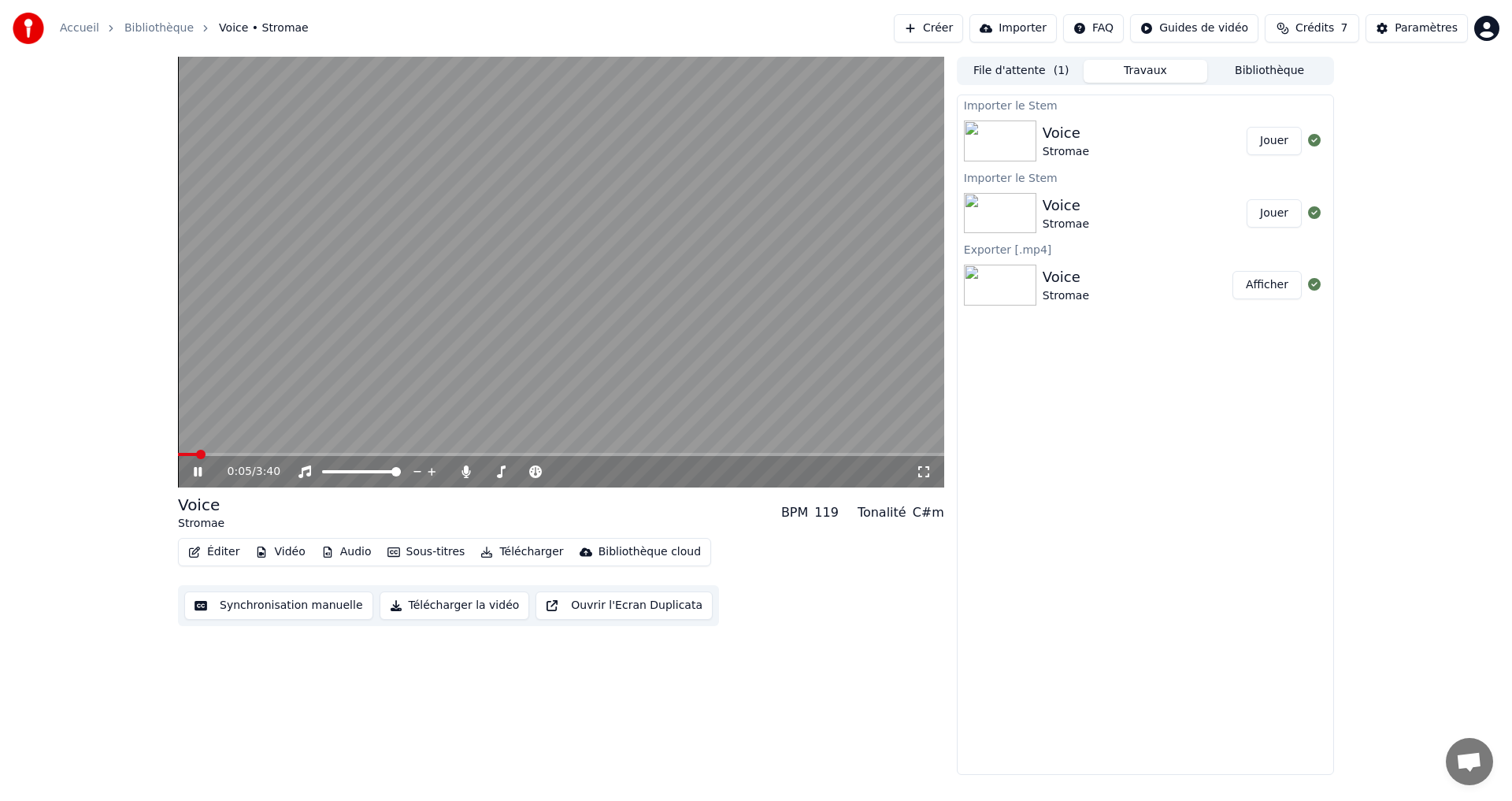
click at [197, 469] on icon at bounding box center [197, 472] width 8 height 10
click at [197, 469] on icon at bounding box center [197, 472] width 10 height 11
click at [247, 450] on span at bounding box center [244, 455] width 10 height 10
click at [188, 459] on span at bounding box center [193, 455] width 10 height 10
click at [197, 466] on icon at bounding box center [209, 472] width 37 height 13
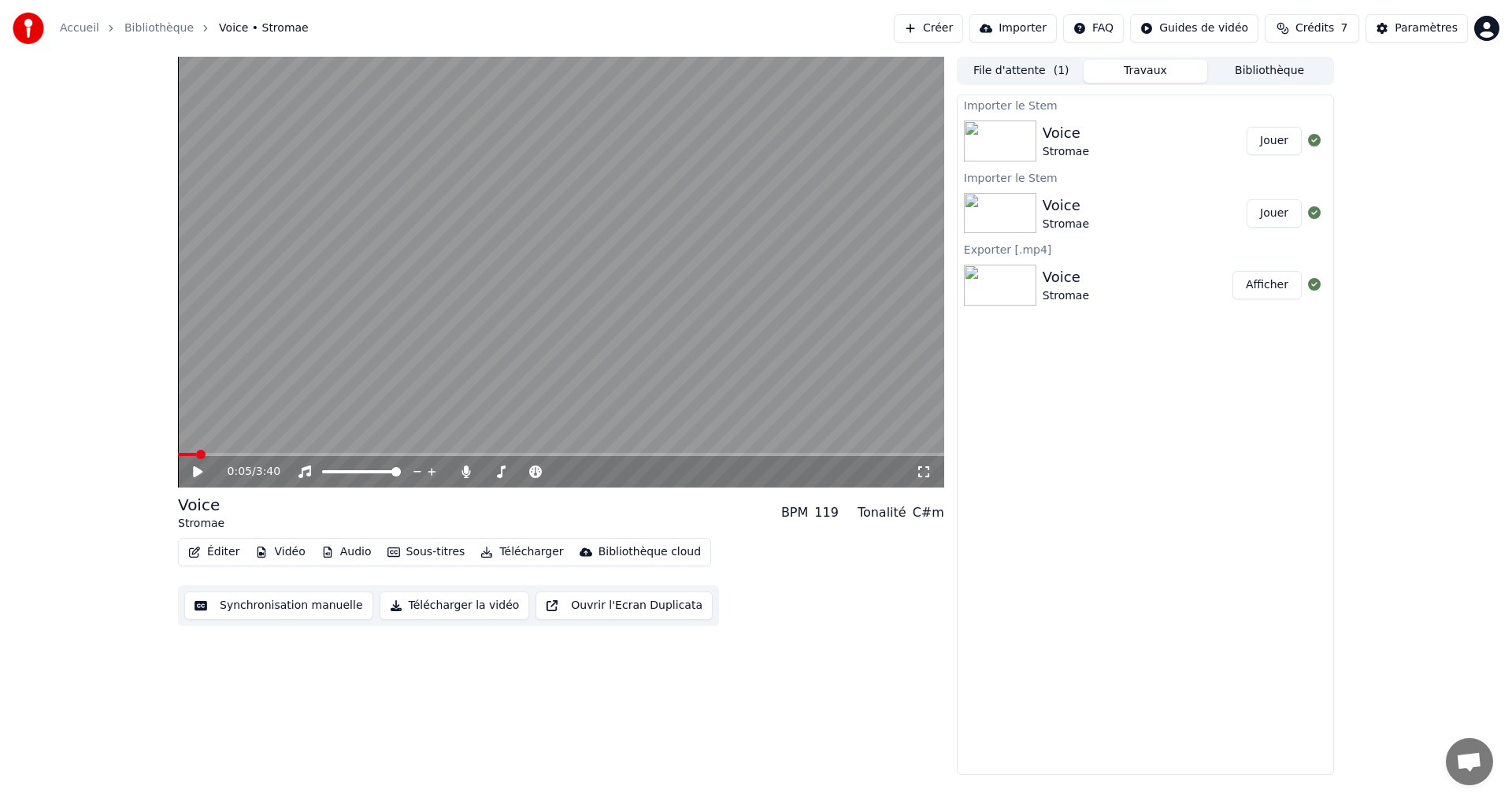
click at [282, 553] on button "Vidéo" at bounding box center [280, 552] width 62 height 22
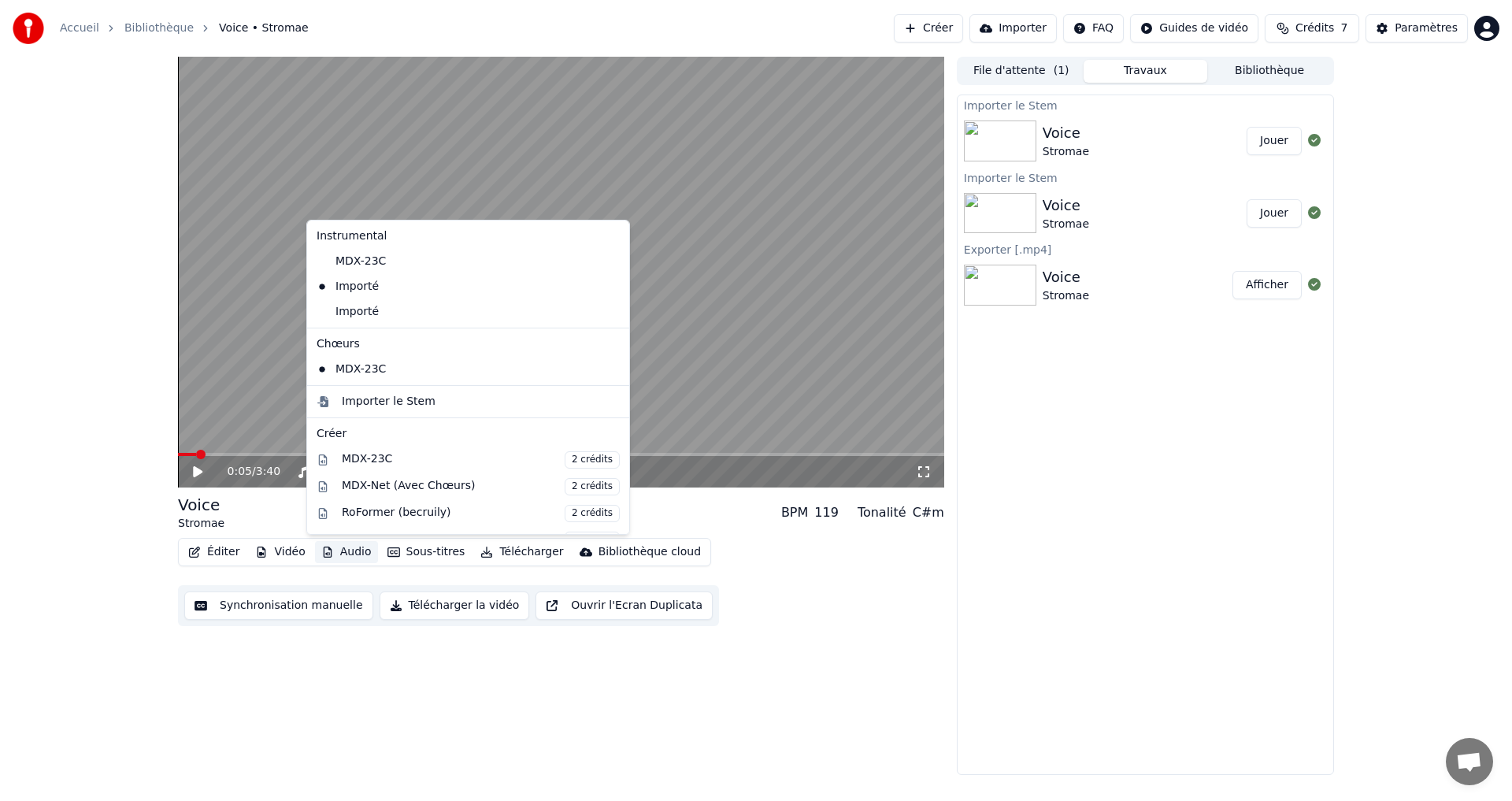
click at [340, 557] on button "Audio" at bounding box center [346, 552] width 63 height 22
click at [360, 317] on div "Importé" at bounding box center [456, 312] width 292 height 25
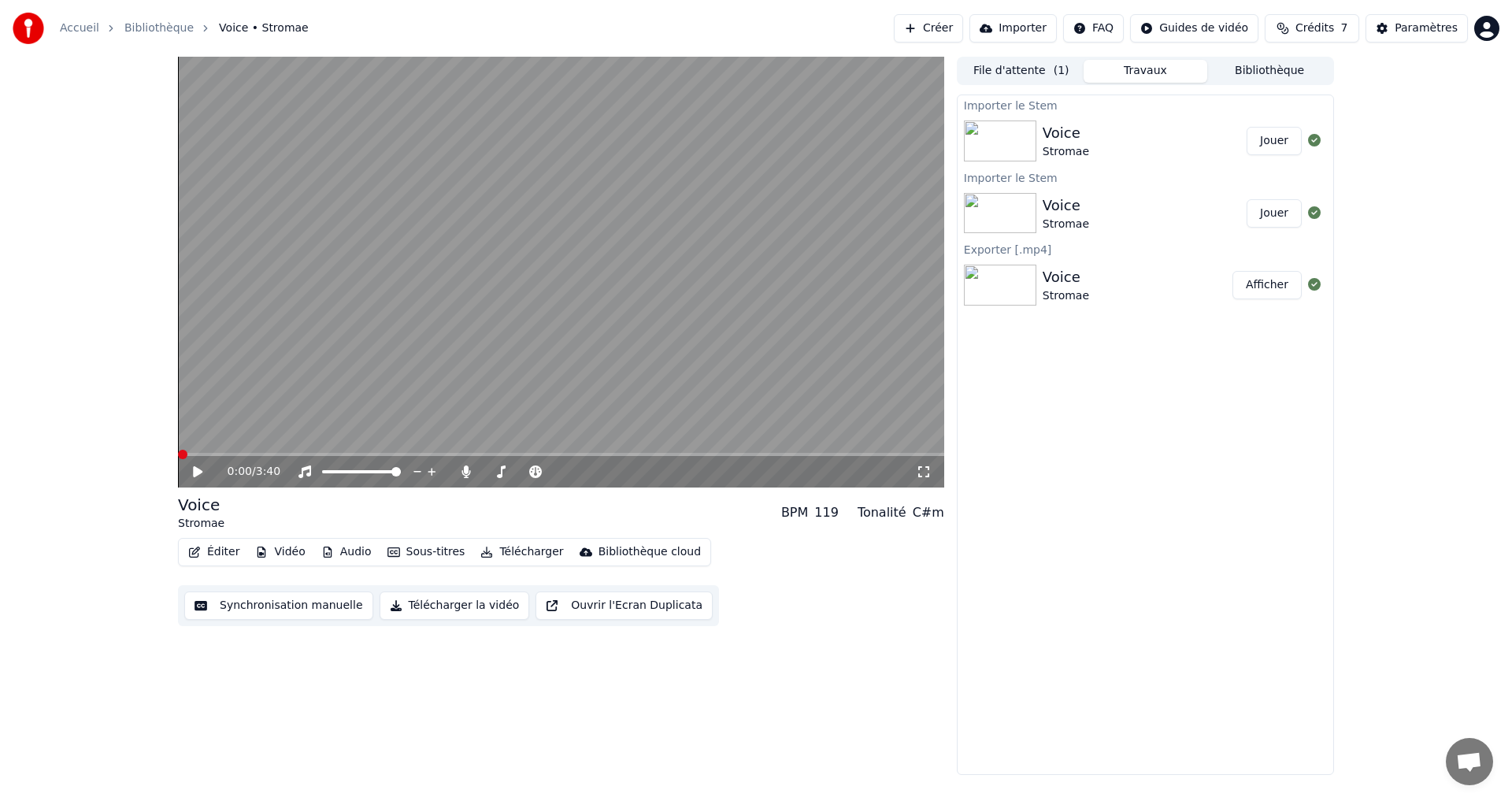
click at [201, 475] on icon at bounding box center [209, 472] width 37 height 13
click at [202, 473] on icon at bounding box center [197, 472] width 8 height 10
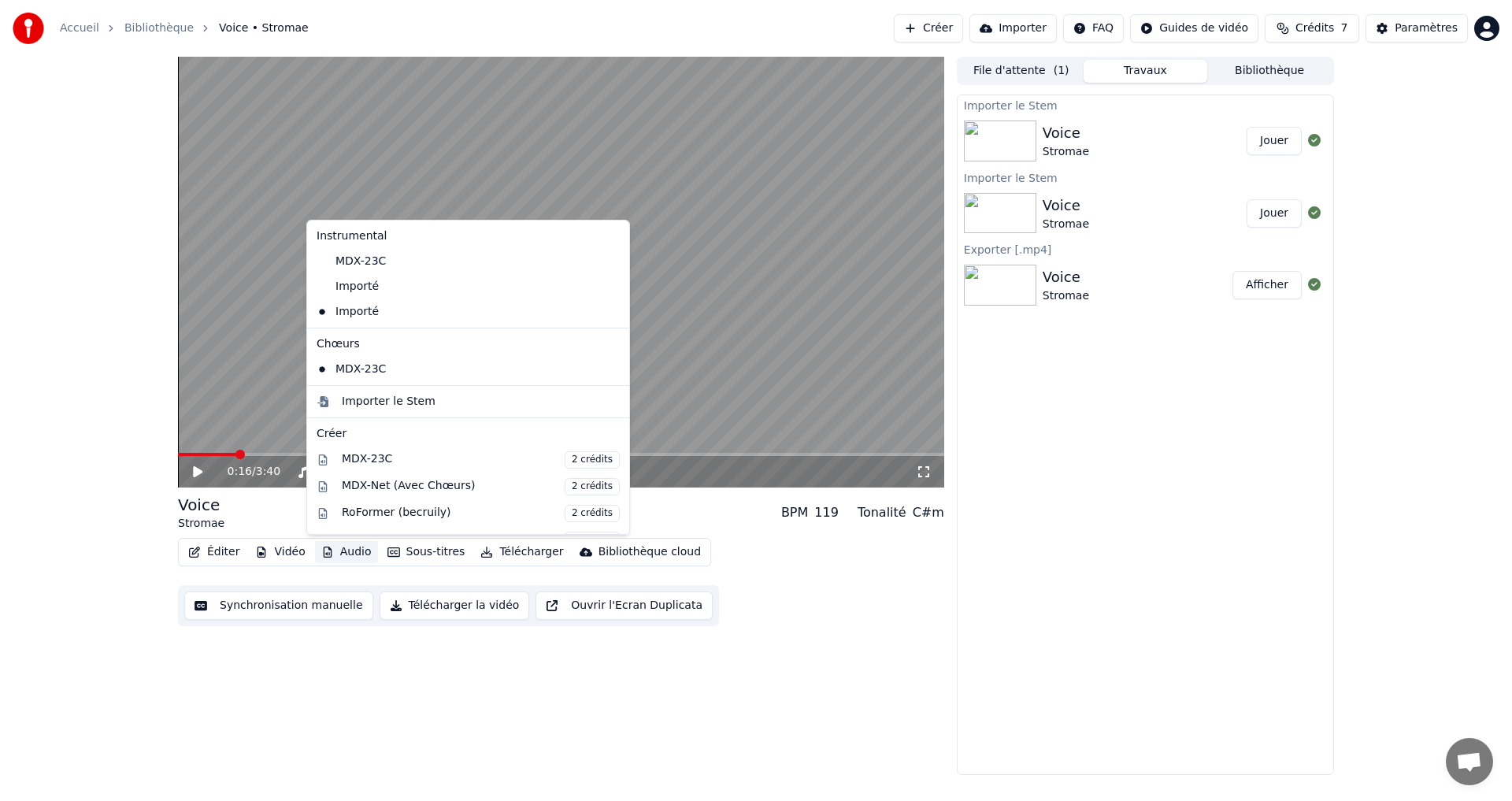
click at [346, 546] on button "Audio" at bounding box center [346, 552] width 63 height 22
click at [609, 314] on icon at bounding box center [617, 312] width 17 height 13
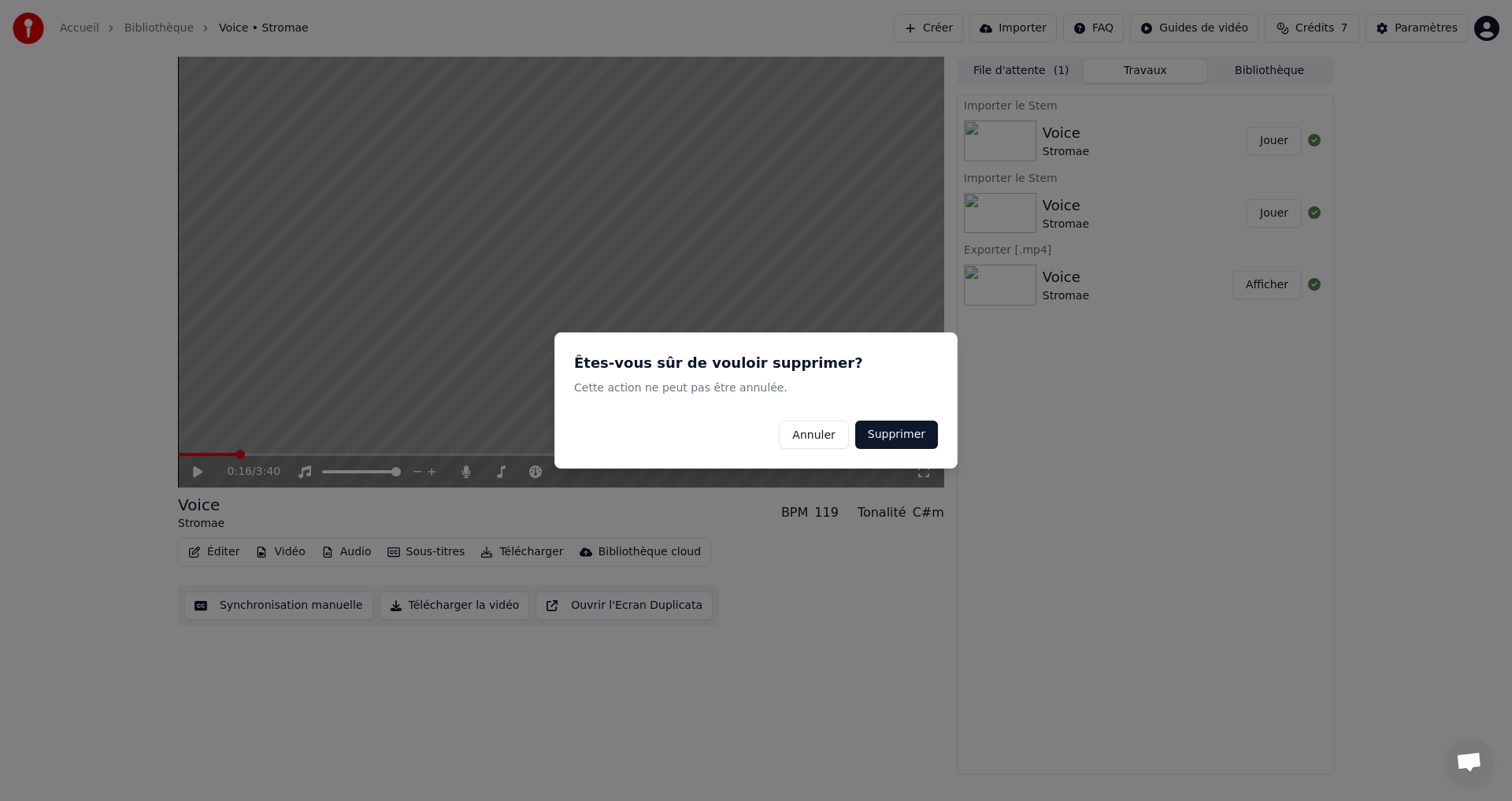
click at [893, 433] on button "Supprimer" at bounding box center [897, 435] width 83 height 29
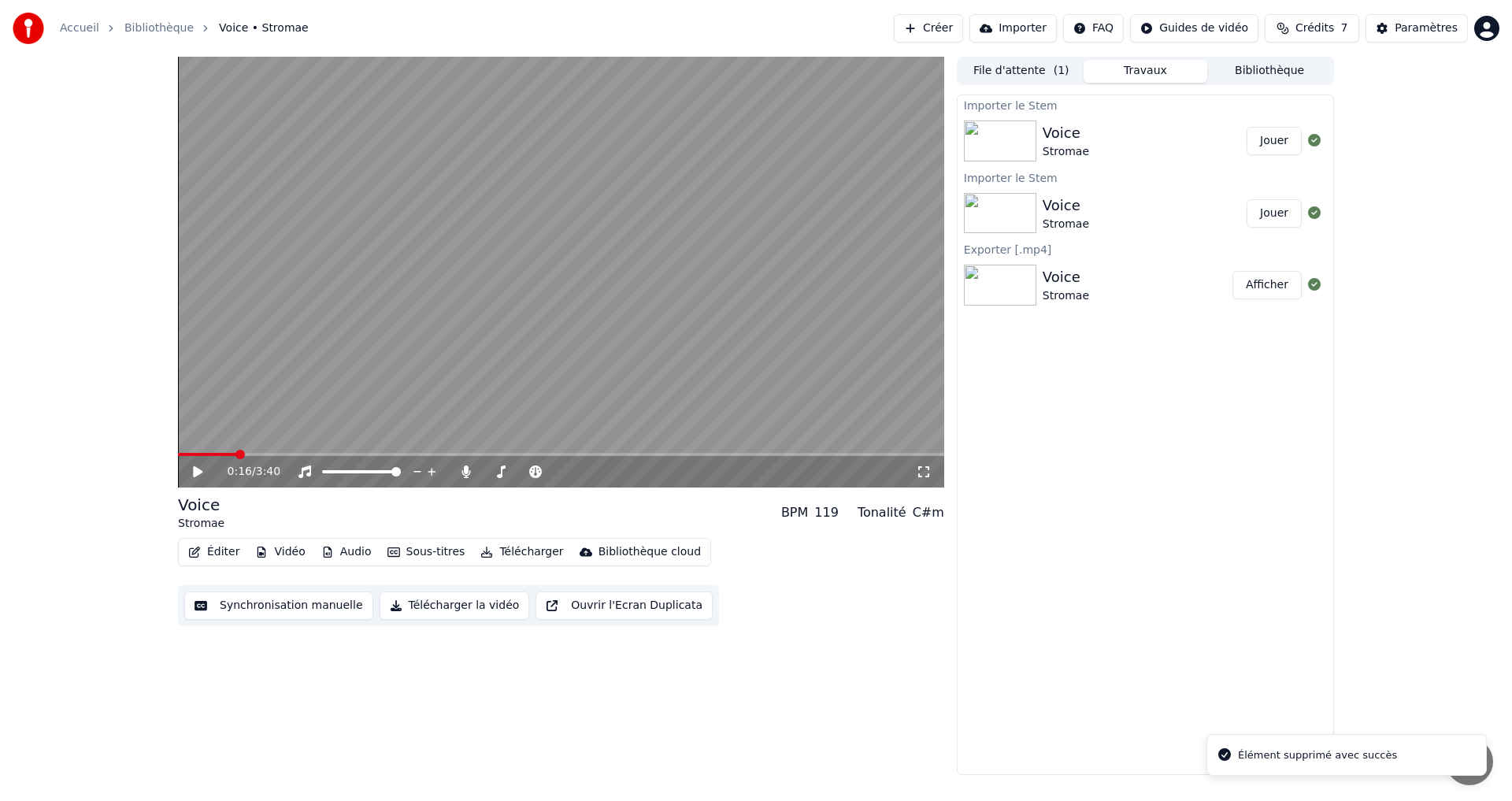
click at [333, 557] on button "Audio" at bounding box center [346, 552] width 63 height 22
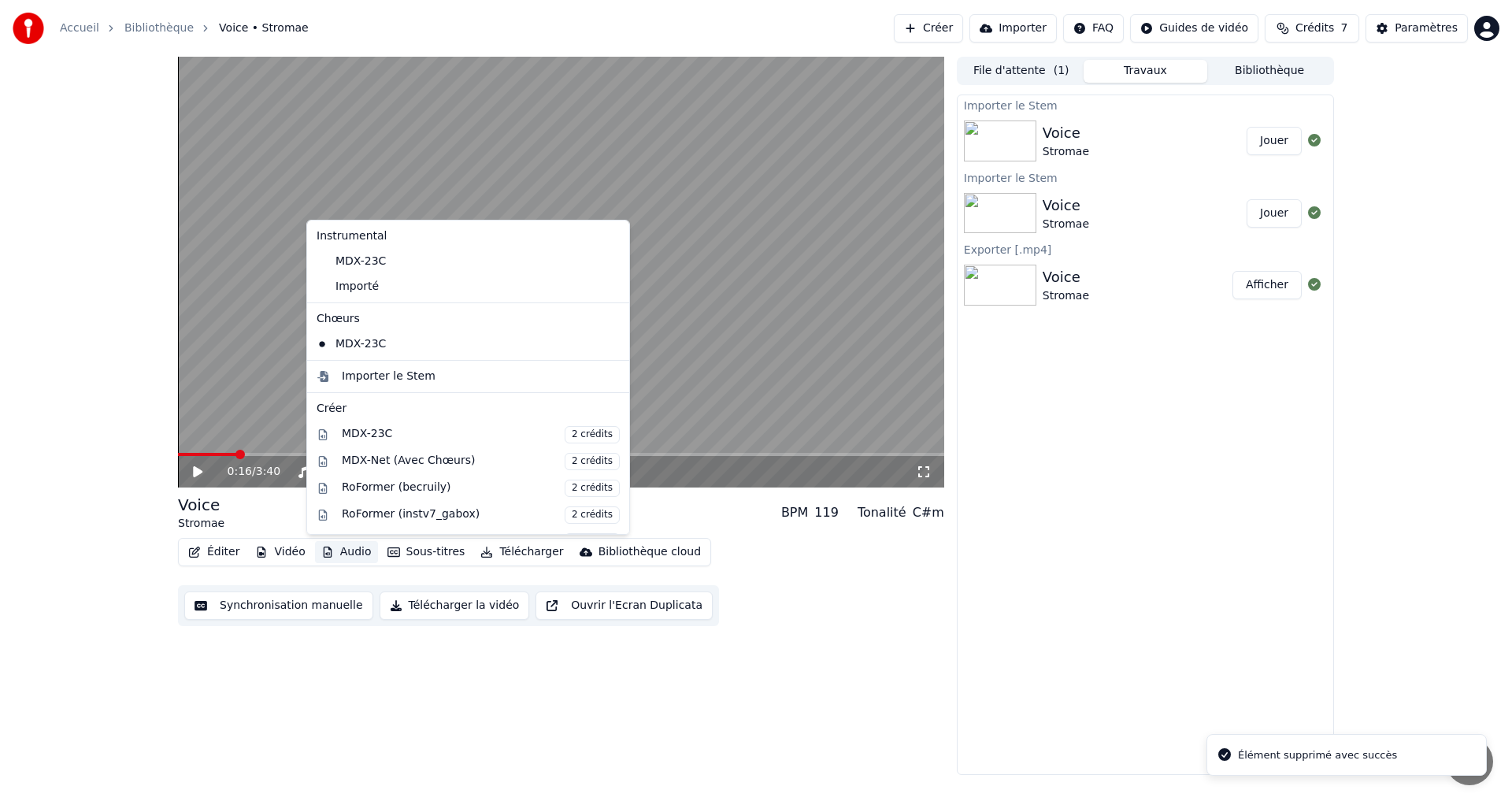
click at [609, 290] on icon at bounding box center [617, 287] width 17 height 13
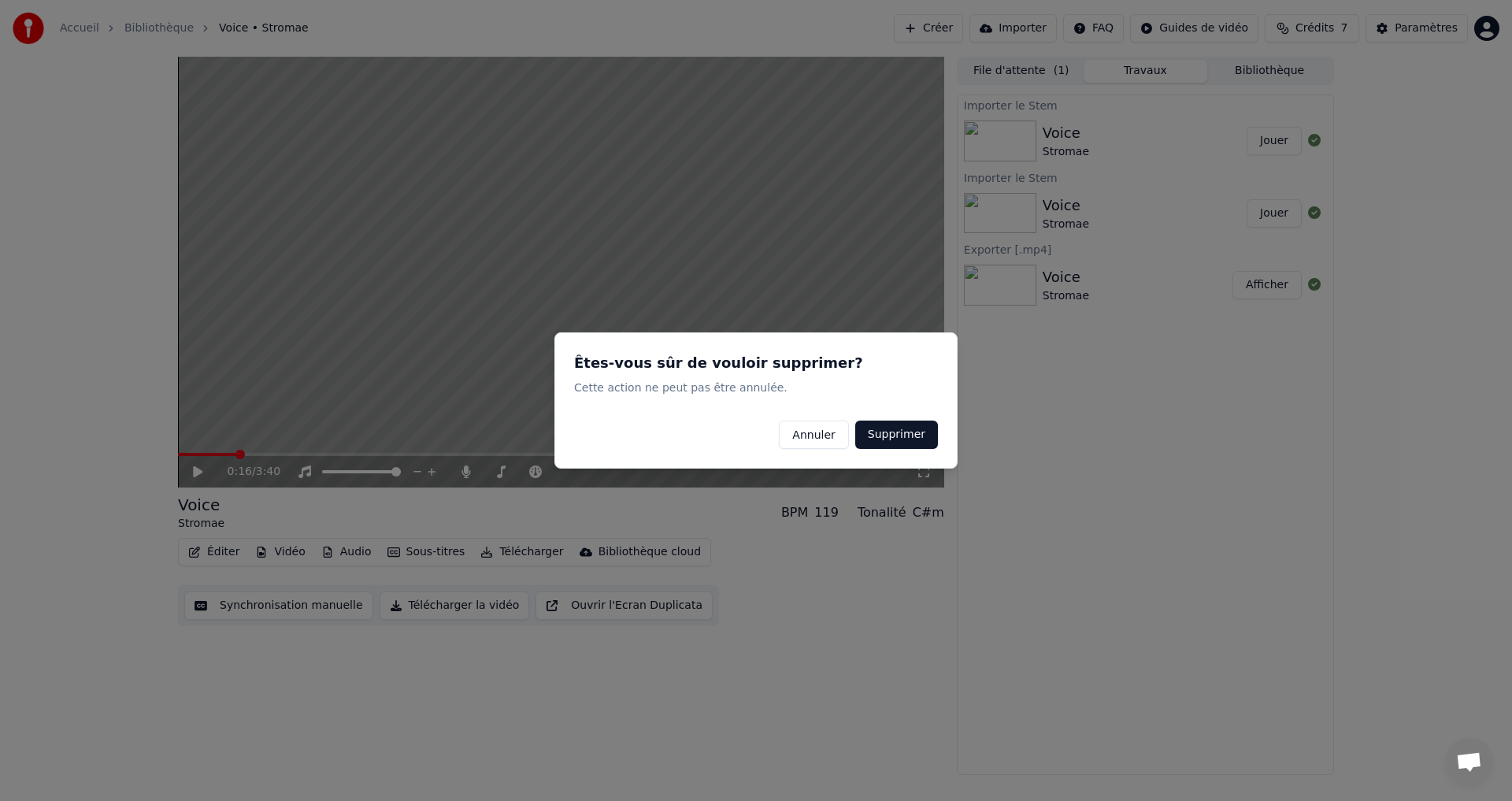
click at [889, 431] on button "Supprimer" at bounding box center [897, 435] width 83 height 29
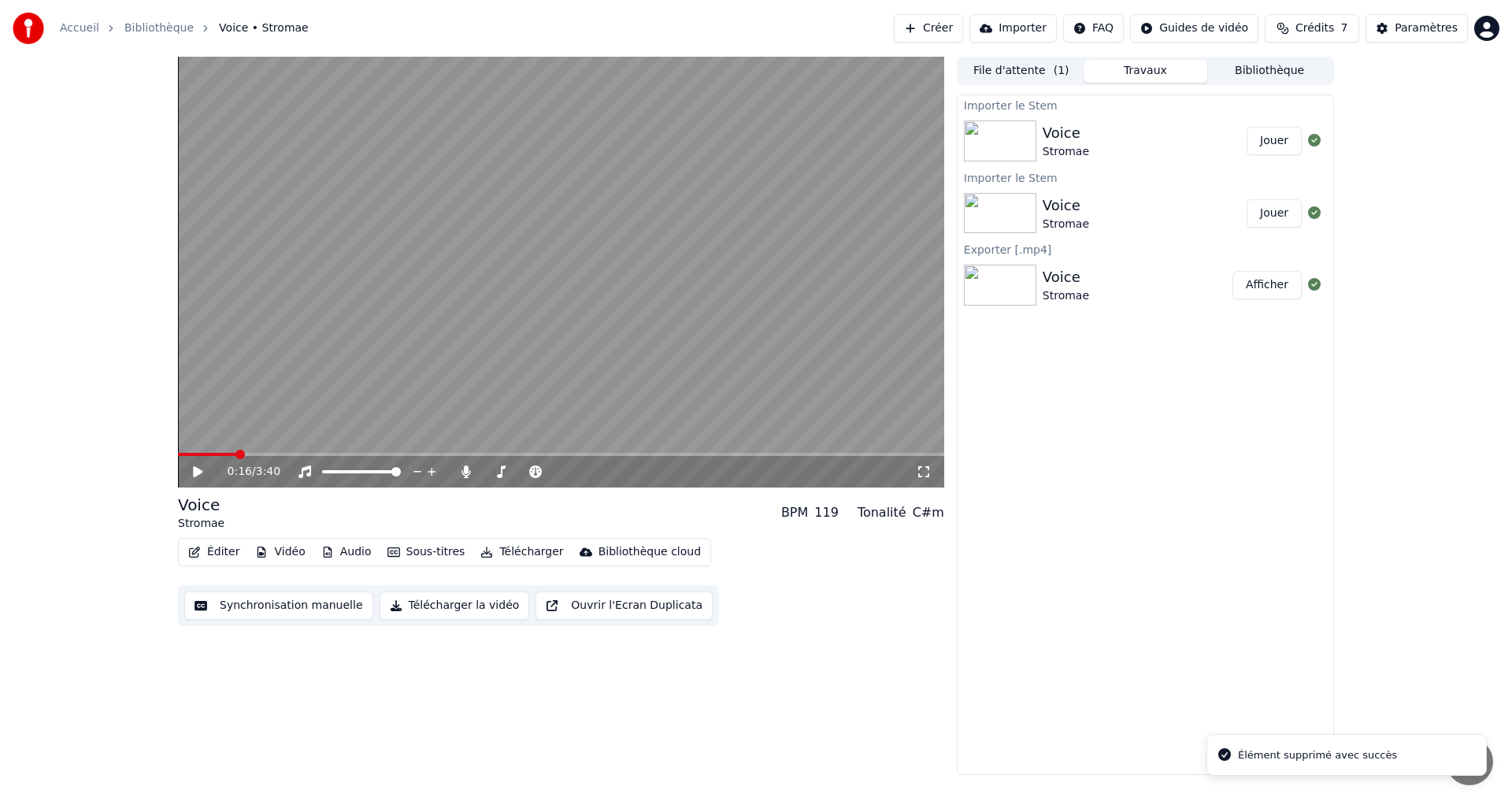
click at [345, 550] on button "Audio" at bounding box center [346, 552] width 63 height 22
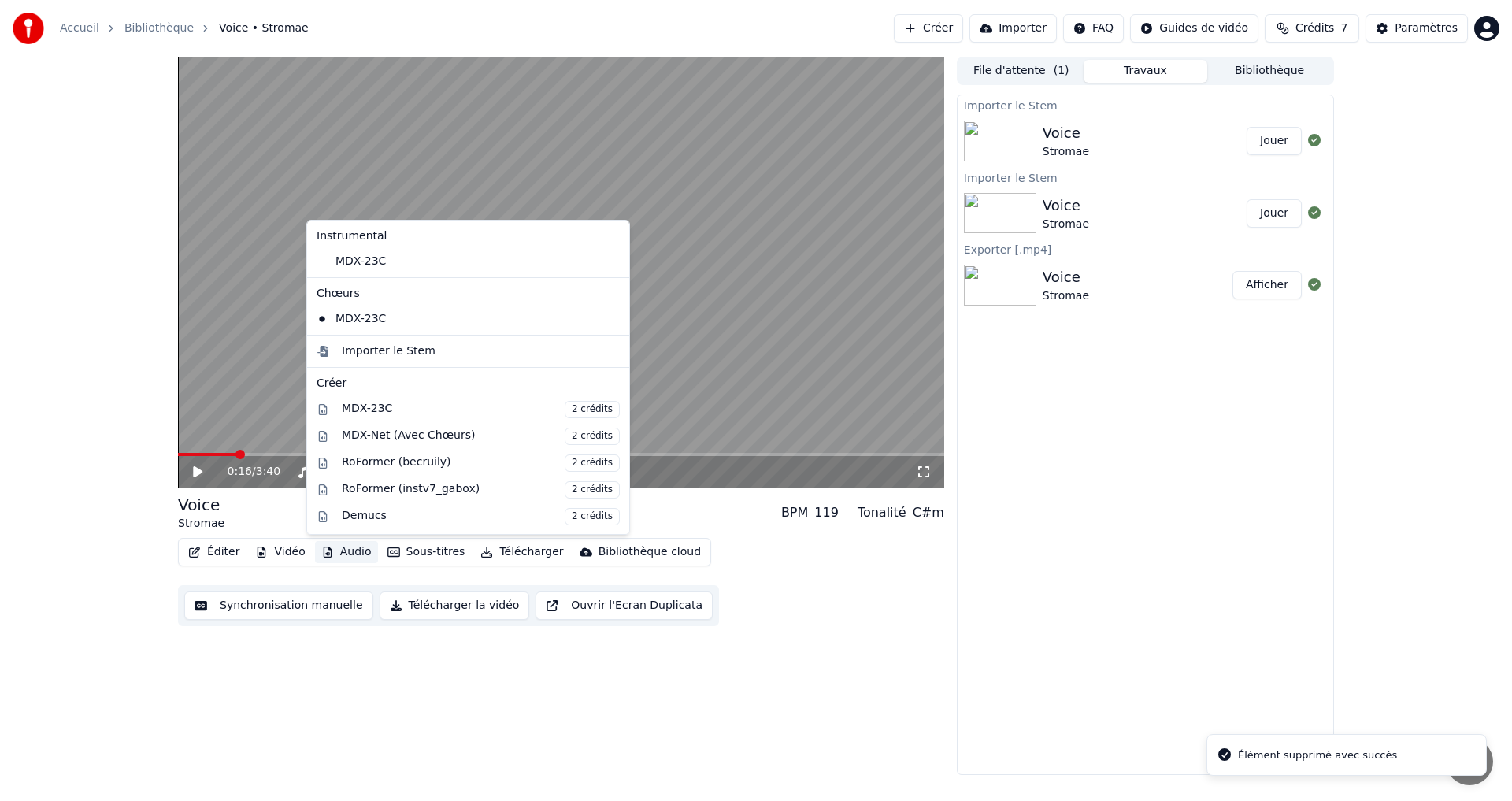
click at [609, 262] on icon at bounding box center [617, 262] width 17 height 13
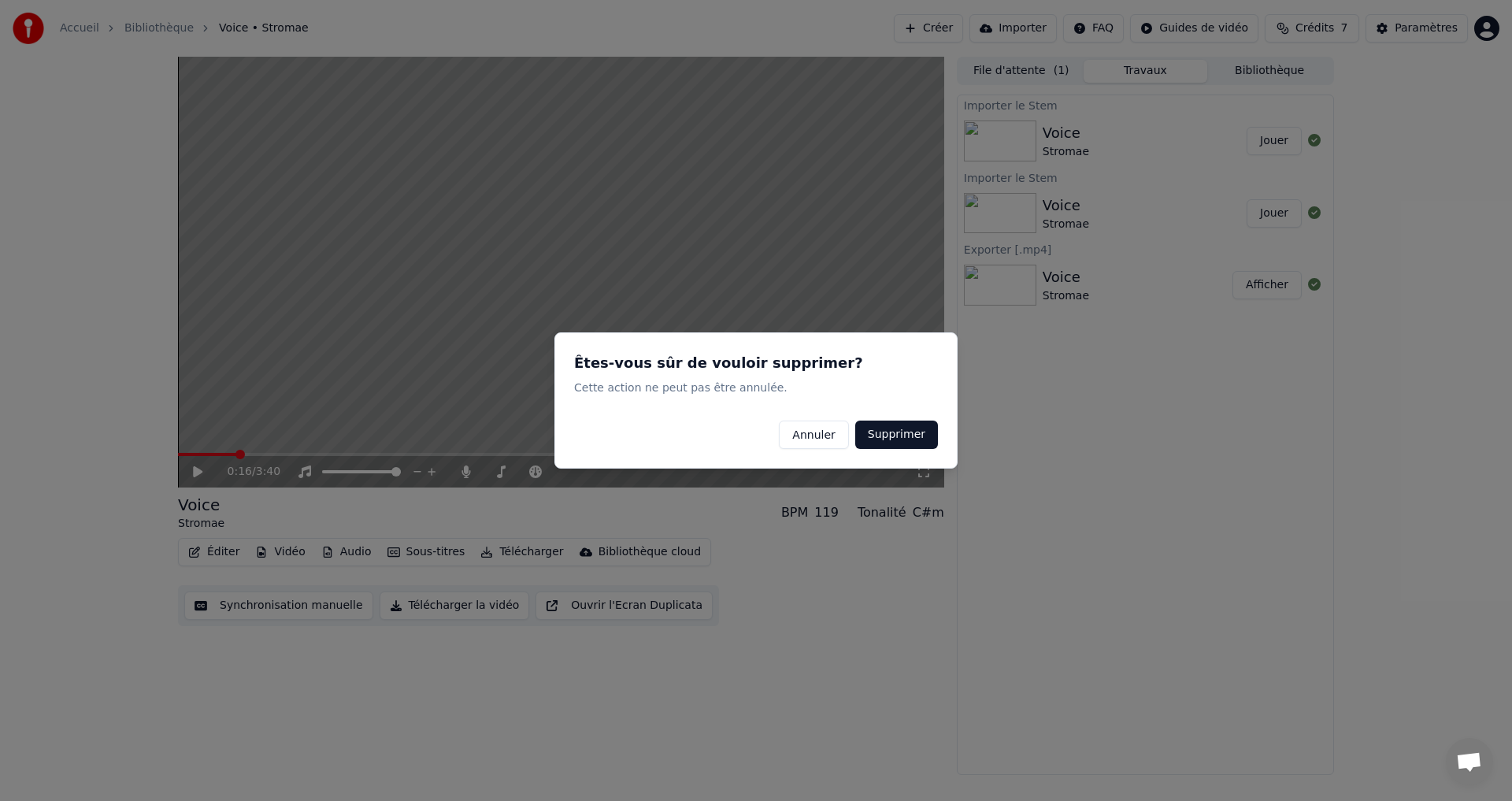
click at [879, 431] on button "Supprimer" at bounding box center [897, 435] width 83 height 29
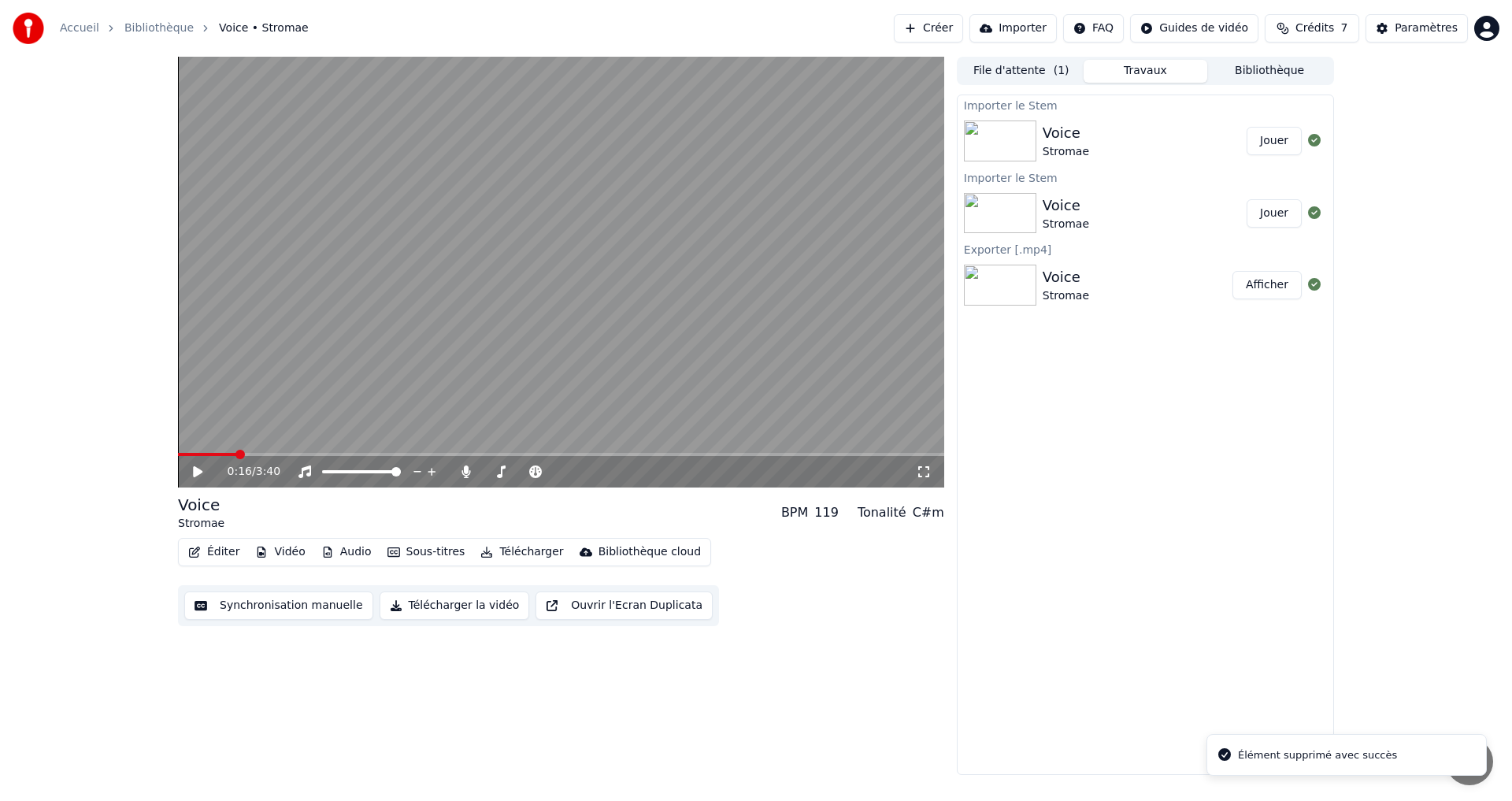
click at [190, 474] on div "0:16 / 3:40" at bounding box center [561, 472] width 754 height 16
click at [204, 472] on icon at bounding box center [209, 472] width 37 height 13
click at [178, 457] on span at bounding box center [183, 455] width 10 height 10
click at [272, 455] on span at bounding box center [561, 455] width 767 height 4
click at [178, 453] on span at bounding box center [178, 455] width 0 height 4
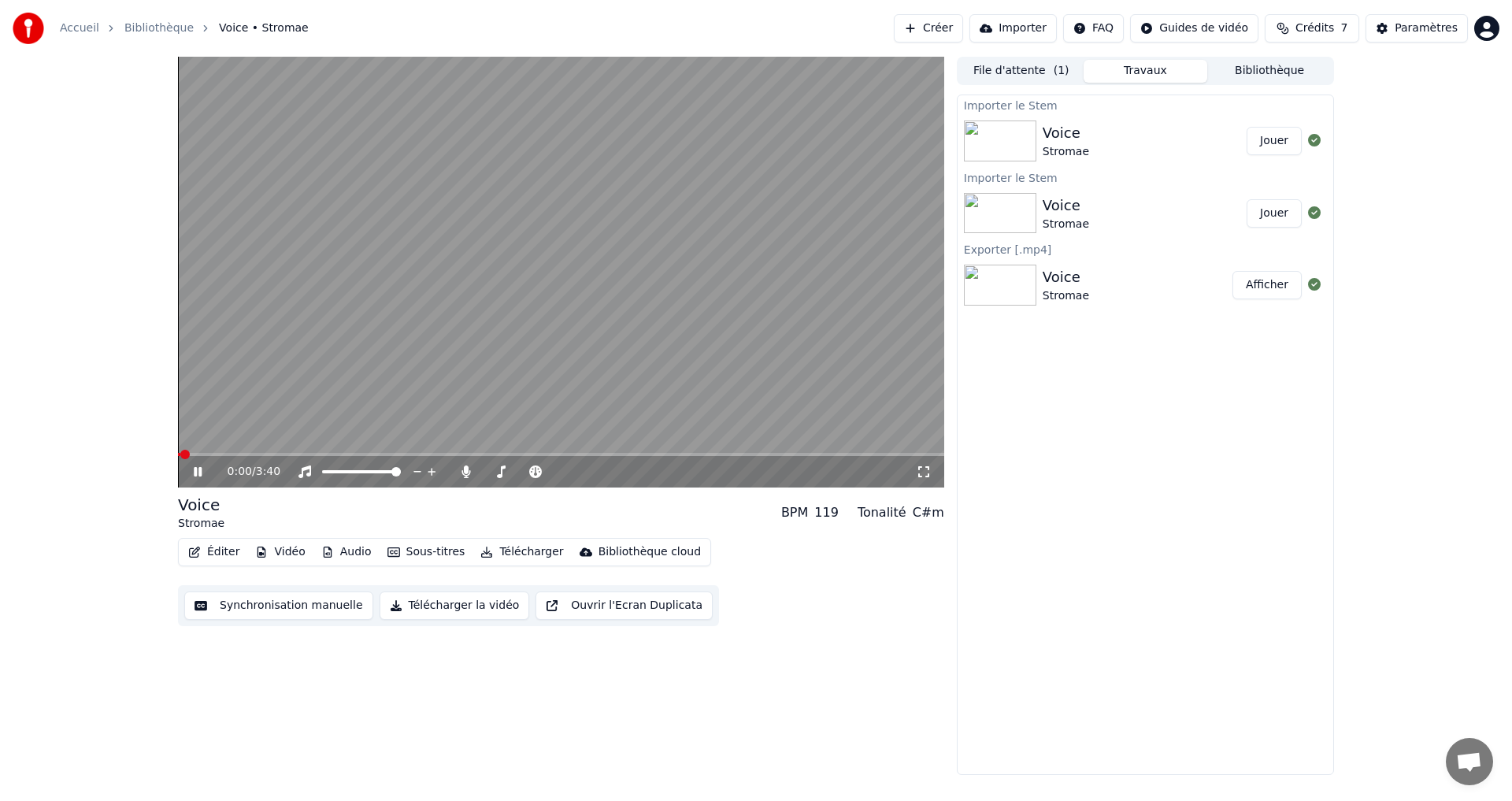
click at [199, 472] on icon at bounding box center [209, 472] width 37 height 13
click at [267, 560] on button "Vidéo" at bounding box center [280, 552] width 62 height 22
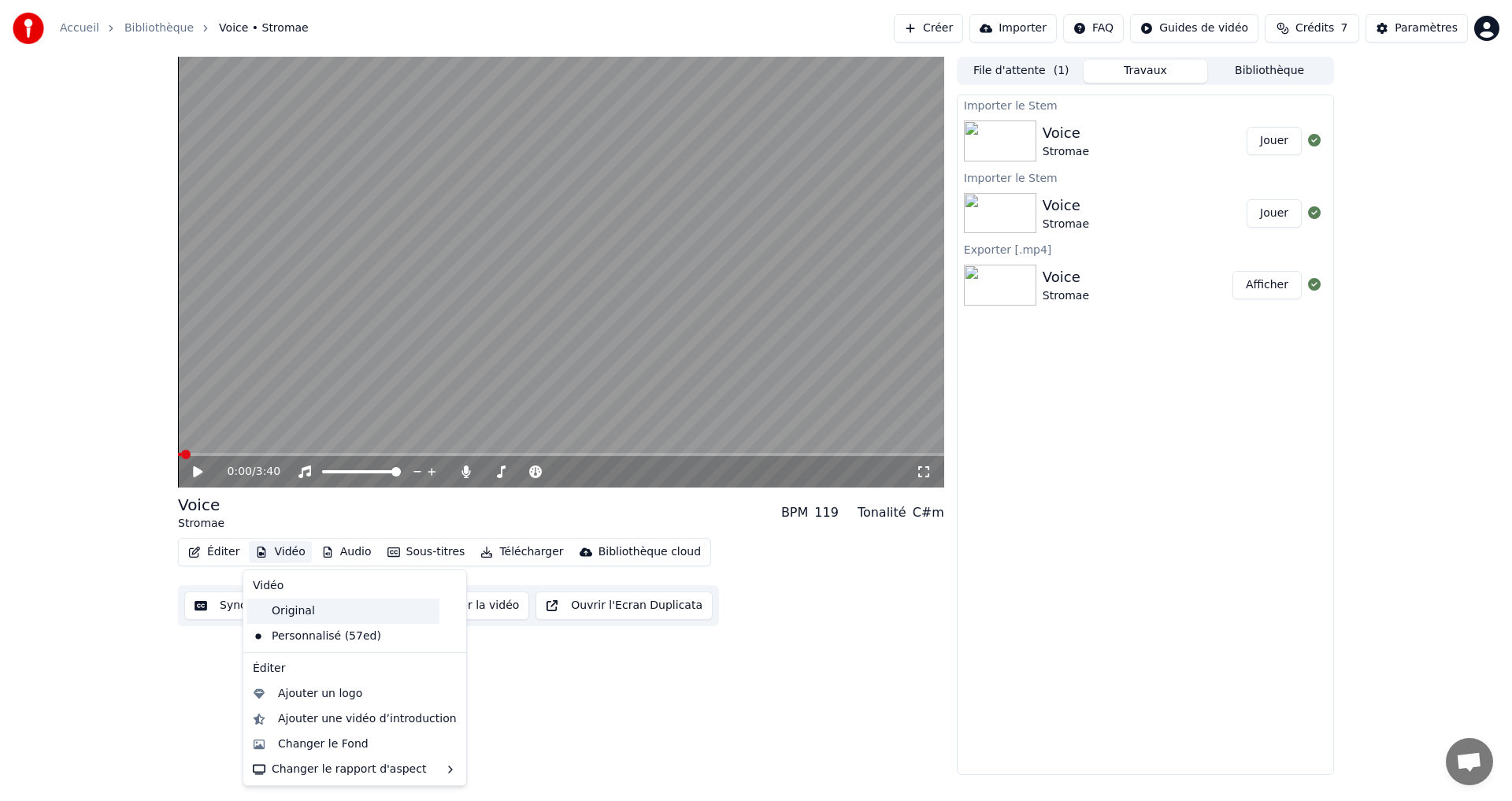
click at [371, 617] on div "Original" at bounding box center [343, 612] width 193 height 25
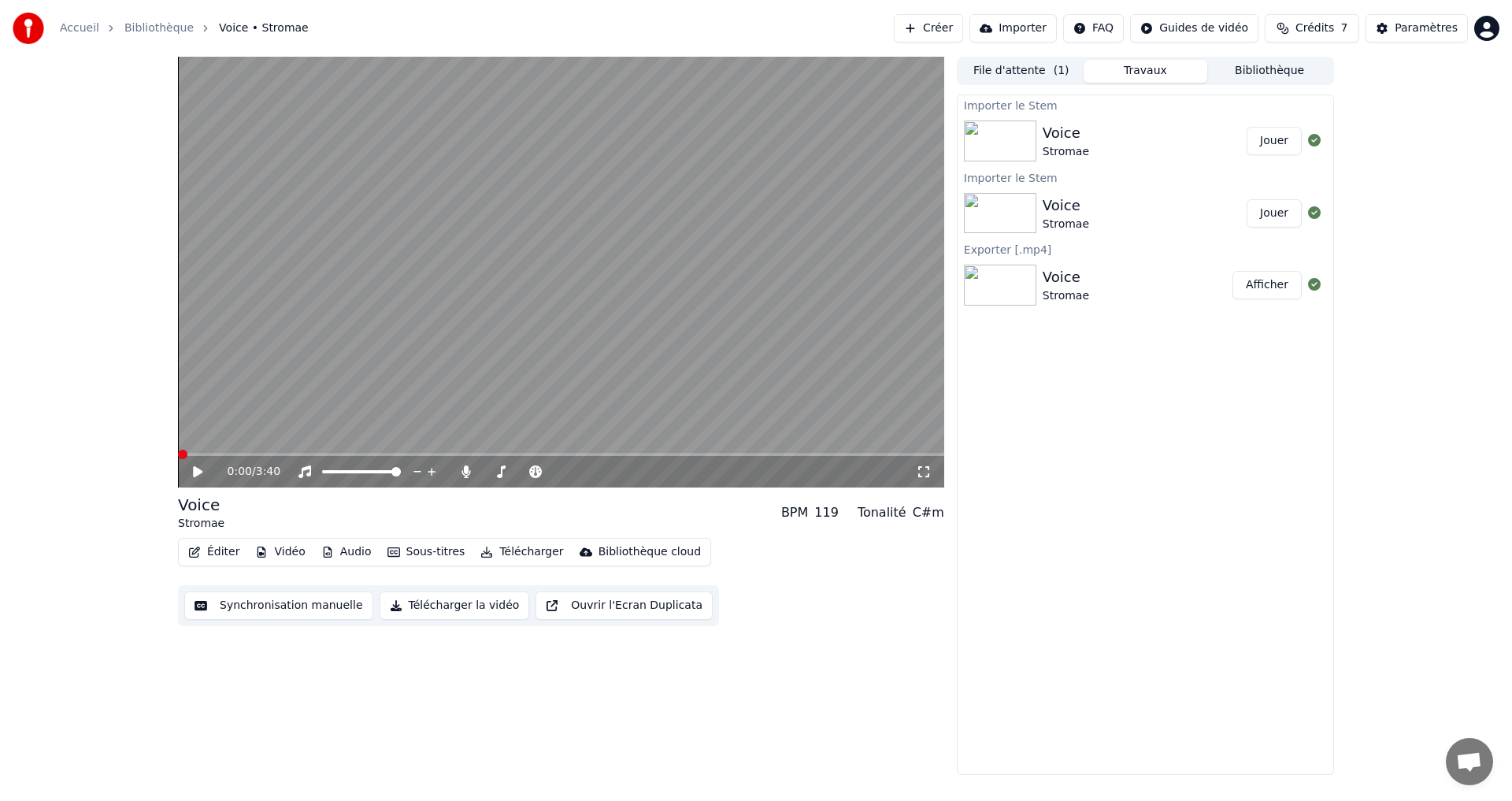
click at [199, 478] on icon at bounding box center [209, 472] width 37 height 13
click at [238, 454] on span at bounding box center [561, 455] width 767 height 4
click at [199, 475] on icon at bounding box center [197, 472] width 8 height 10
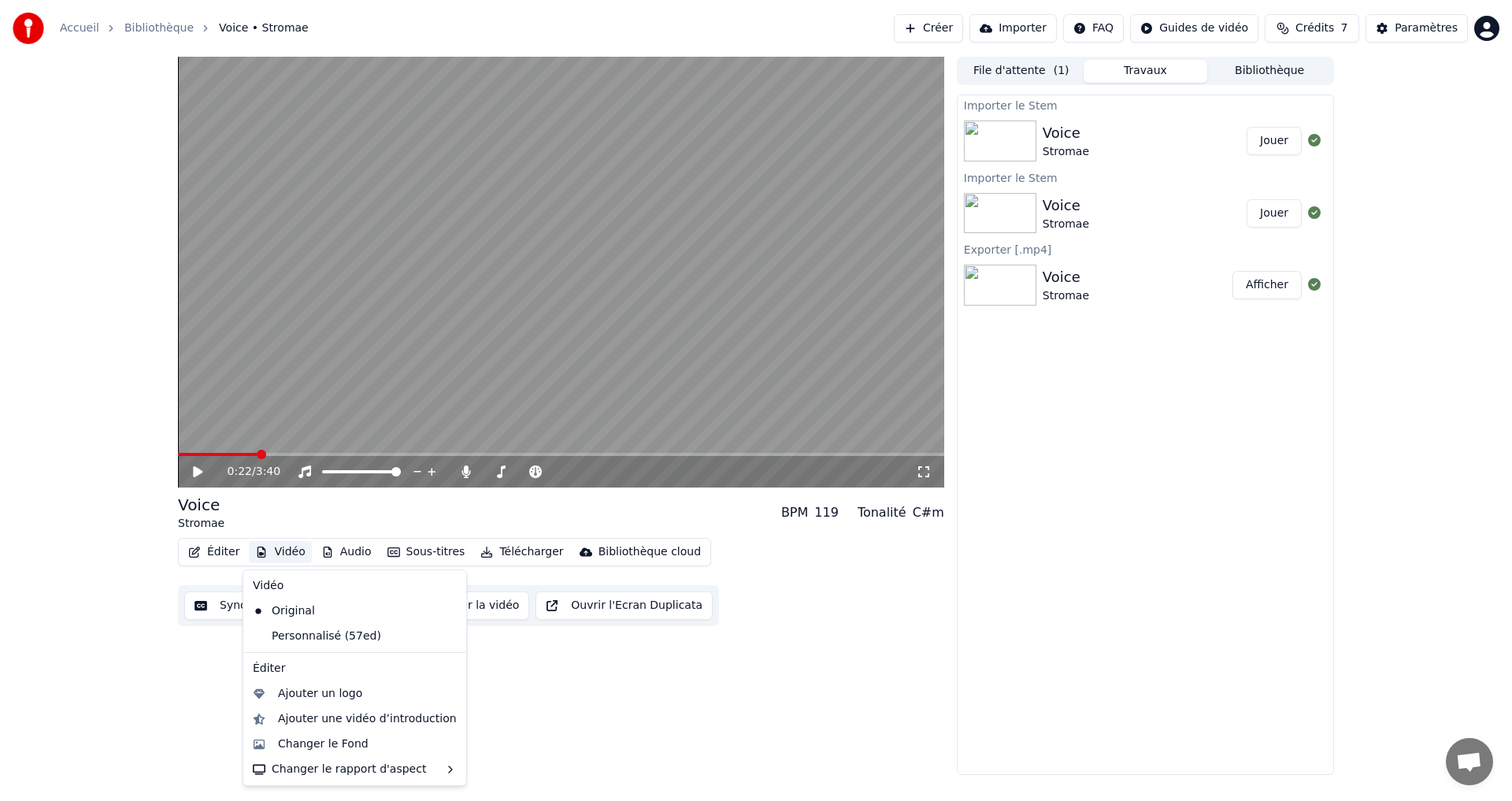
click at [278, 551] on button "Vidéo" at bounding box center [280, 552] width 62 height 22
click at [446, 638] on icon at bounding box center [454, 637] width 17 height 13
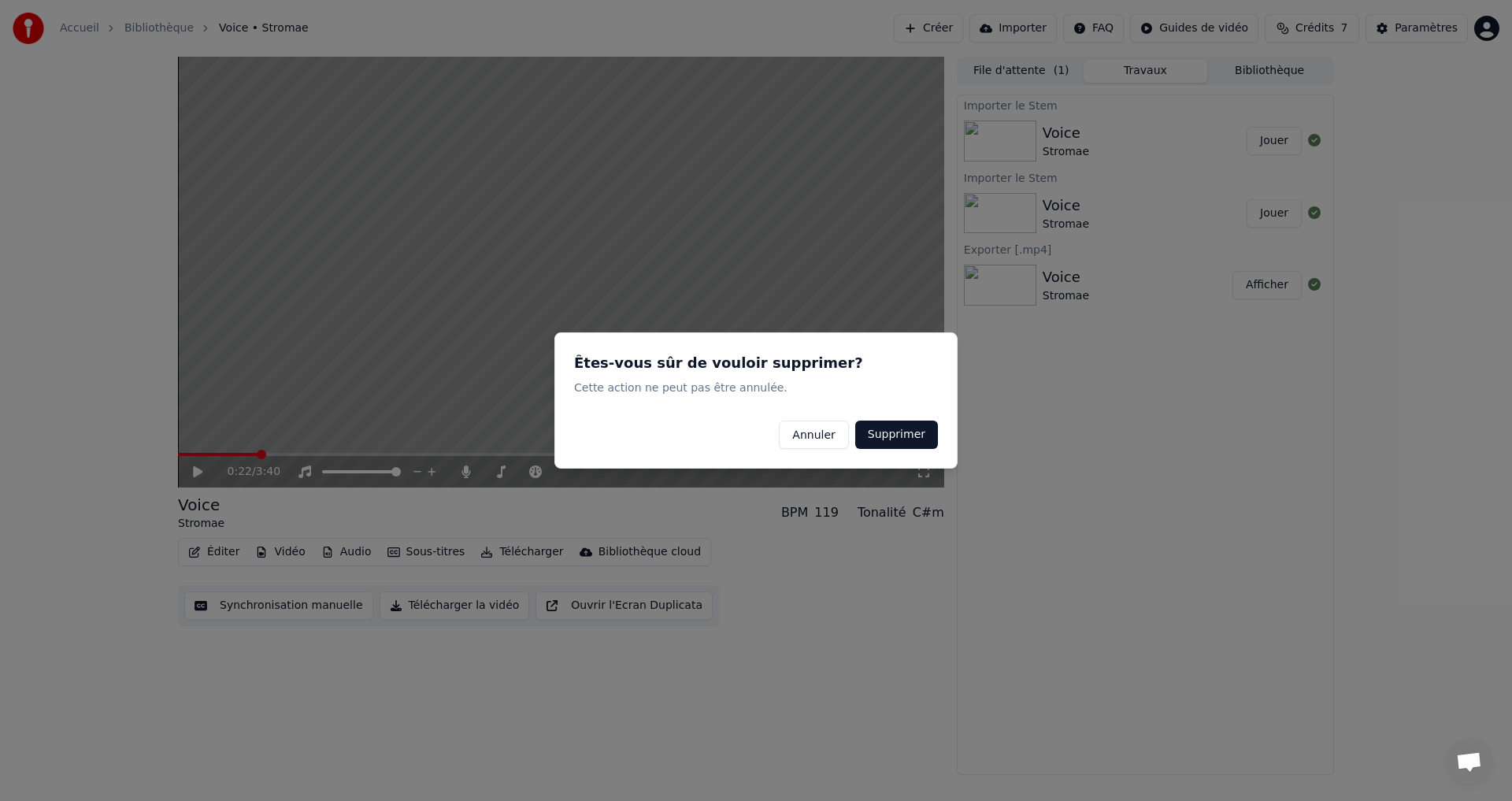
click at [881, 442] on button "Supprimer" at bounding box center [897, 435] width 83 height 29
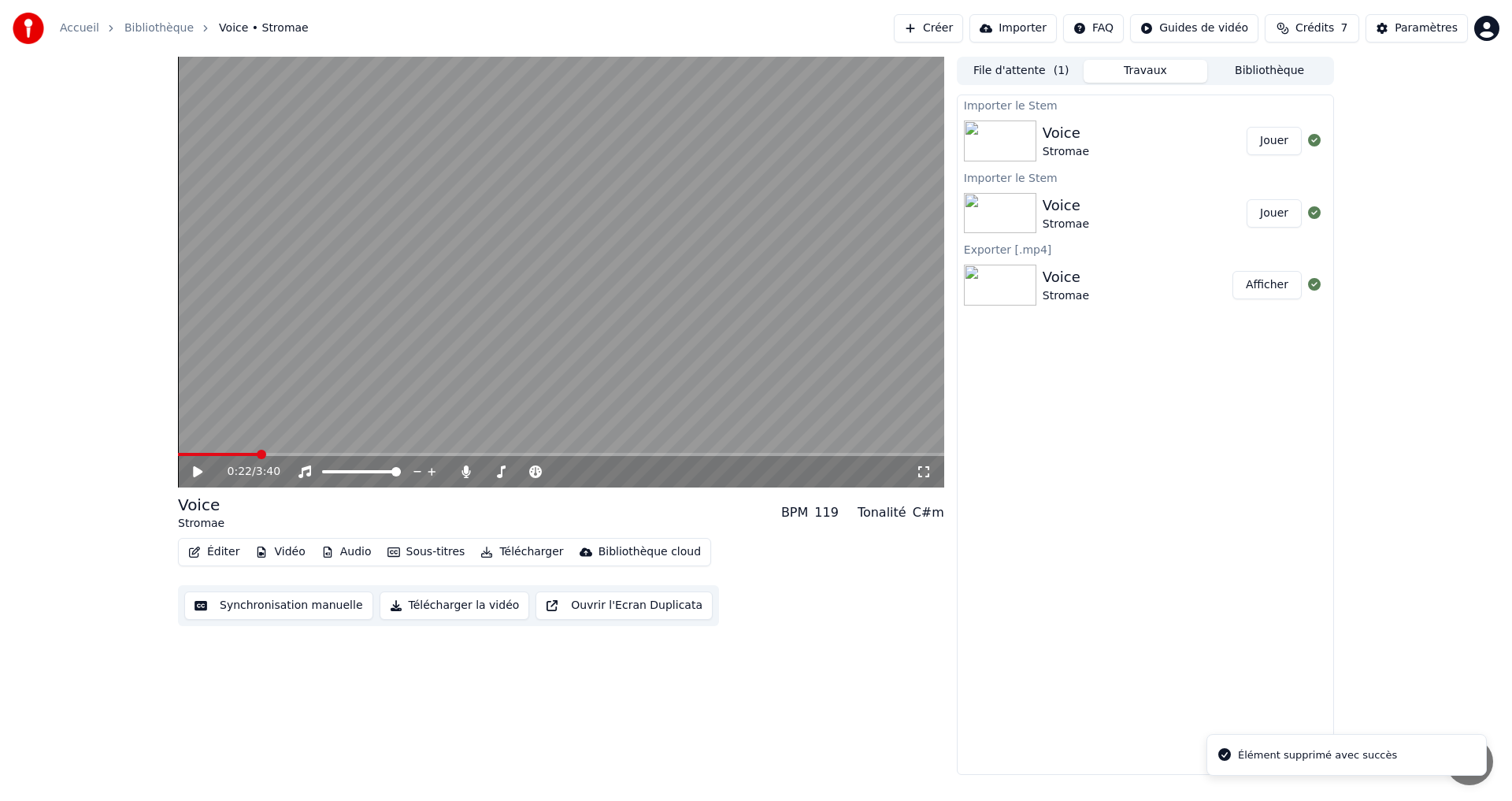
click at [199, 461] on div "0:22 / 3:40" at bounding box center [561, 472] width 767 height 31
click at [201, 473] on icon at bounding box center [197, 472] width 10 height 11
click at [201, 473] on icon at bounding box center [197, 472] width 8 height 10
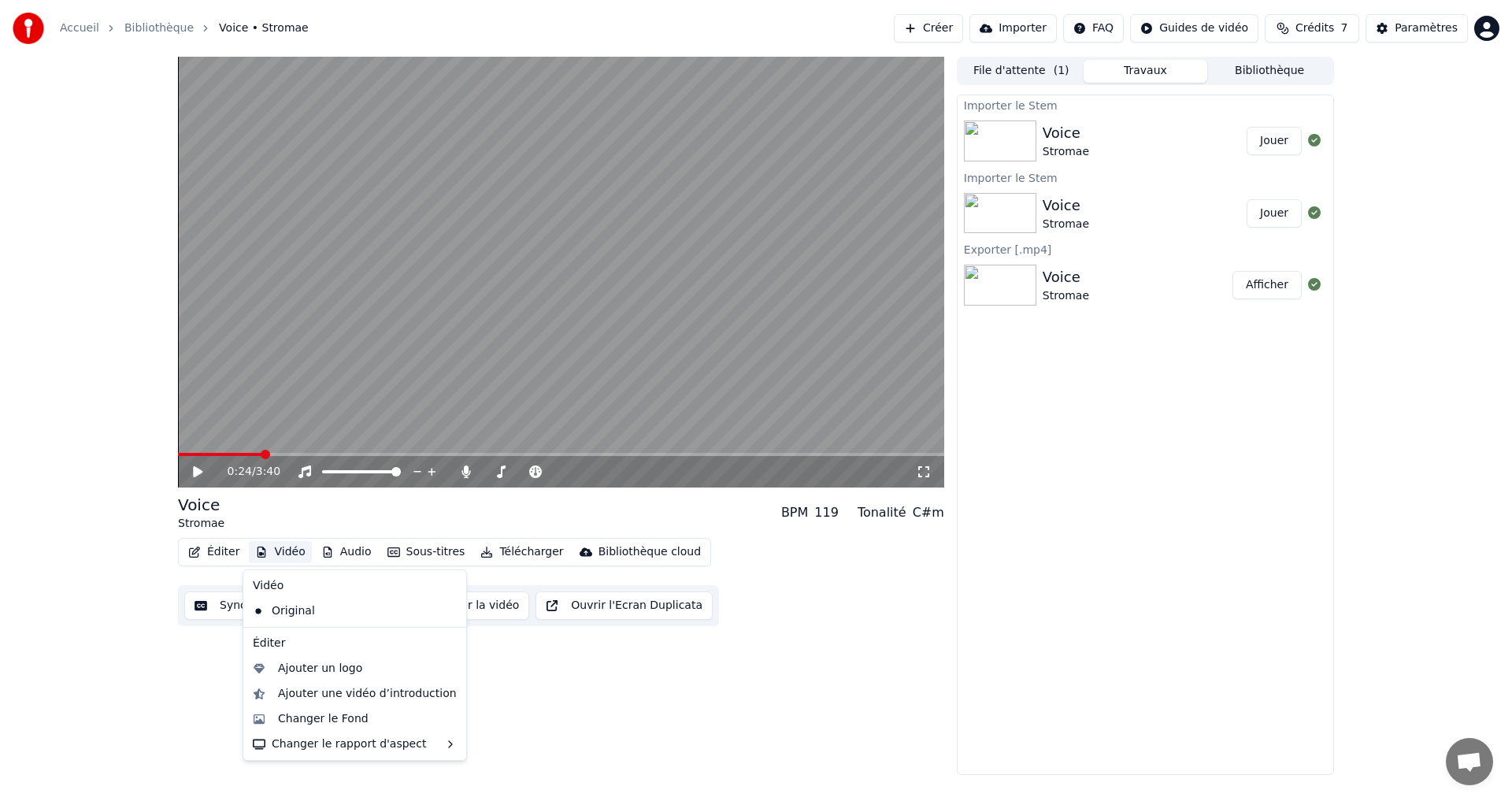
click at [288, 554] on button "Vidéo" at bounding box center [280, 552] width 62 height 22
click at [446, 612] on icon at bounding box center [454, 612] width 17 height 13
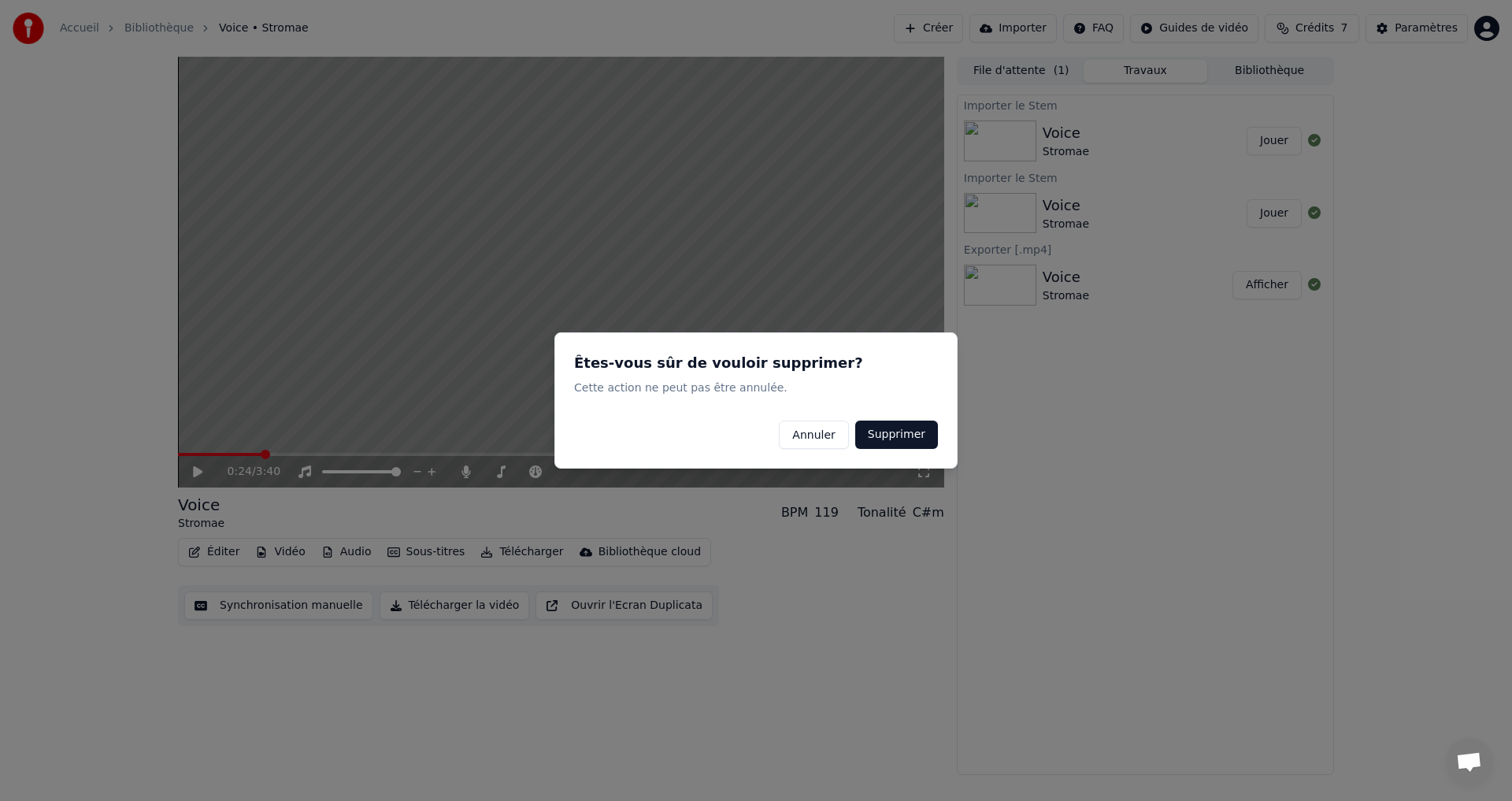
click at [893, 435] on button "Supprimer" at bounding box center [897, 435] width 83 height 29
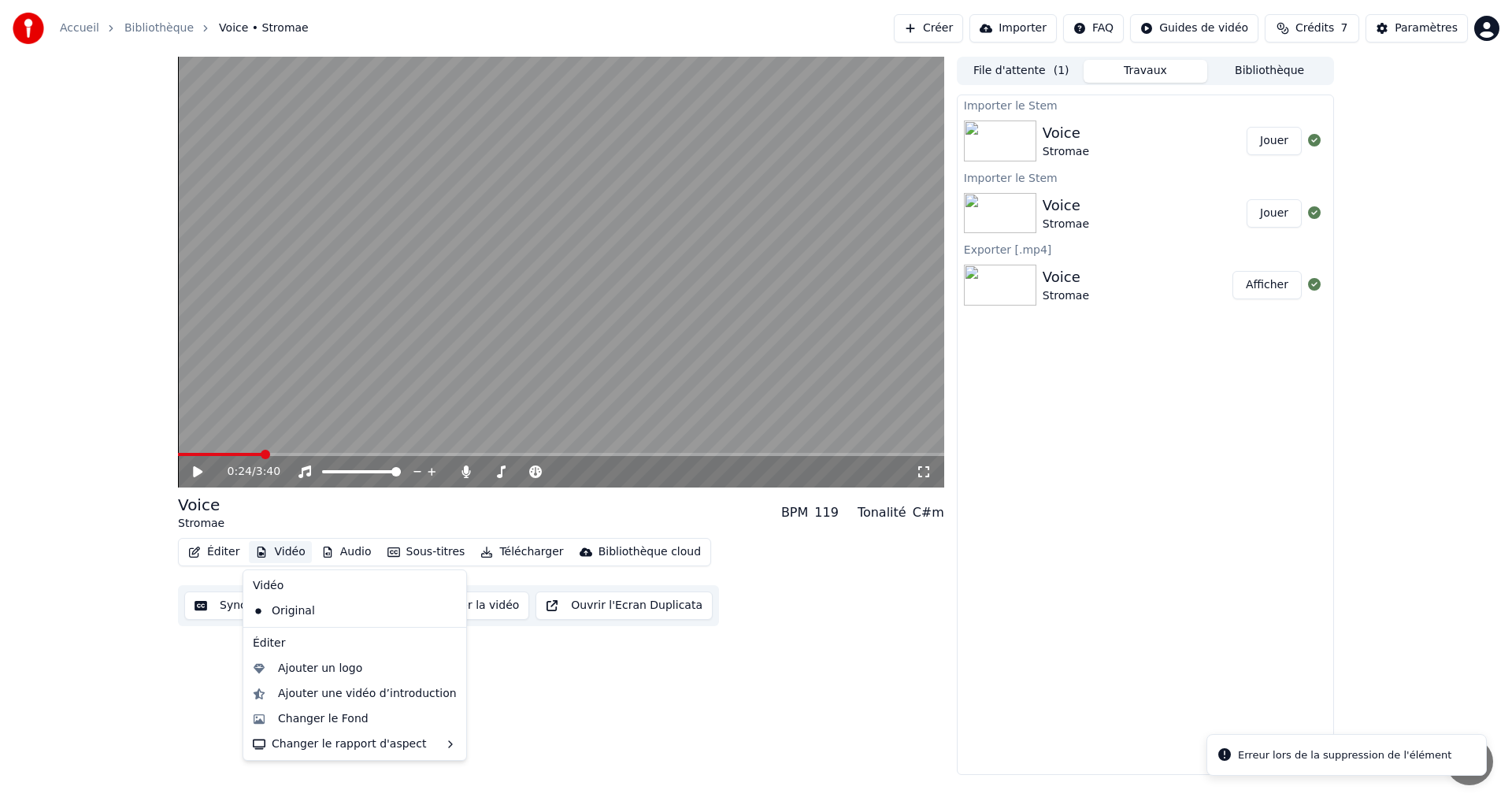
click at [287, 553] on button "Vidéo" at bounding box center [280, 552] width 62 height 22
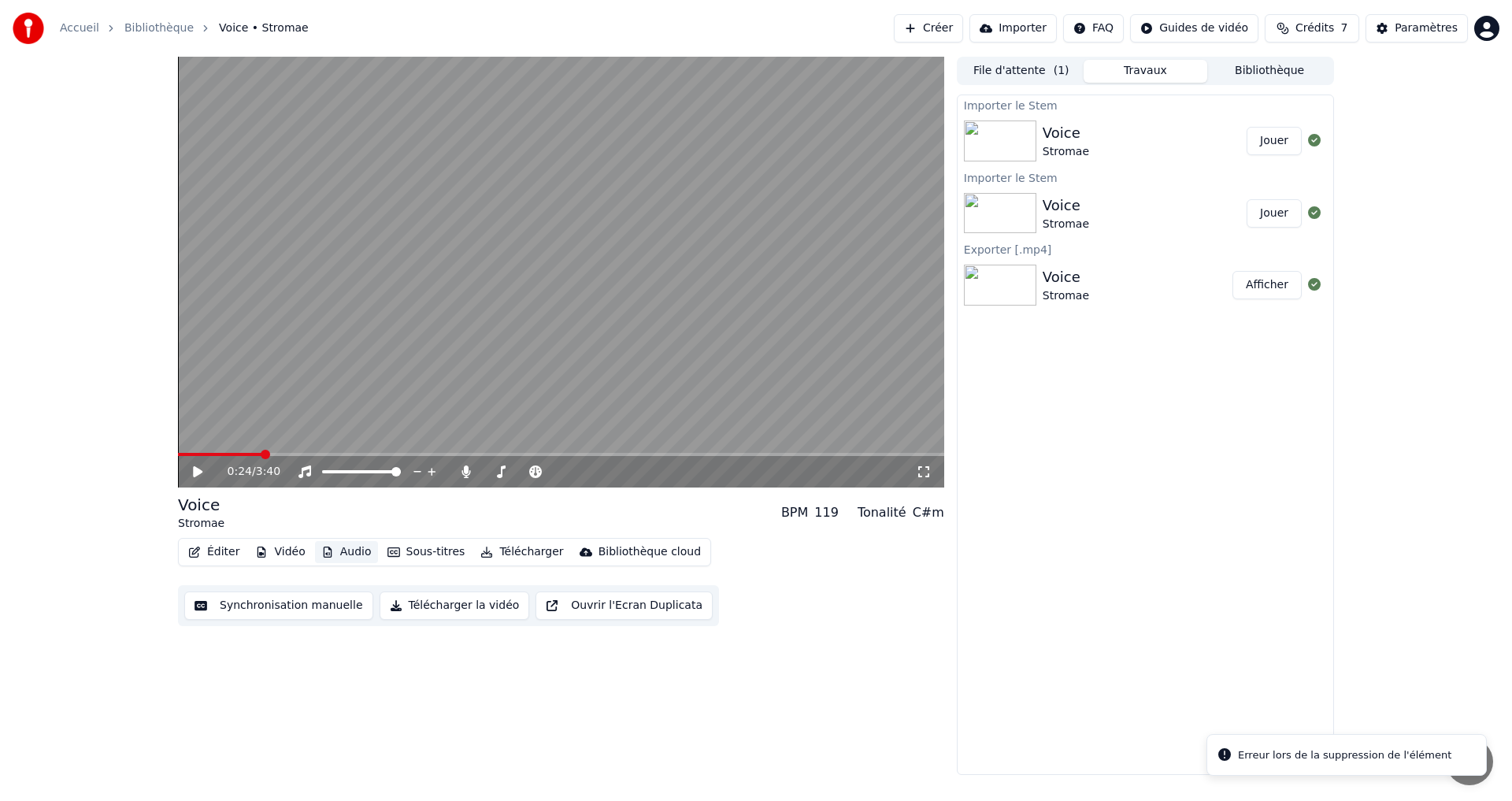
click at [349, 543] on button "Audio" at bounding box center [346, 552] width 63 height 22
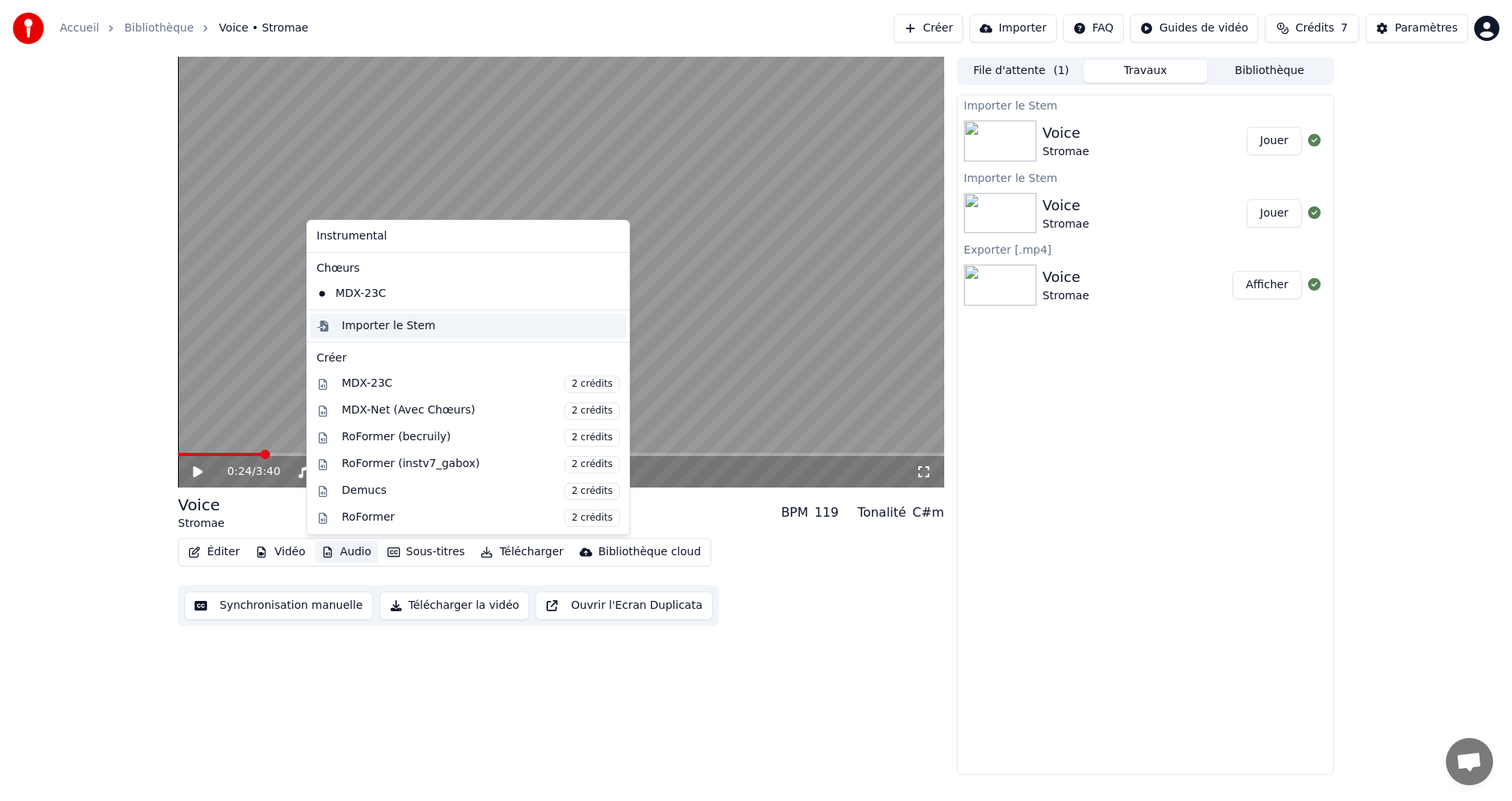
click at [457, 319] on div "Importer le Stem" at bounding box center [481, 326] width 278 height 16
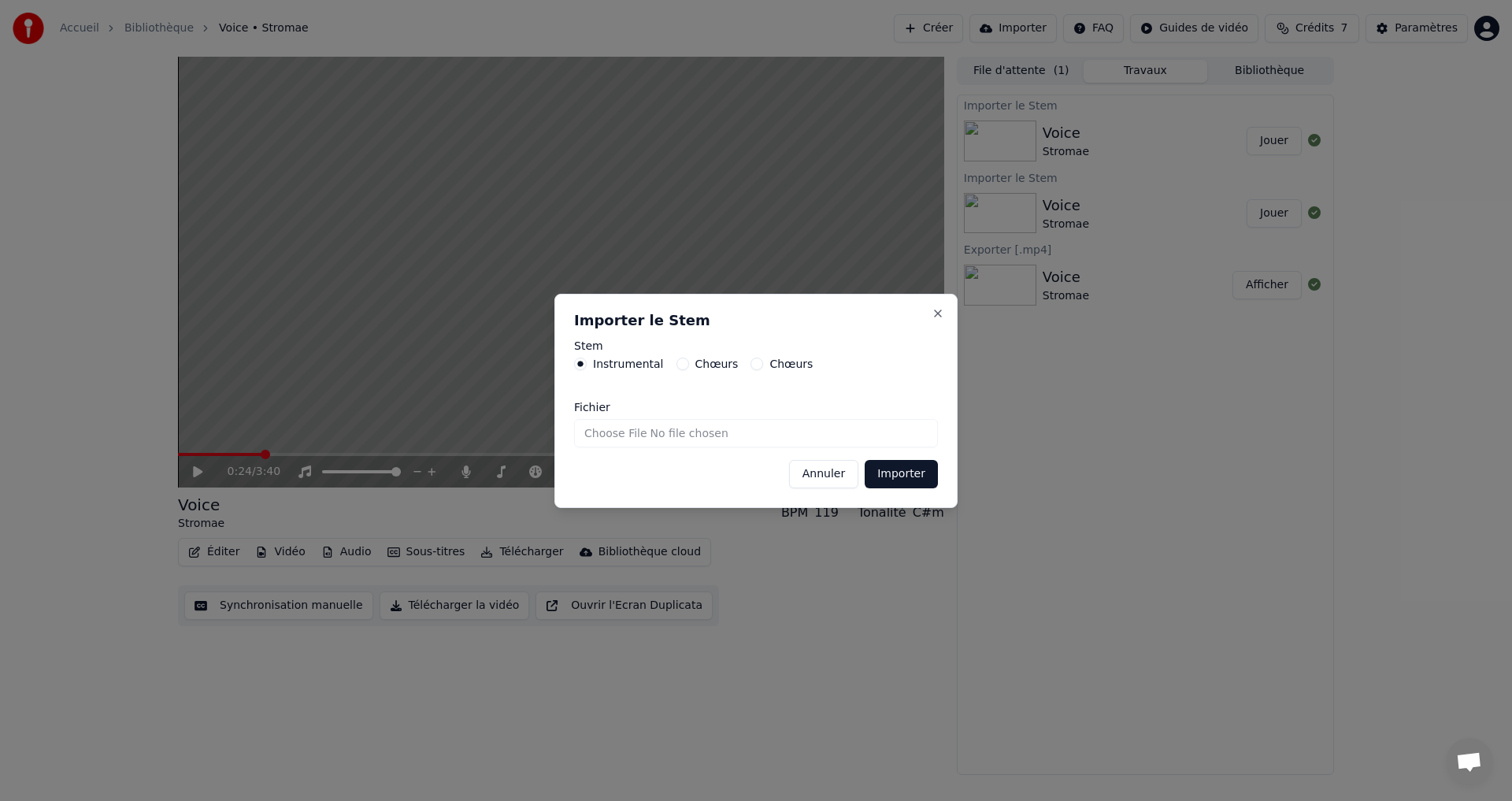
click at [660, 437] on input "Fichier" at bounding box center [756, 433] width 364 height 29
type input "**********"
click at [895, 482] on button "Importer" at bounding box center [901, 475] width 74 height 29
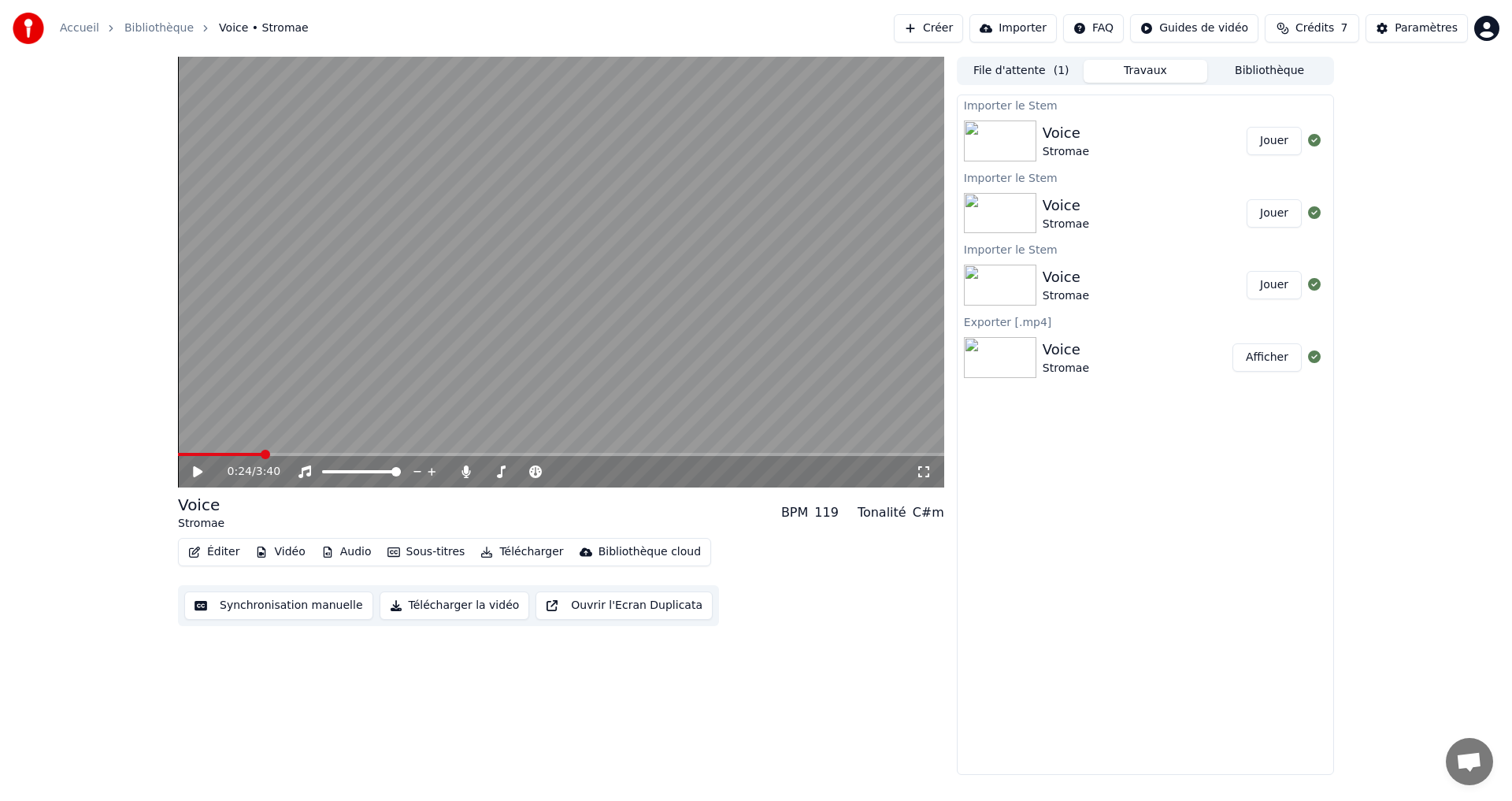
click at [1267, 146] on button "Jouer" at bounding box center [1273, 141] width 55 height 29
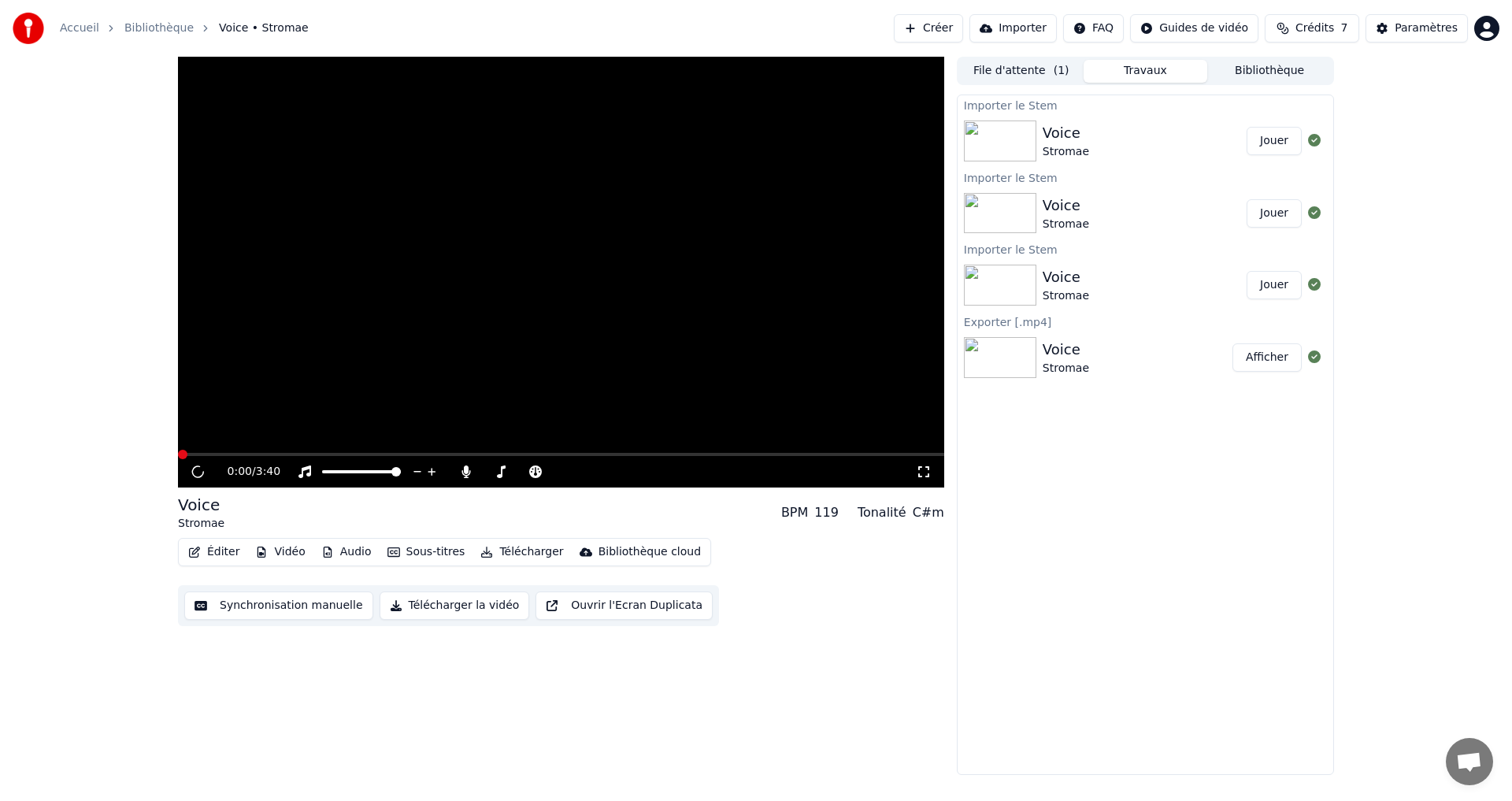
click at [1264, 144] on button "Jouer" at bounding box center [1273, 141] width 55 height 29
